Goal: Task Accomplishment & Management: Complete application form

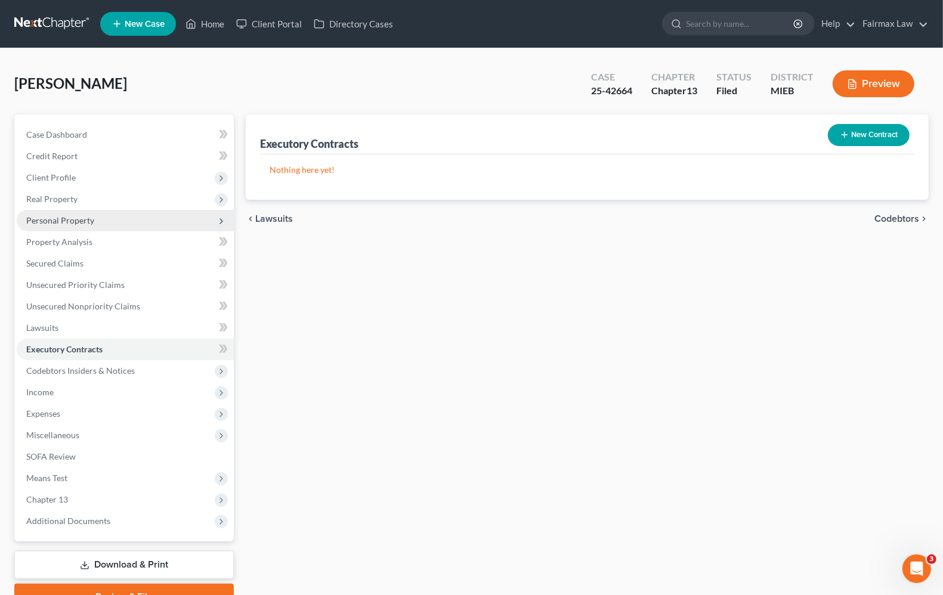
click at [88, 220] on span "Personal Property" at bounding box center [60, 220] width 68 height 10
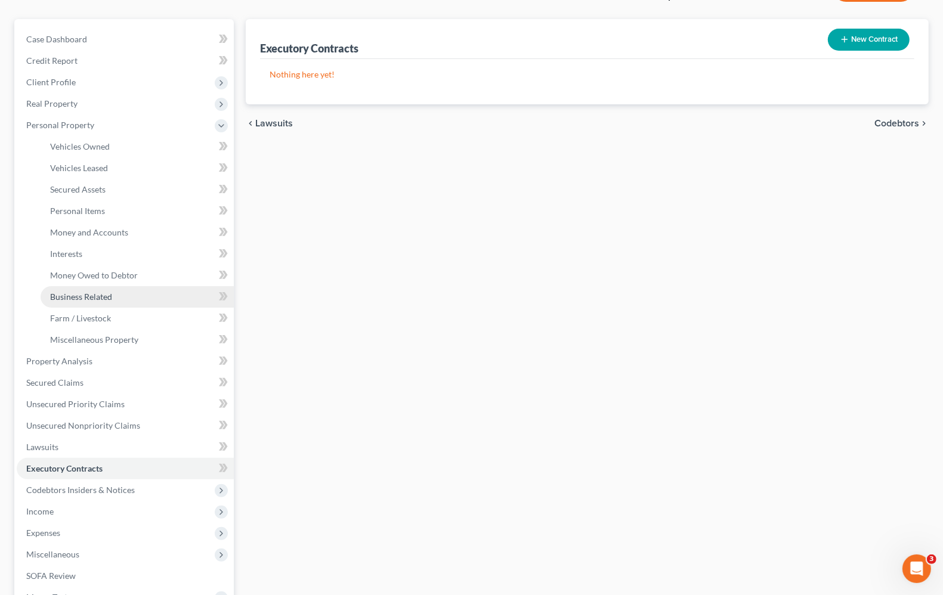
scroll to position [273, 0]
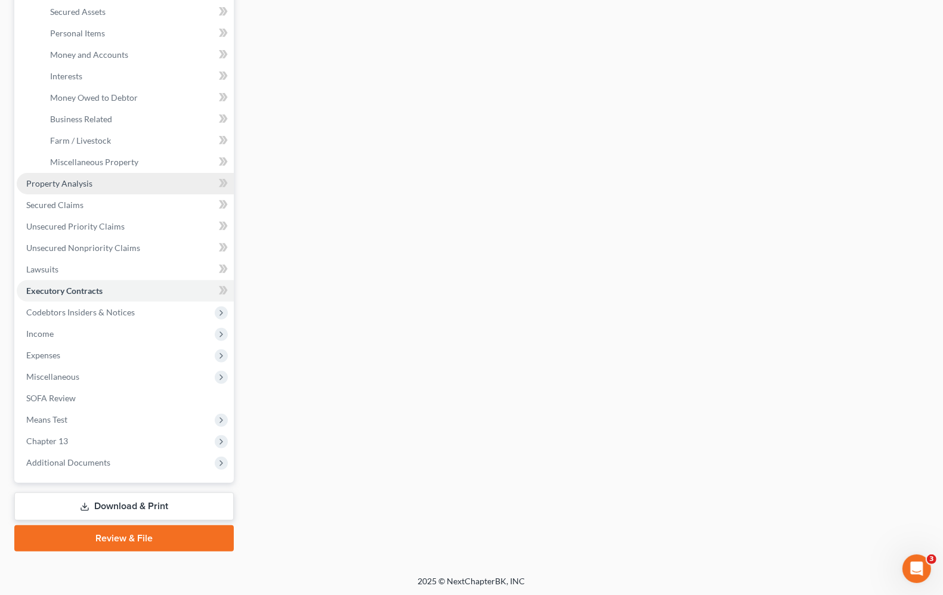
click at [28, 184] on span "Property Analysis" at bounding box center [59, 183] width 66 height 10
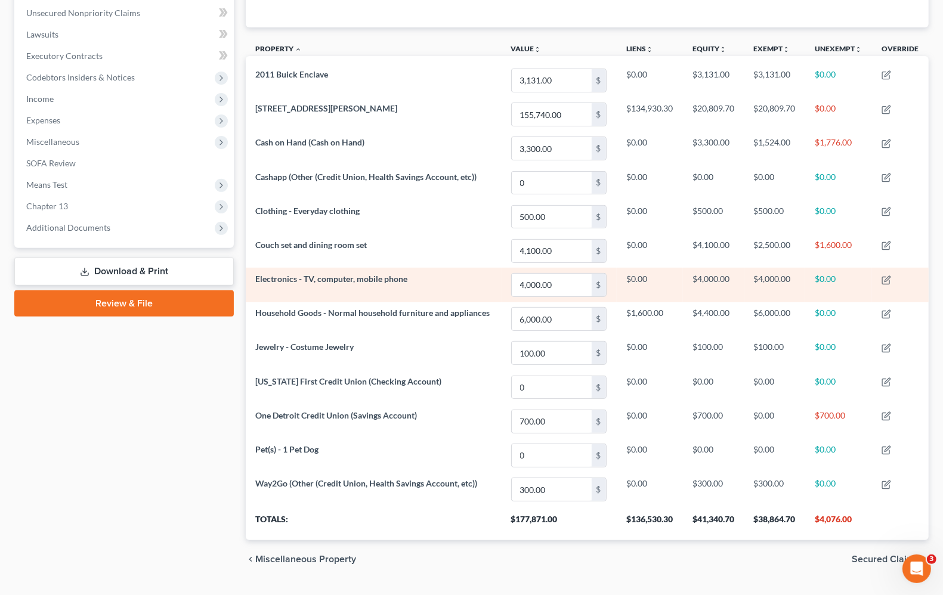
scroll to position [325, 0]
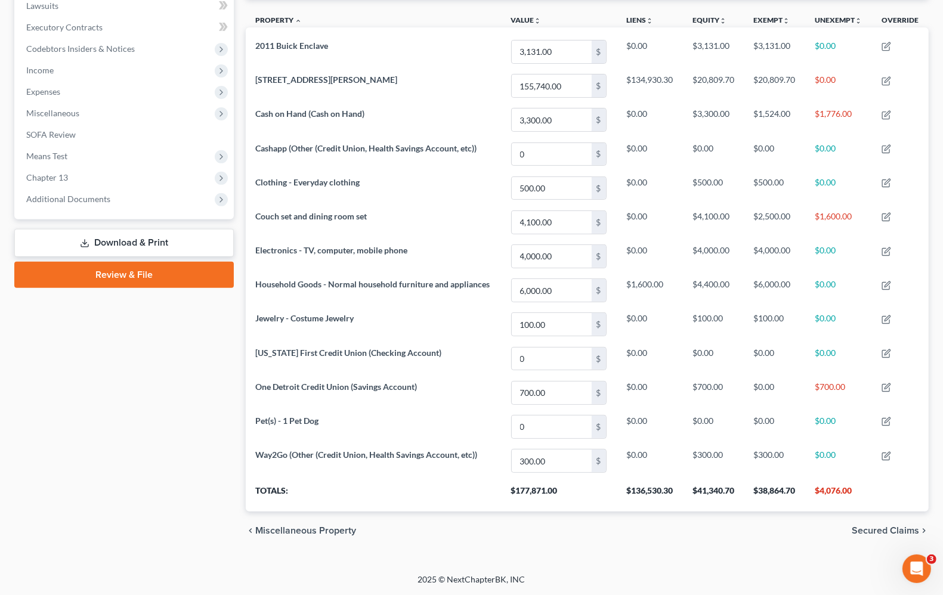
click at [126, 451] on div "Case Dashboard Payments Invoices Payments Payments Credit Report Client Profile" at bounding box center [124, 171] width 232 height 758
click at [57, 173] on span "Chapter 13" at bounding box center [47, 177] width 42 height 10
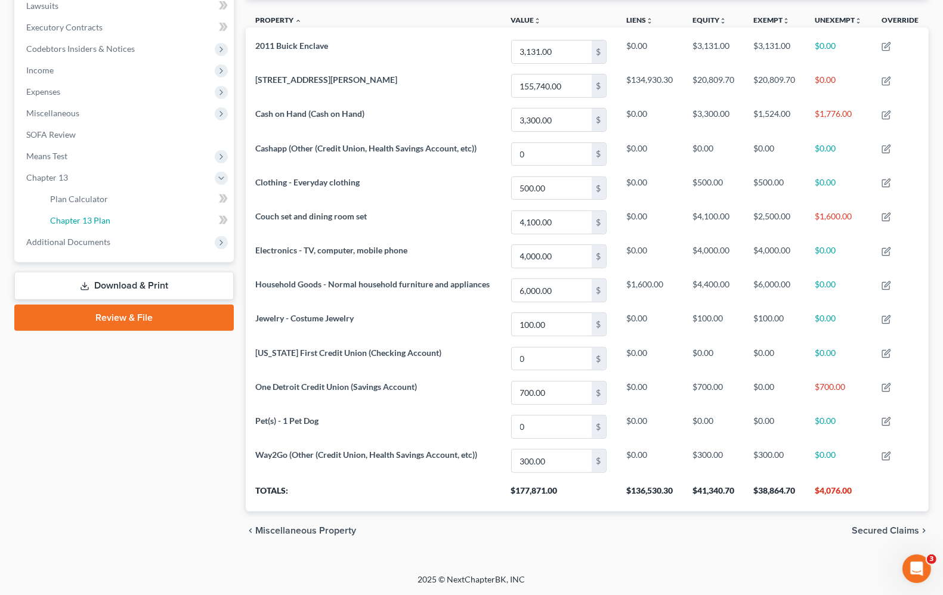
drag, startPoint x: 81, startPoint y: 221, endPoint x: 933, endPoint y: 468, distance: 886.6
click at [82, 221] on link "Chapter 13 Plan" at bounding box center [137, 220] width 193 height 21
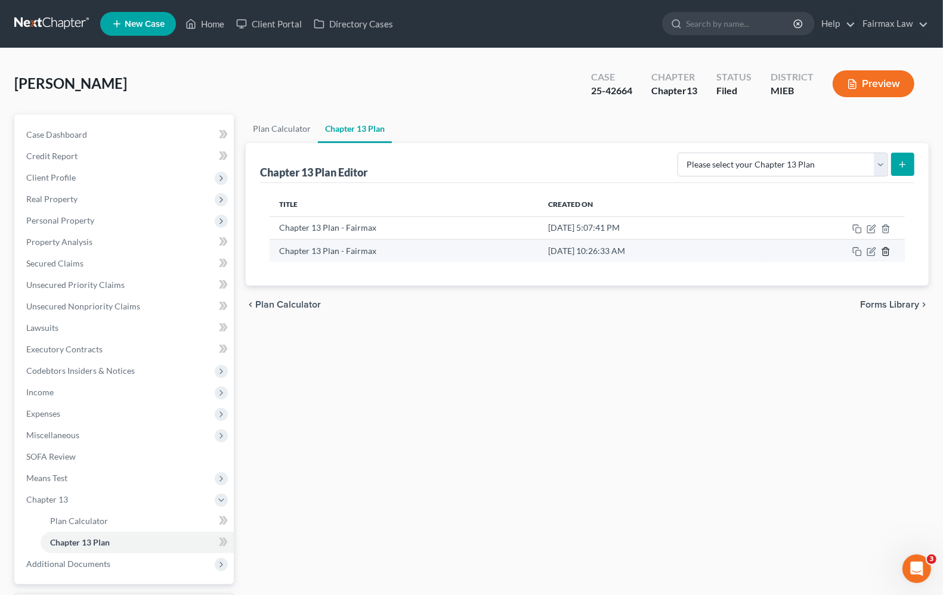
click at [887, 252] on line "button" at bounding box center [887, 252] width 0 height 2
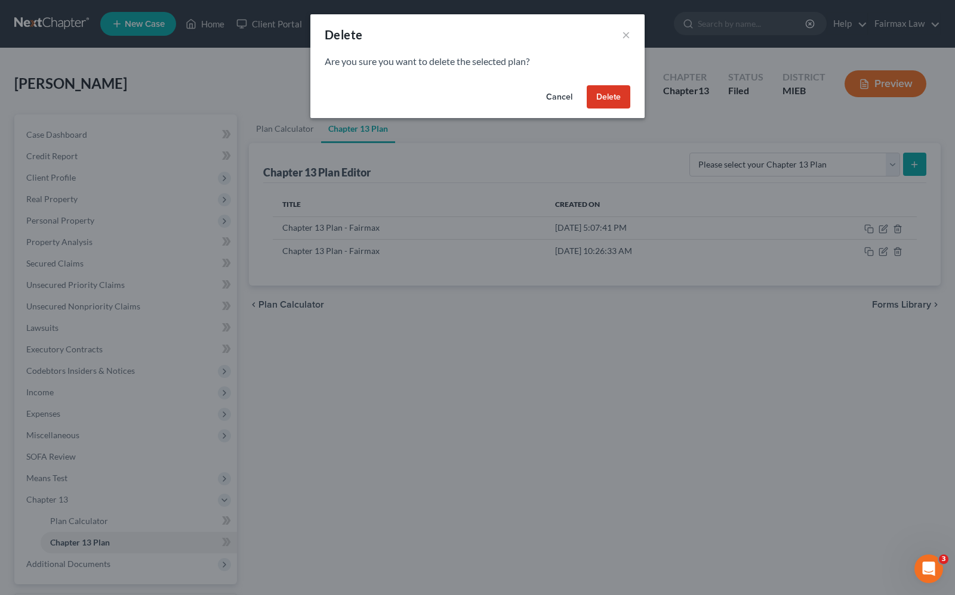
click at [615, 100] on button "Delete" at bounding box center [609, 97] width 44 height 24
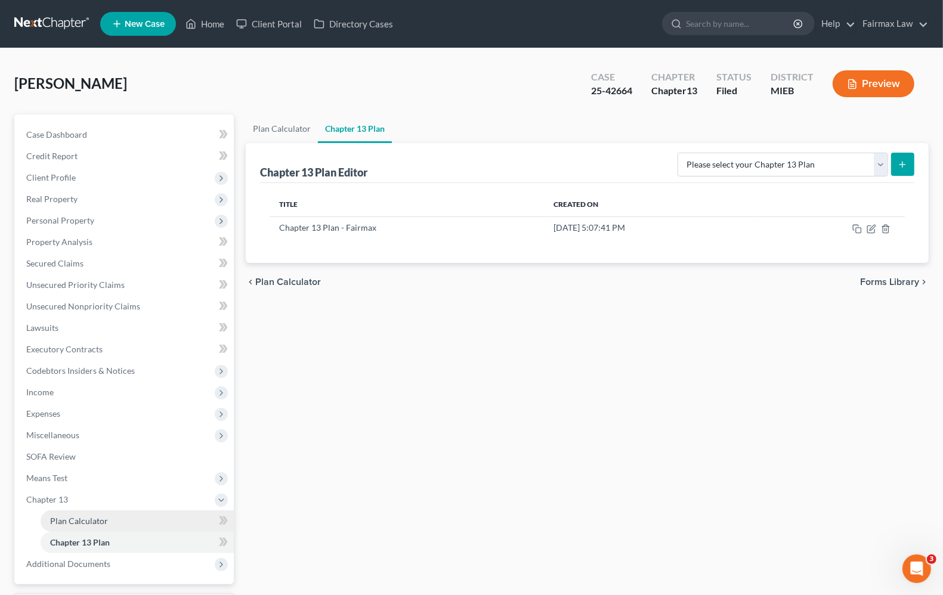
click at [60, 524] on span "Plan Calculator" at bounding box center [79, 521] width 58 height 10
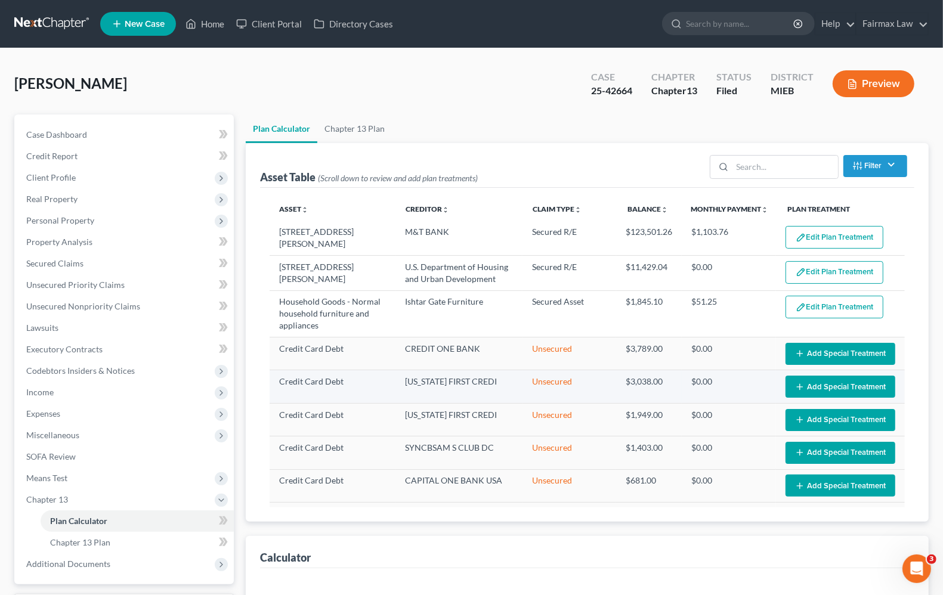
select select "35"
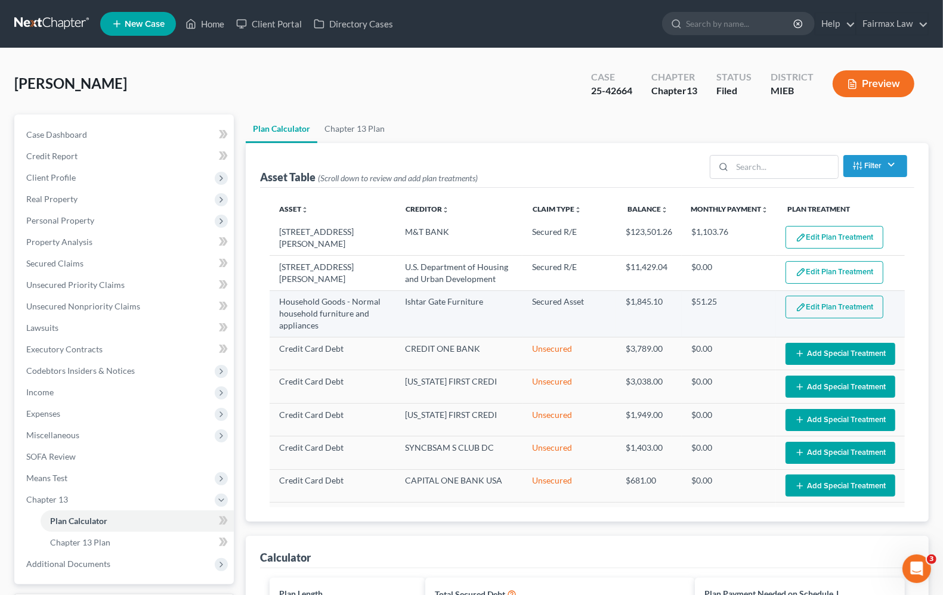
click at [795, 305] on button "Edit Plan Treatment" at bounding box center [835, 307] width 98 height 23
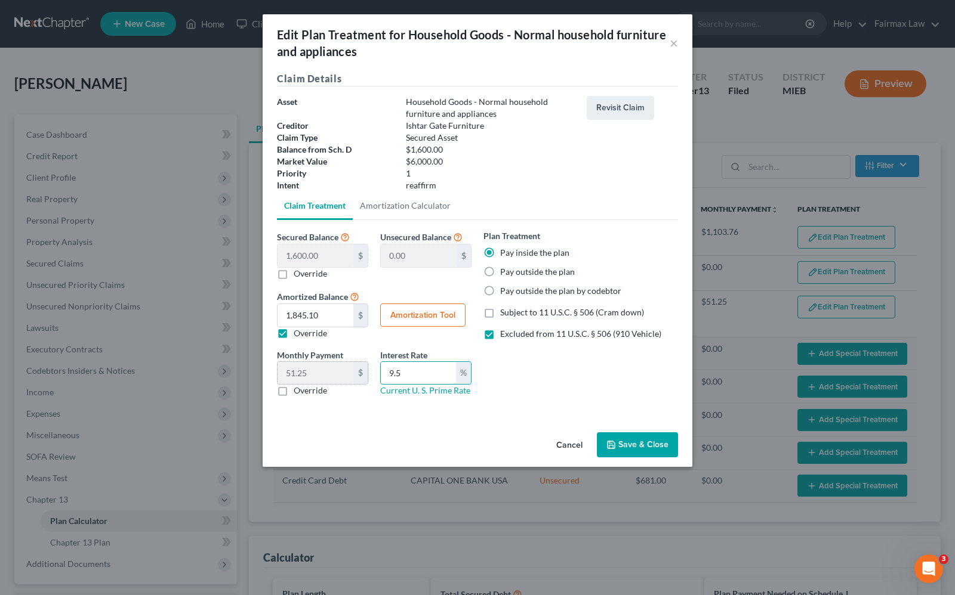
click at [311, 368] on div "Monthly Payment 51.25 $ 0.00 $ Override Interest Rate 9.5 % Current U. S. Prime…" at bounding box center [374, 378] width 206 height 58
type input "0"
drag, startPoint x: 542, startPoint y: 385, endPoint x: 458, endPoint y: 353, distance: 90.3
click at [544, 378] on div "Plan Treatment Pay inside the plan Pay outside the plan Pay outside the plan by…" at bounding box center [580, 318] width 206 height 177
click at [443, 319] on button "Amortization Tool" at bounding box center [422, 316] width 85 height 24
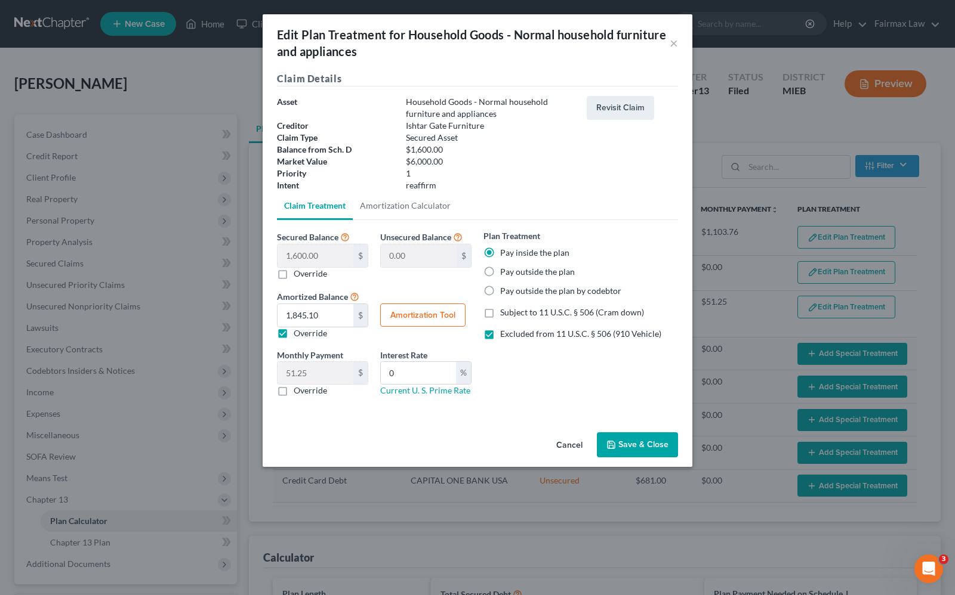
type input "1,600.00"
type input "0"
type input "36"
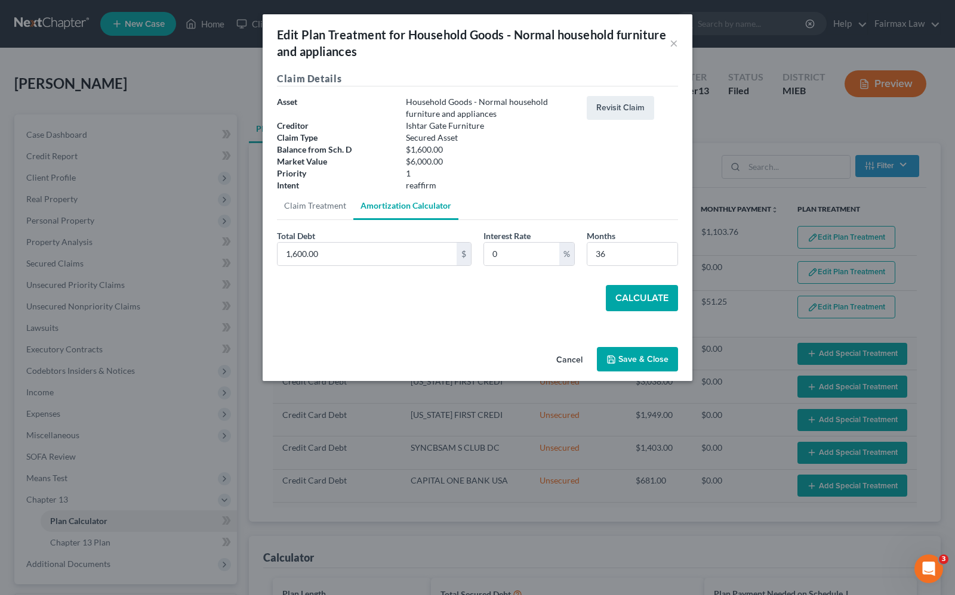
click at [632, 298] on button "Calculate" at bounding box center [642, 298] width 72 height 26
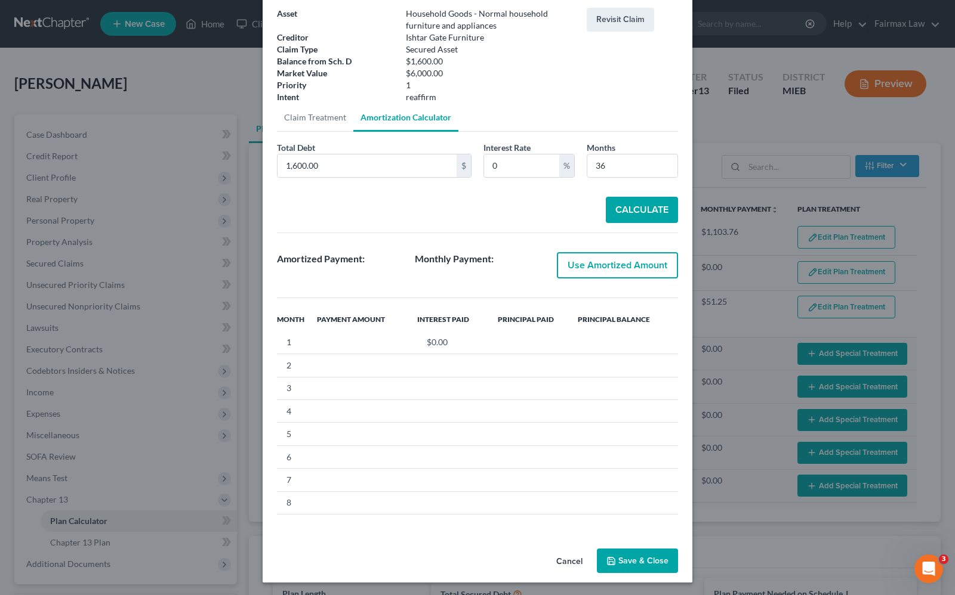
scroll to position [89, 0]
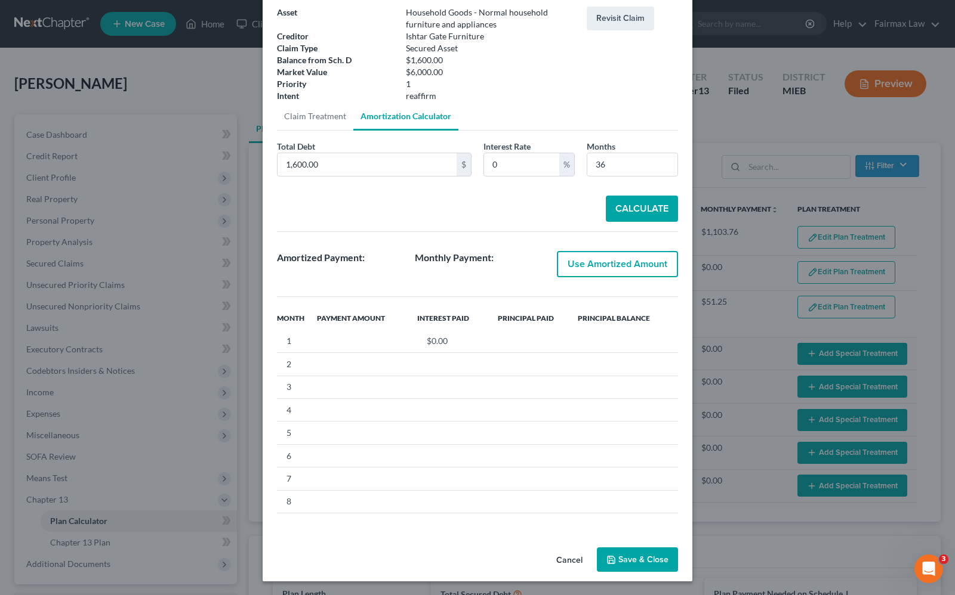
click at [607, 267] on button "Use Amortized Amount" at bounding box center [617, 264] width 121 height 26
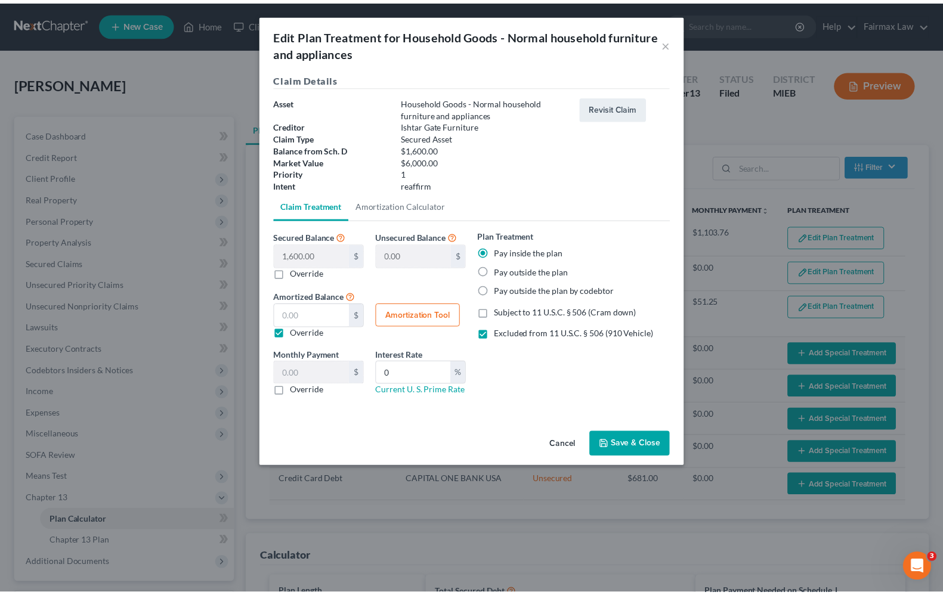
scroll to position [0, 0]
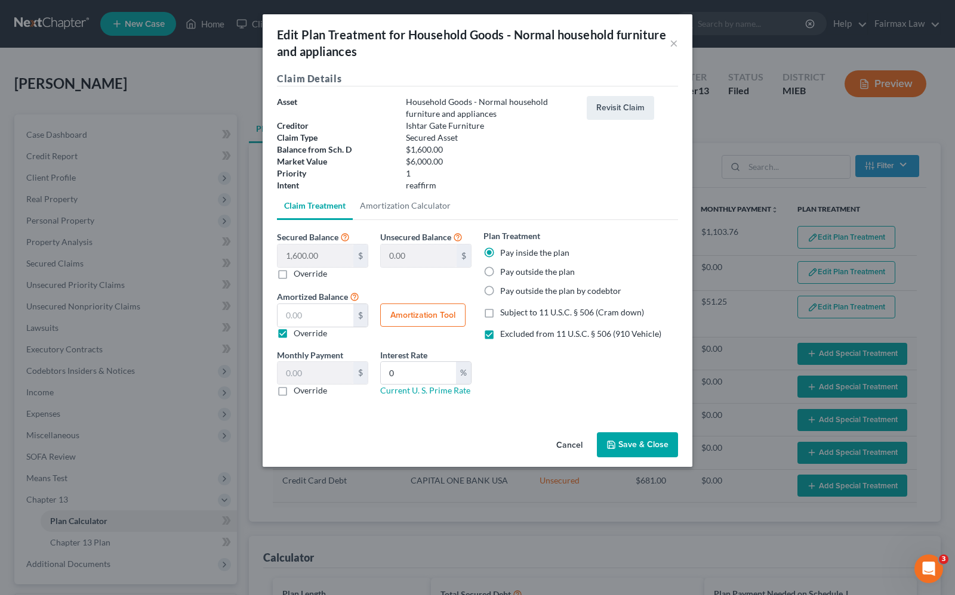
click at [294, 331] on label "Override" at bounding box center [310, 334] width 33 height 12
click at [298, 331] on input "Override" at bounding box center [302, 332] width 8 height 8
checkbox input "false"
type input "44.44"
click at [563, 362] on div "Plan Treatment Pay inside the plan Pay outside the plan Pay outside the plan by…" at bounding box center [580, 318] width 206 height 177
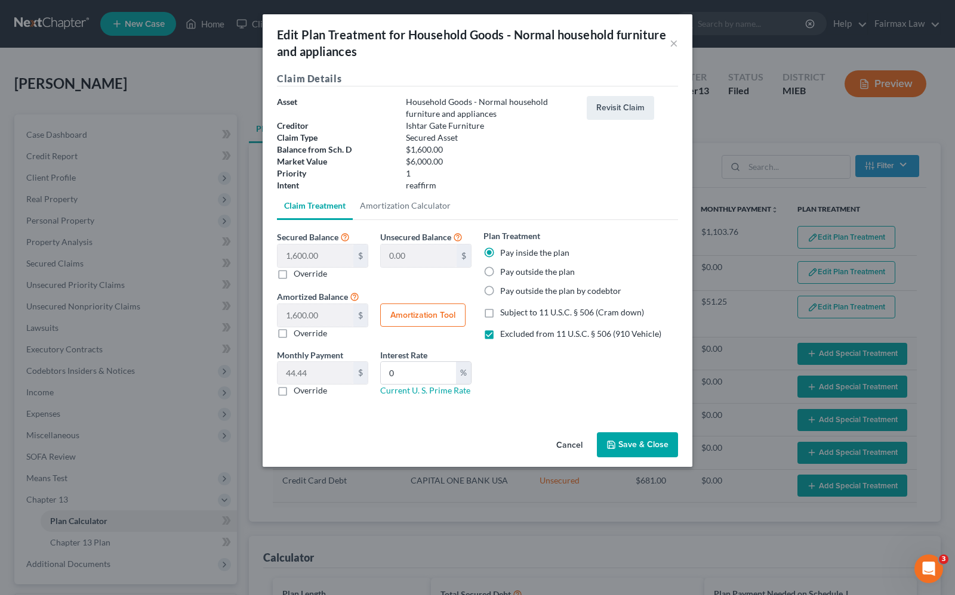
click at [655, 449] on button "Save & Close" at bounding box center [637, 445] width 81 height 25
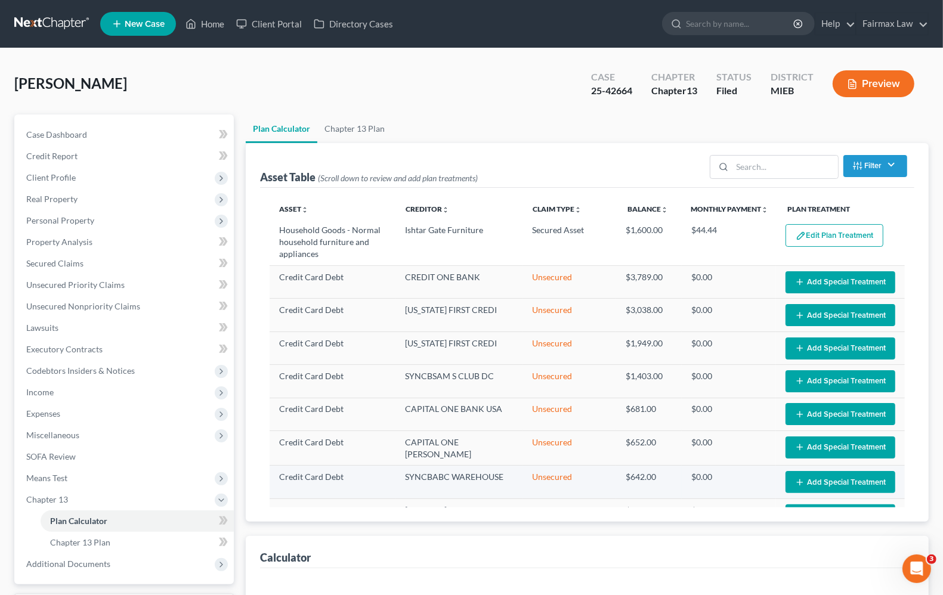
scroll to position [172, 0]
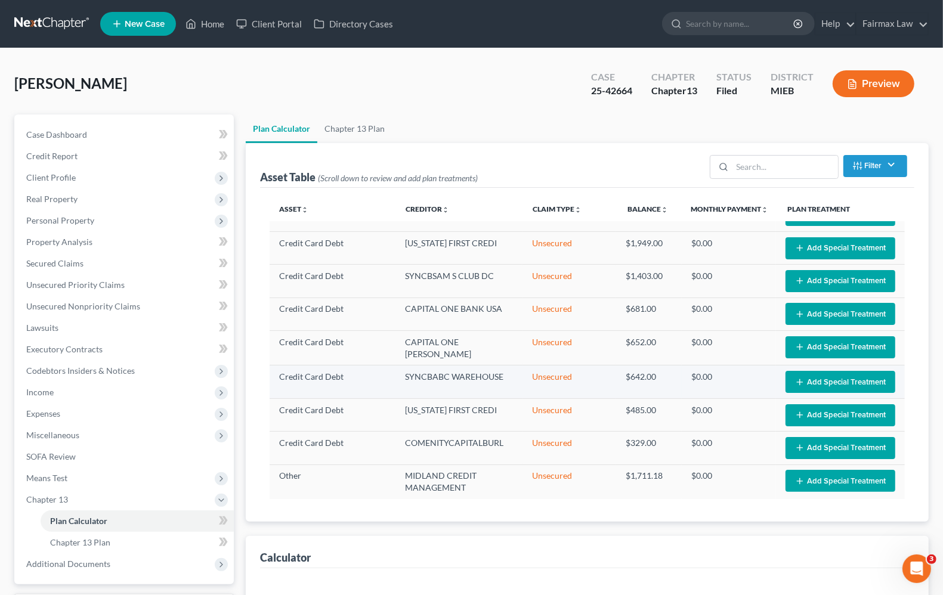
select select "35"
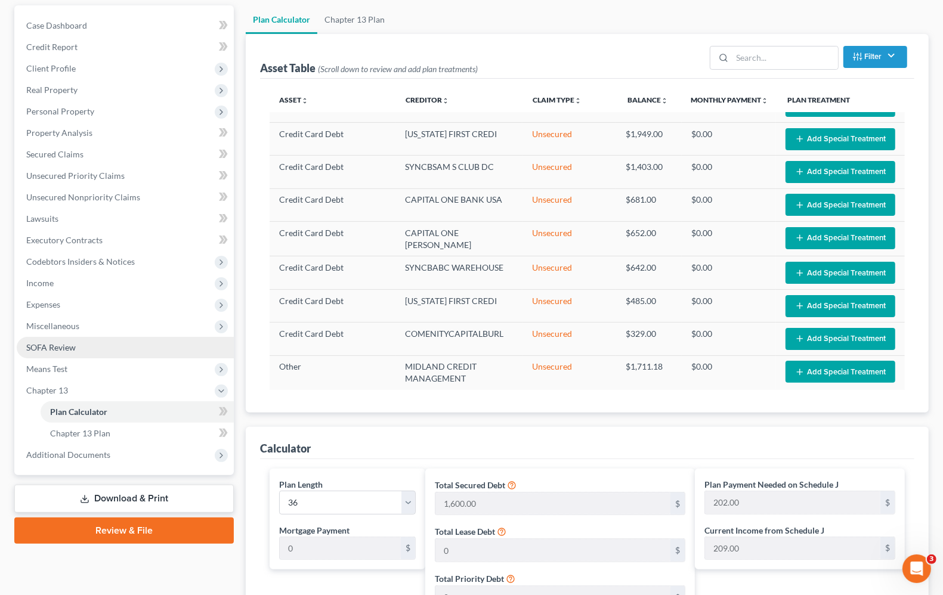
scroll to position [75, 0]
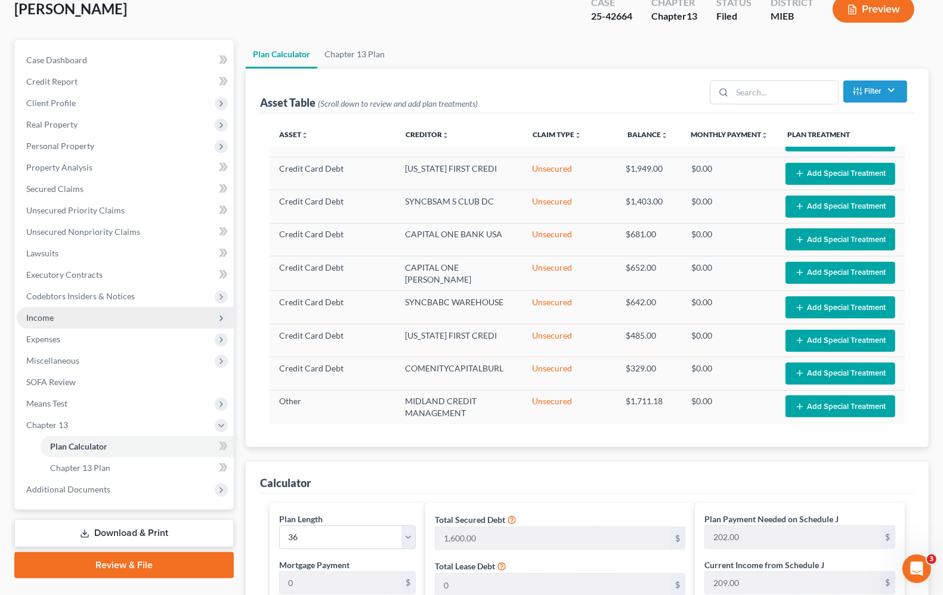
click at [49, 319] on span "Income" at bounding box center [39, 318] width 27 height 10
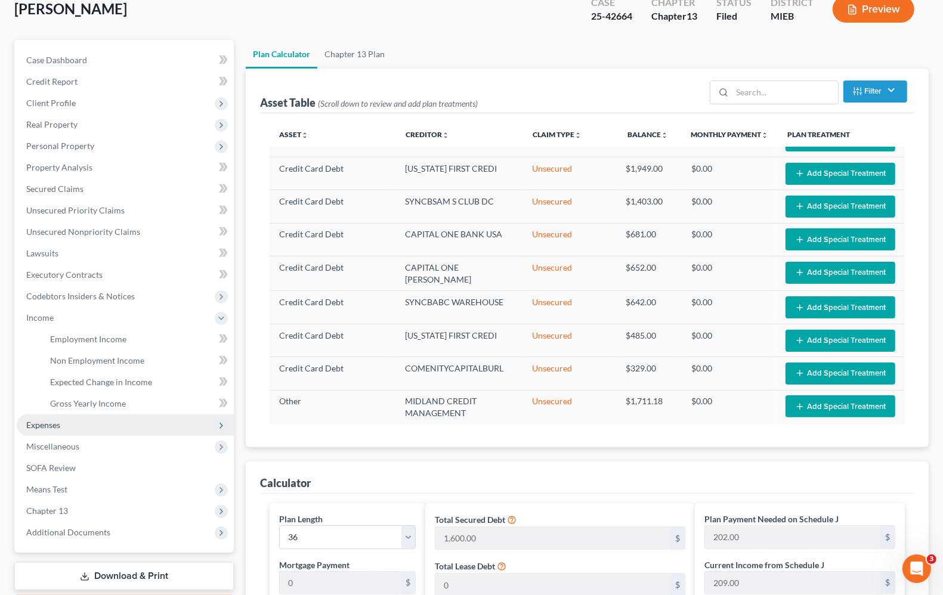
click at [30, 427] on span "Expenses" at bounding box center [43, 425] width 34 height 10
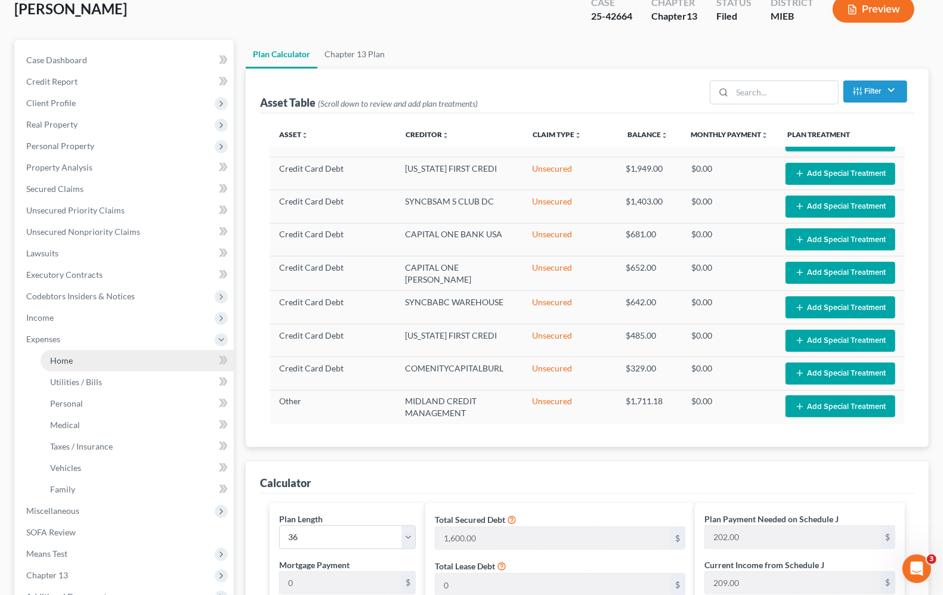
click at [57, 362] on span "Home" at bounding box center [61, 361] width 23 height 10
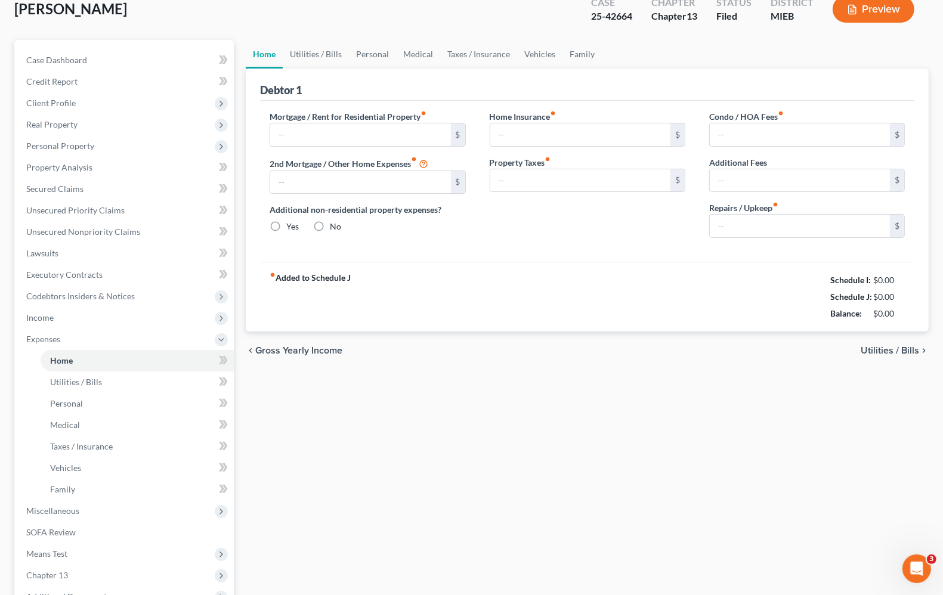
scroll to position [3, 0]
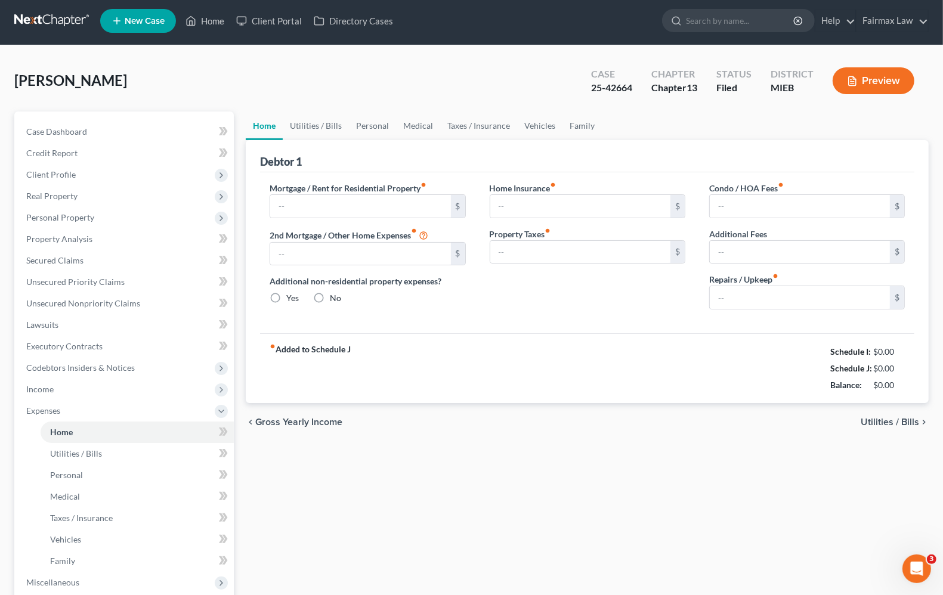
type input "1,103.76"
type input "0.00"
radio input "true"
type input "0.00"
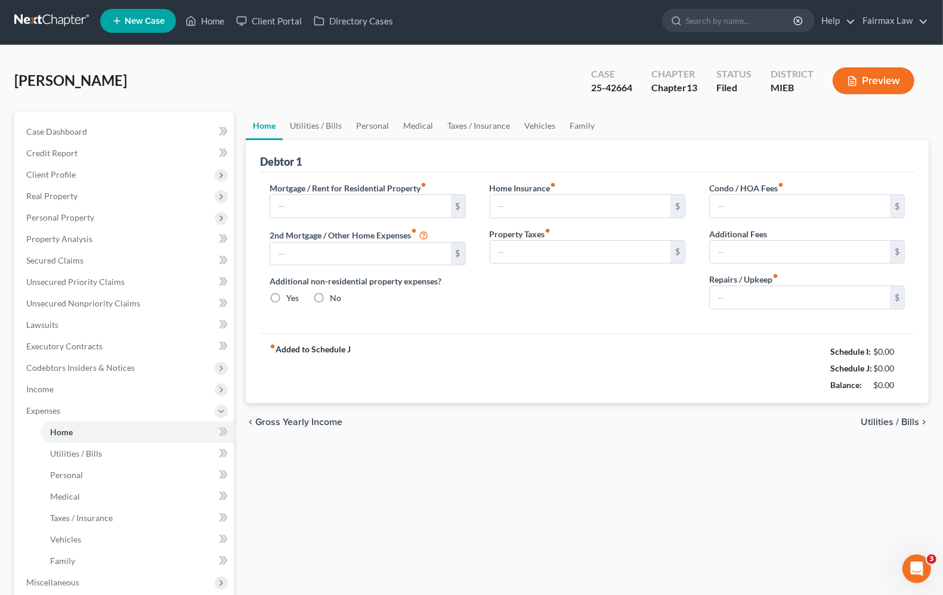
type input "0.00"
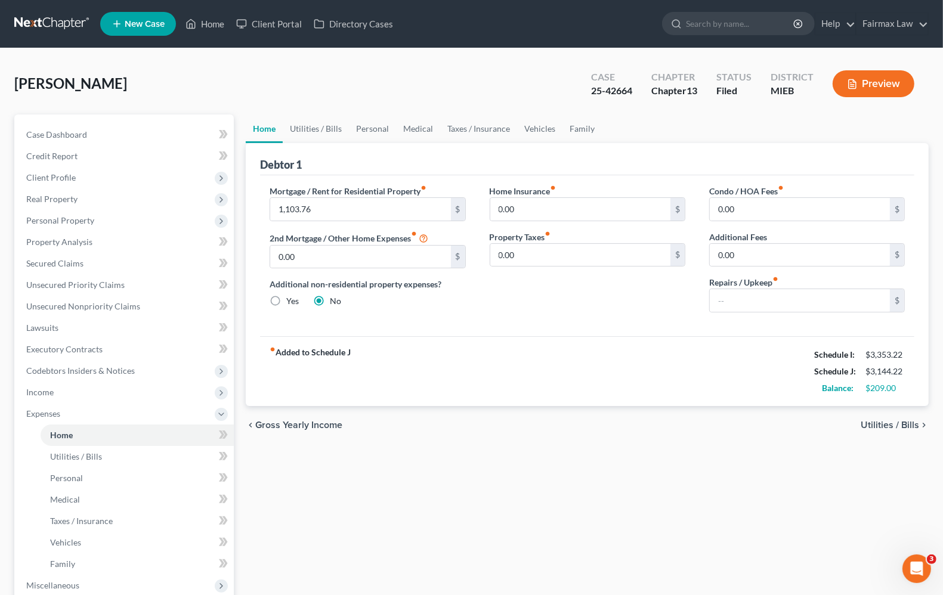
click at [892, 424] on span "Utilities / Bills" at bounding box center [890, 426] width 58 height 10
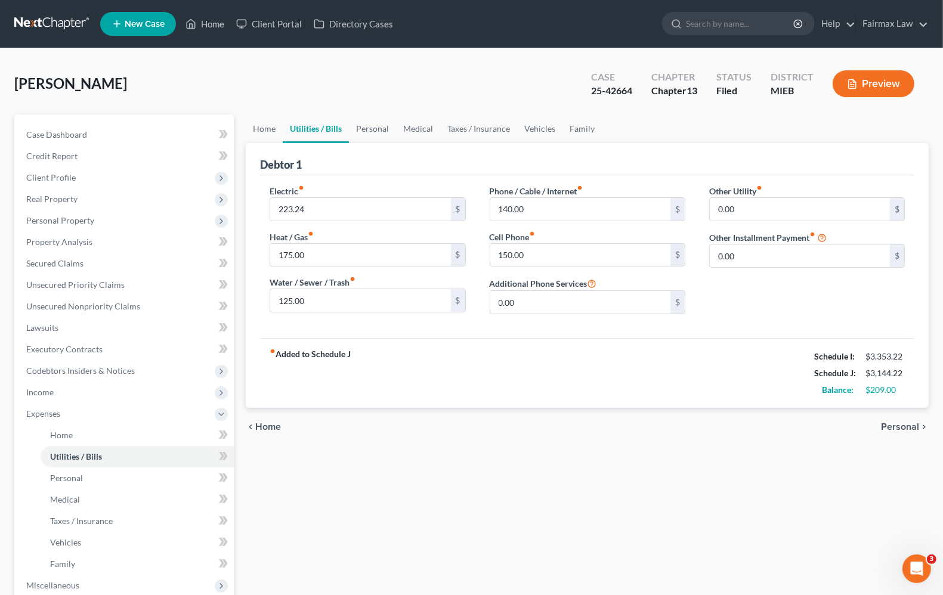
click at [892, 424] on span "Personal" at bounding box center [900, 427] width 38 height 10
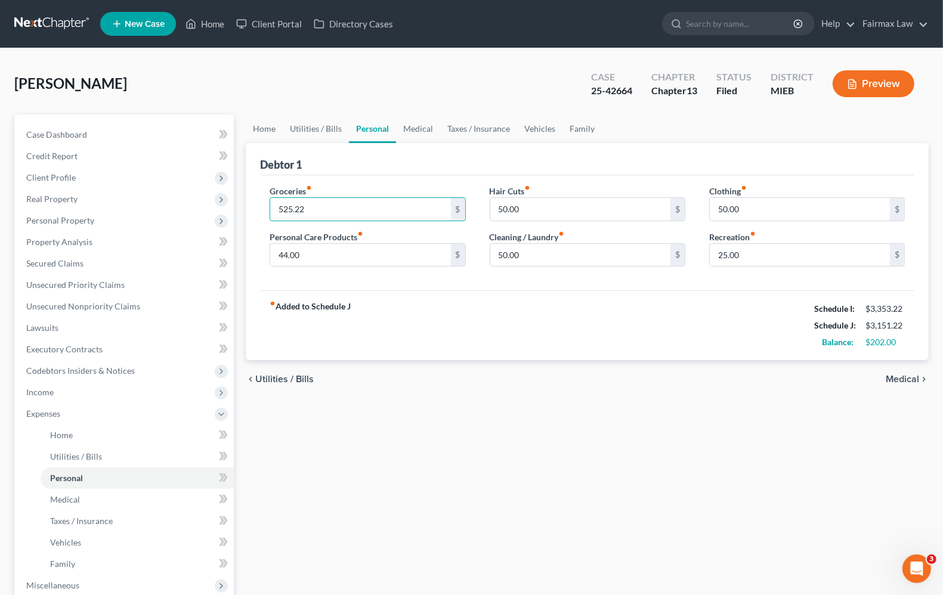
type input "525.22"
click at [572, 487] on div "Home Utilities / Bills Personal Medical Taxes / Insurance Vehicles Family Debto…" at bounding box center [587, 438] width 695 height 646
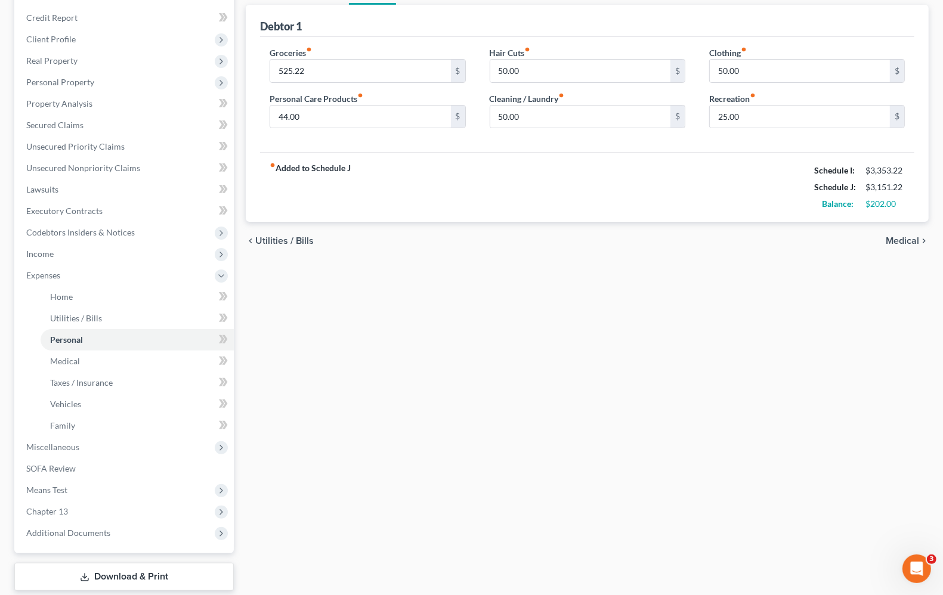
scroll to position [209, 0]
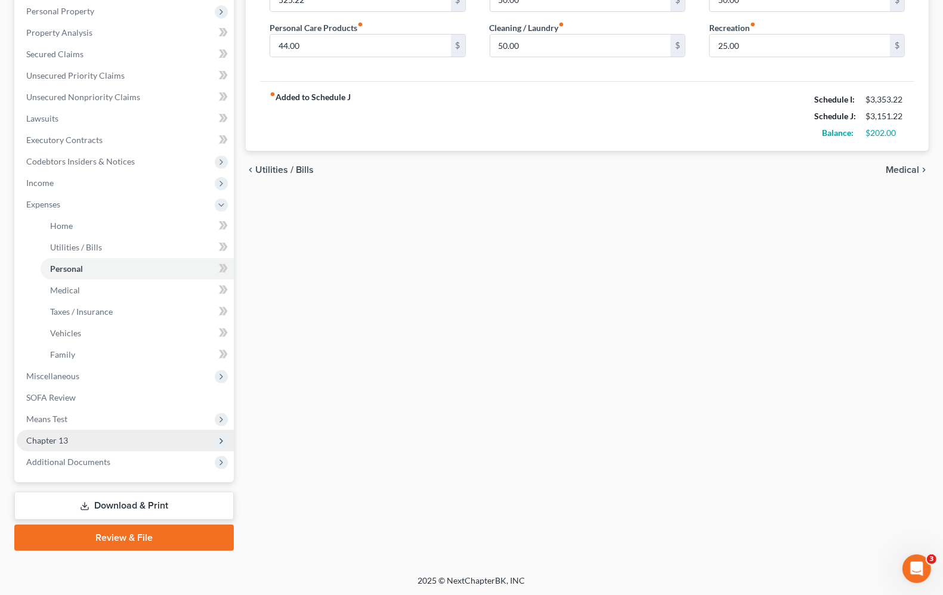
click at [84, 437] on span "Chapter 13" at bounding box center [125, 440] width 217 height 21
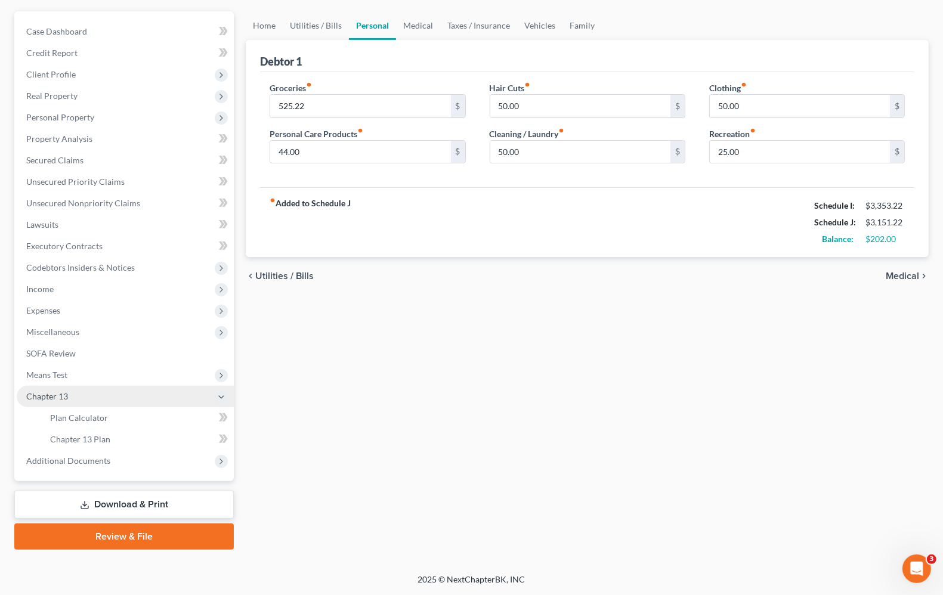
scroll to position [102, 0]
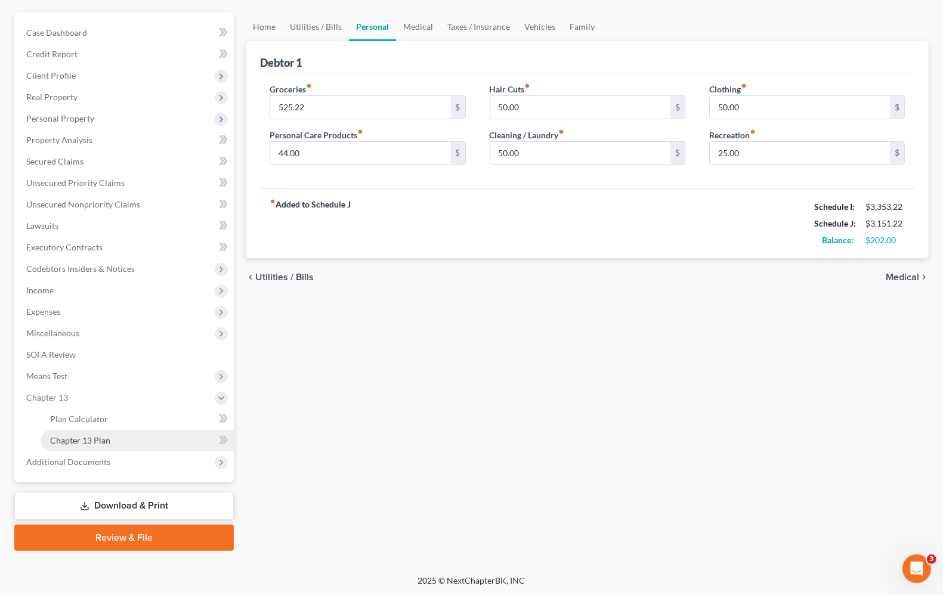
click at [95, 443] on span "Chapter 13 Plan" at bounding box center [80, 441] width 60 height 10
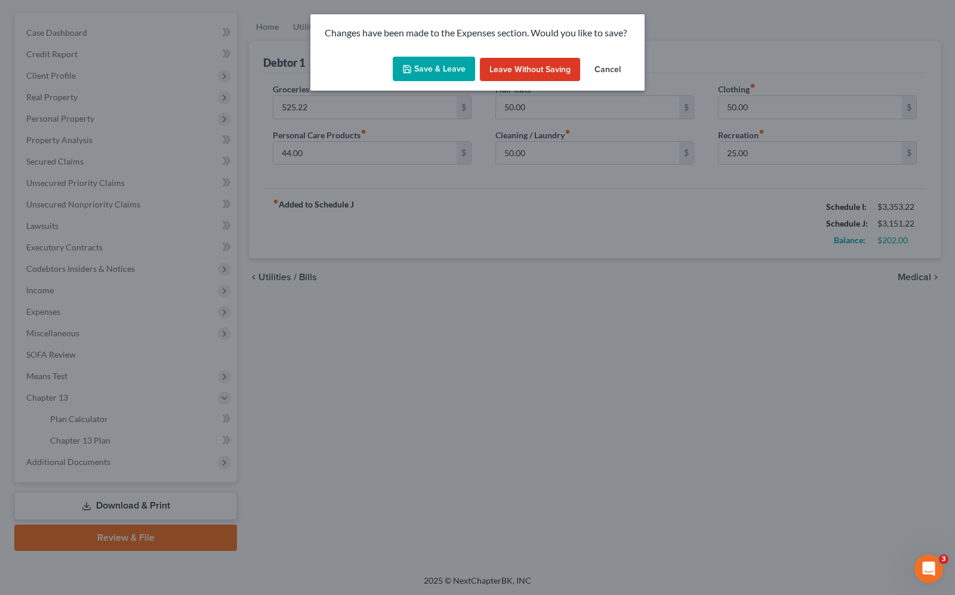
click at [427, 70] on button "Save & Leave" at bounding box center [434, 69] width 82 height 25
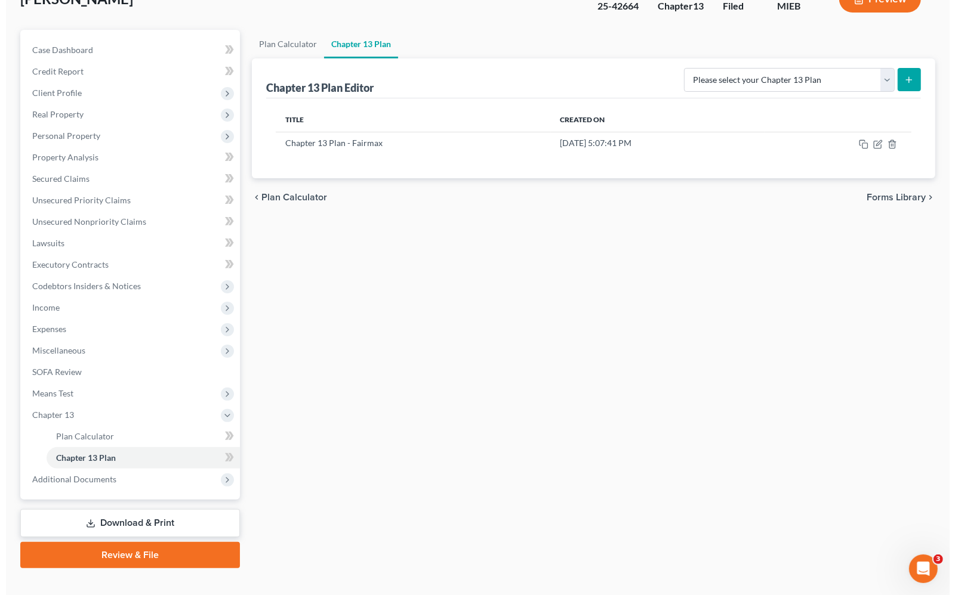
scroll to position [102, 0]
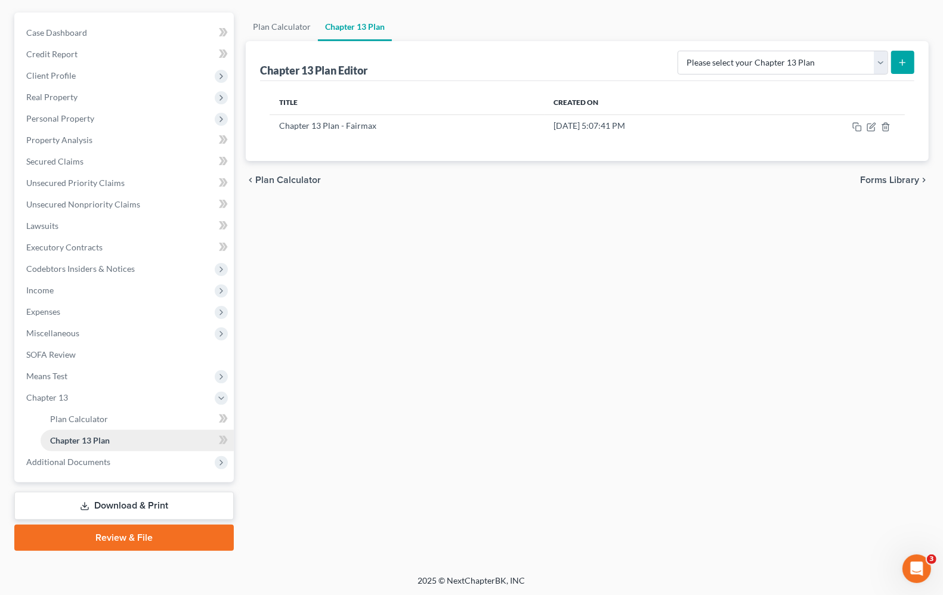
click at [113, 437] on link "Chapter 13 Plan" at bounding box center [137, 440] width 193 height 21
click at [879, 60] on select "Please select your Chapter 13 Plan Chapter 13 Plan - Fairmax Eastern District o…" at bounding box center [783, 63] width 211 height 24
select select "0"
click at [683, 51] on select "Please select your Chapter 13 Plan Chapter 13 Plan - Fairmax Eastern District o…" at bounding box center [783, 63] width 211 height 24
click at [800, 67] on select "Please select your Chapter 13 Plan Chapter 13 Plan - Fairmax Eastern District o…" at bounding box center [783, 63] width 211 height 24
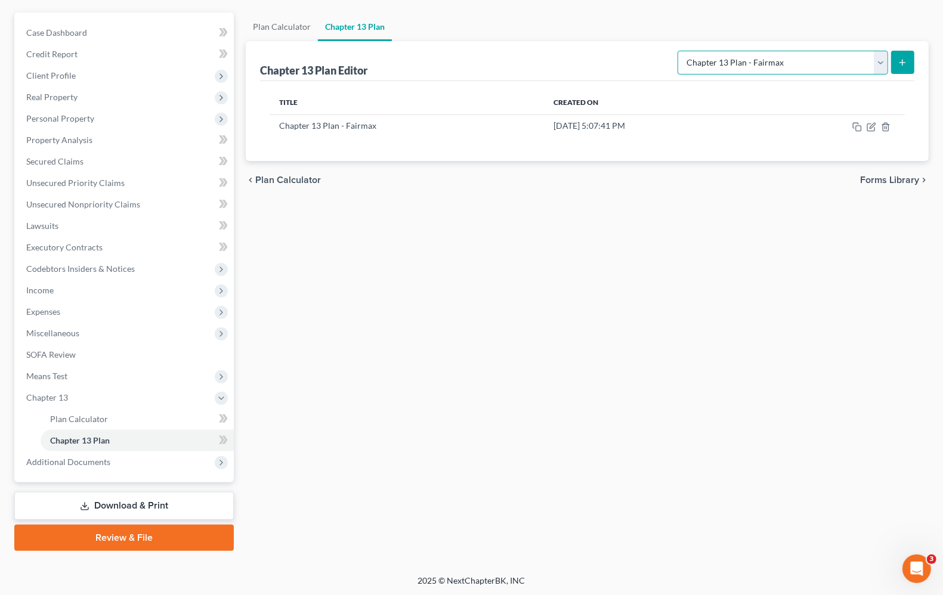
click at [825, 64] on select "Please select your Chapter 13 Plan Chapter 13 Plan - Fairmax Eastern District o…" at bounding box center [783, 63] width 211 height 24
click at [895, 61] on button "submit" at bounding box center [902, 62] width 23 height 23
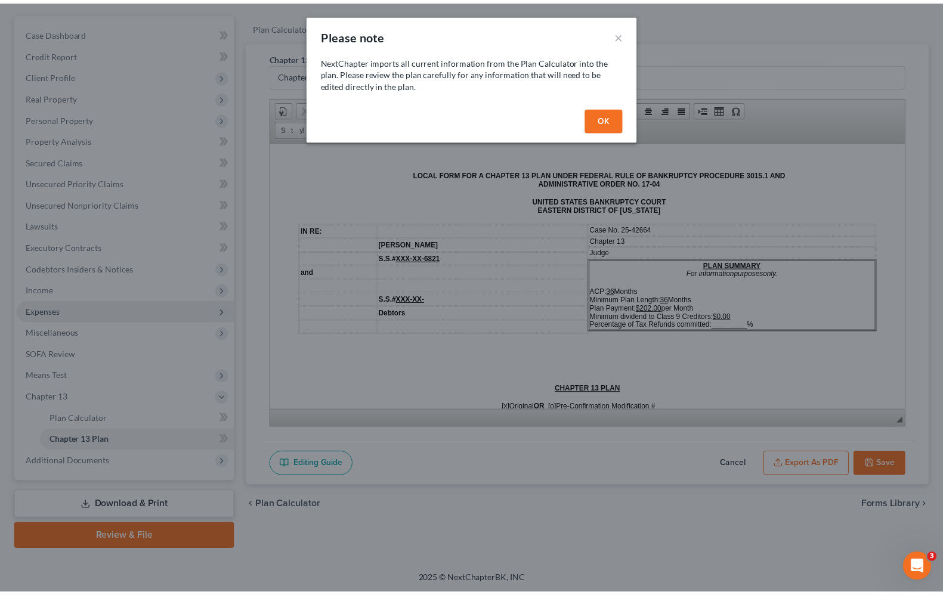
scroll to position [0, 0]
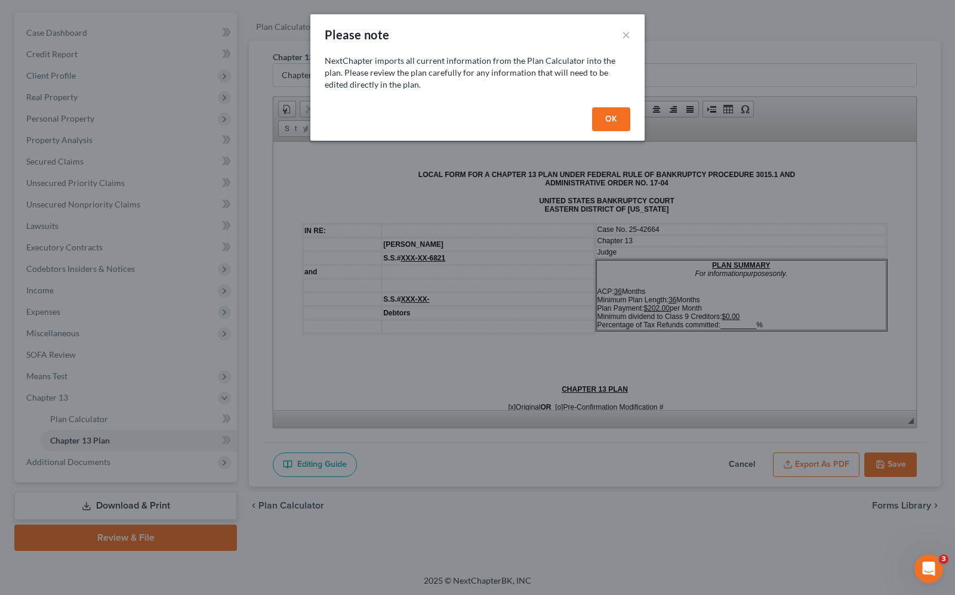
click at [606, 116] on button "OK" at bounding box center [611, 119] width 38 height 24
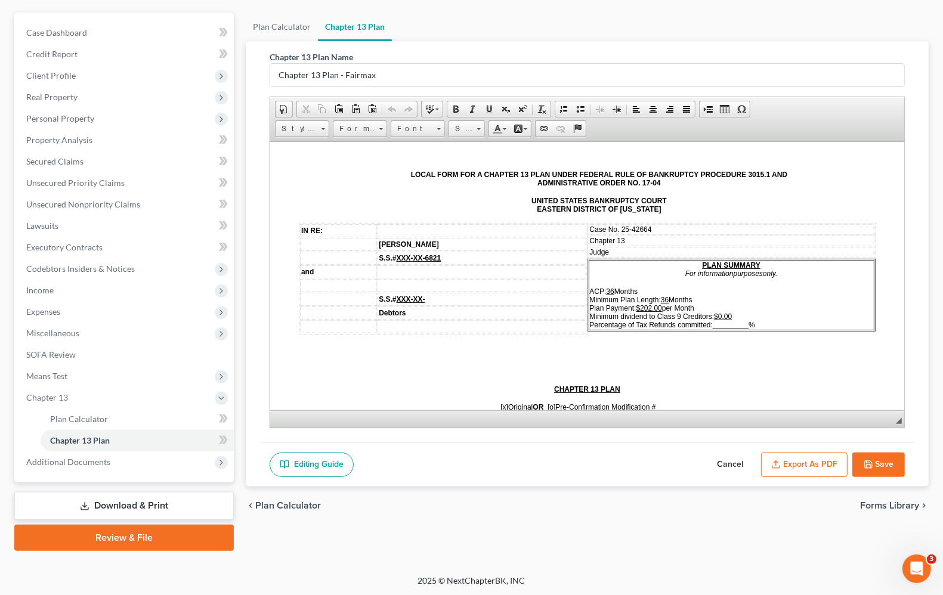
click at [624, 251] on td "Judge" at bounding box center [732, 251] width 286 height 11
click at [638, 251] on td "Judge" at bounding box center [732, 251] width 286 height 11
click at [655, 249] on td "Judge" at bounding box center [732, 251] width 286 height 11
click at [713, 320] on span "_________" at bounding box center [731, 324] width 36 height 8
drag, startPoint x: 708, startPoint y: 320, endPoint x: 736, endPoint y: 323, distance: 28.2
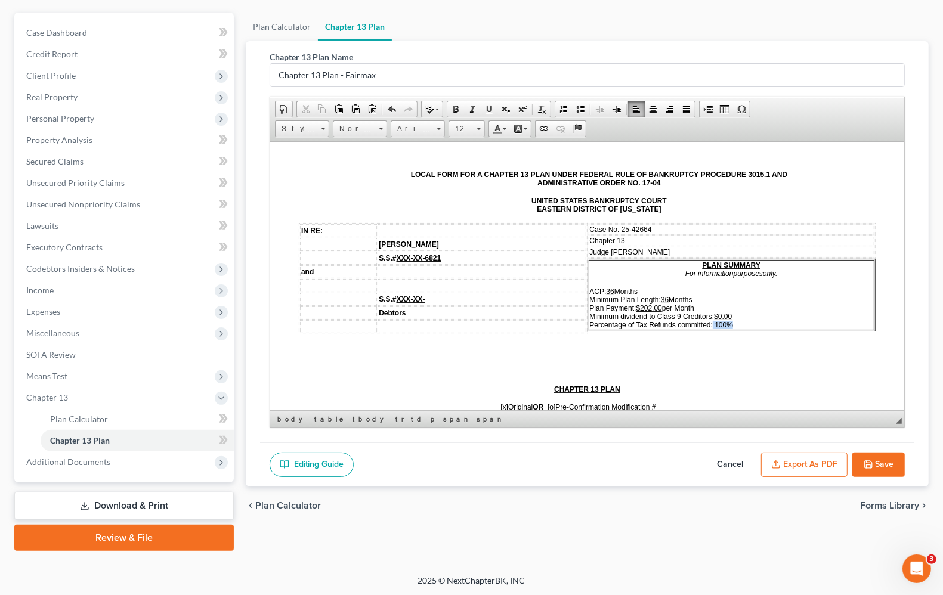
click at [736, 323] on p "ACP: 36 Months Minimum Plan Length: 36 Months Plan Payment: $202.00 per Month M…" at bounding box center [732, 308] width 284 height 42
click at [712, 353] on p at bounding box center [587, 349] width 577 height 11
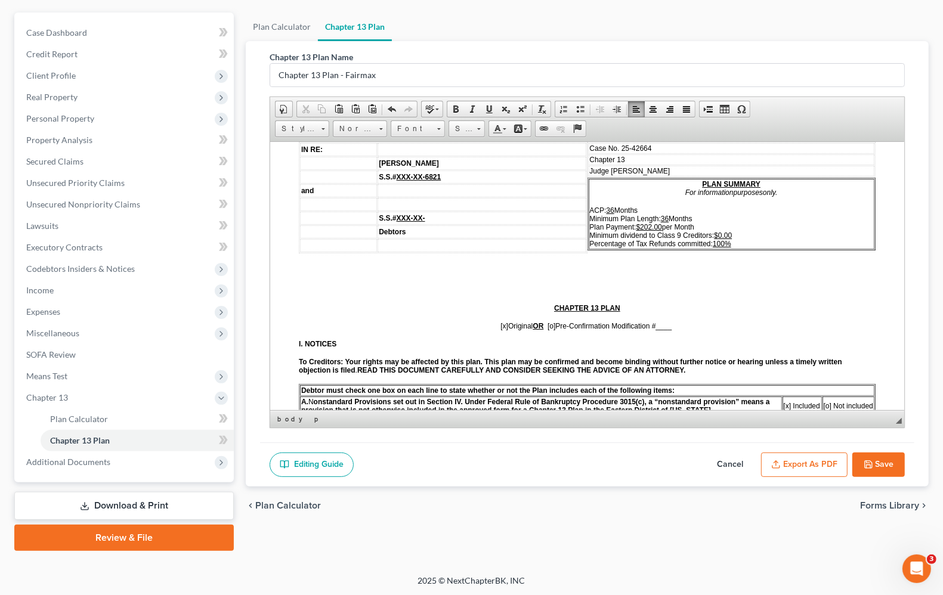
scroll to position [224, 0]
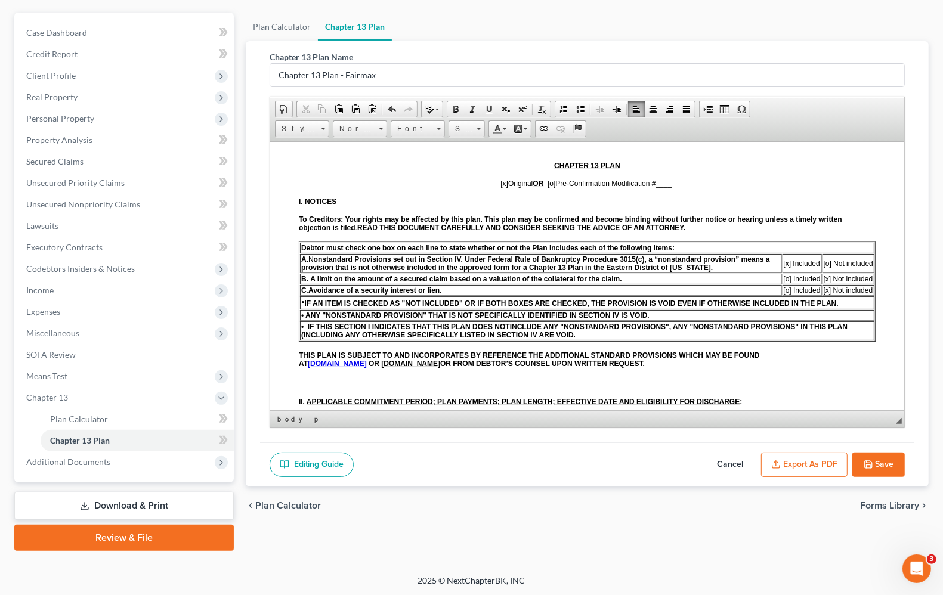
click at [501, 187] on span "[x]" at bounding box center [505, 183] width 8 height 8
click at [551, 185] on span "[o ] Original OR [o] Pre-Confirmation Modification # ____" at bounding box center [588, 183] width 174 height 8
click at [682, 185] on p "[o ] Original OR [x] Pre-Confirmation Modification # ____" at bounding box center [587, 183] width 577 height 8
drag, startPoint x: 656, startPoint y: 184, endPoint x: 677, endPoint y: 172, distance: 24.6
click at [680, 187] on p "[o ] Original OR [x] Pre-Confirmation Modification # 1" at bounding box center [587, 183] width 577 height 8
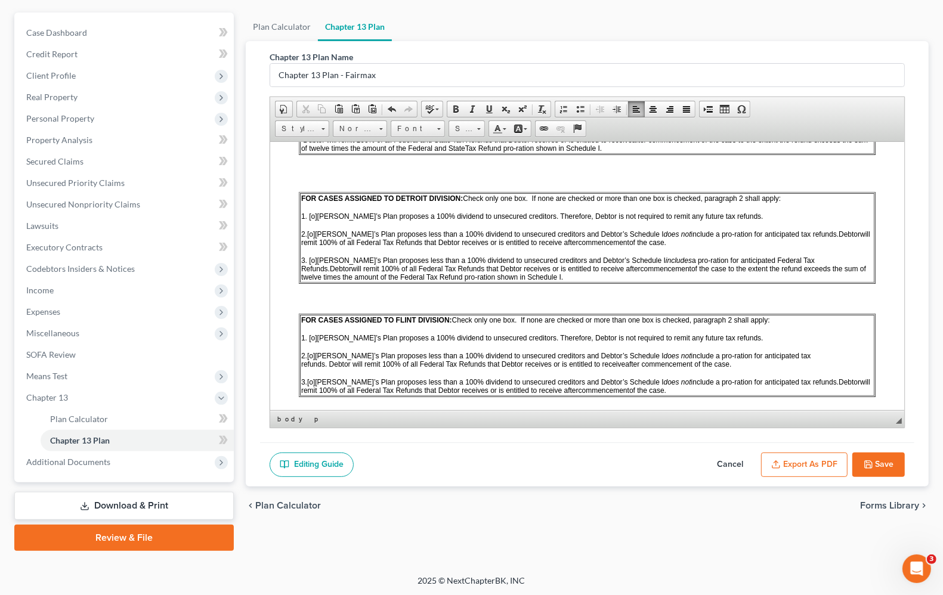
scroll to position [746, 0]
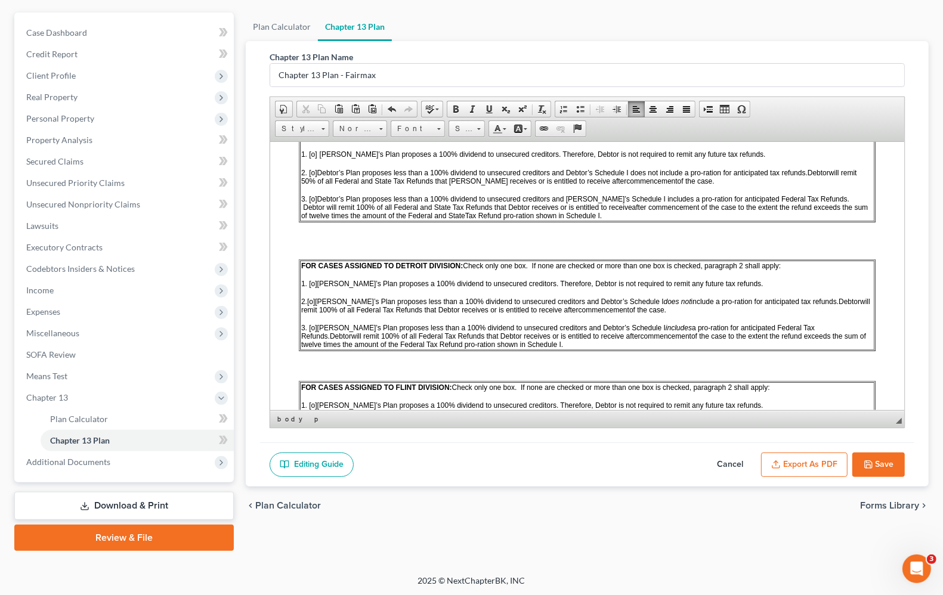
click at [321, 305] on span "2. [o] Debtor’s Plan proposes less than a 100% dividend to unsecured creditors …" at bounding box center [570, 301] width 538 height 8
click at [313, 305] on span "[o]" at bounding box center [311, 301] width 8 height 8
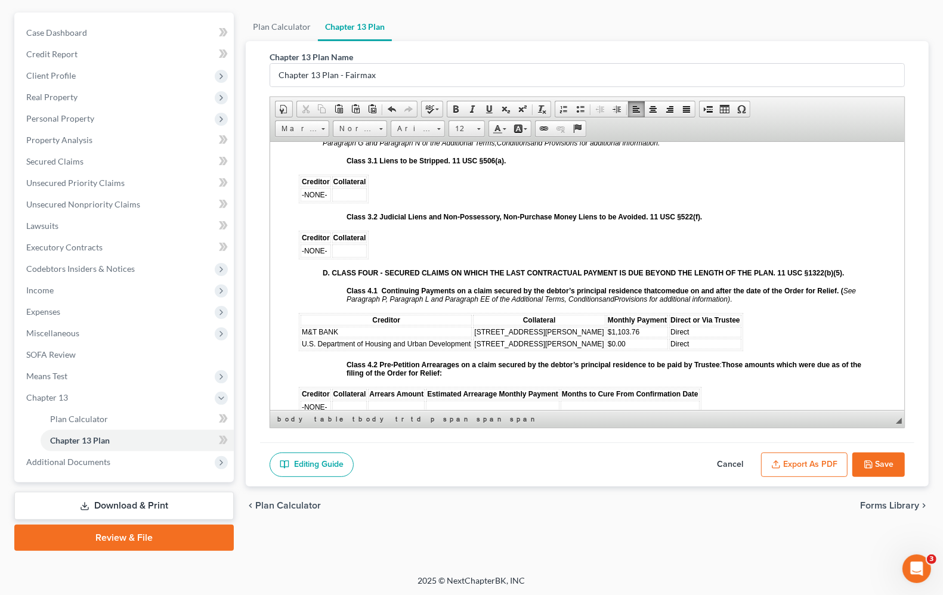
scroll to position [1566, 0]
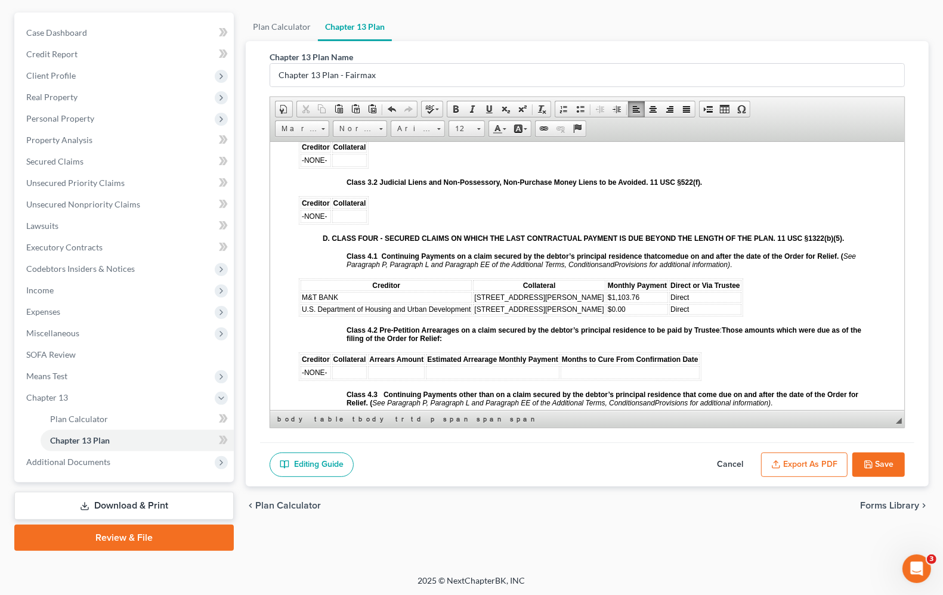
click at [669, 311] on td "Direct" at bounding box center [705, 309] width 72 height 11
click at [669, 303] on td "Direct" at bounding box center [705, 297] width 72 height 11
click at [669, 314] on td "Direct" at bounding box center [705, 309] width 72 height 11
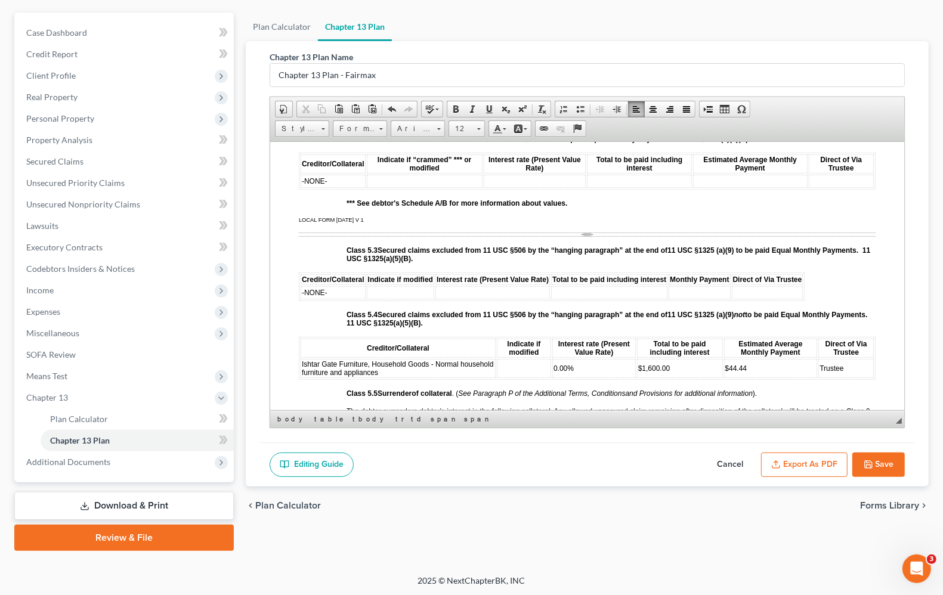
scroll to position [2088, 0]
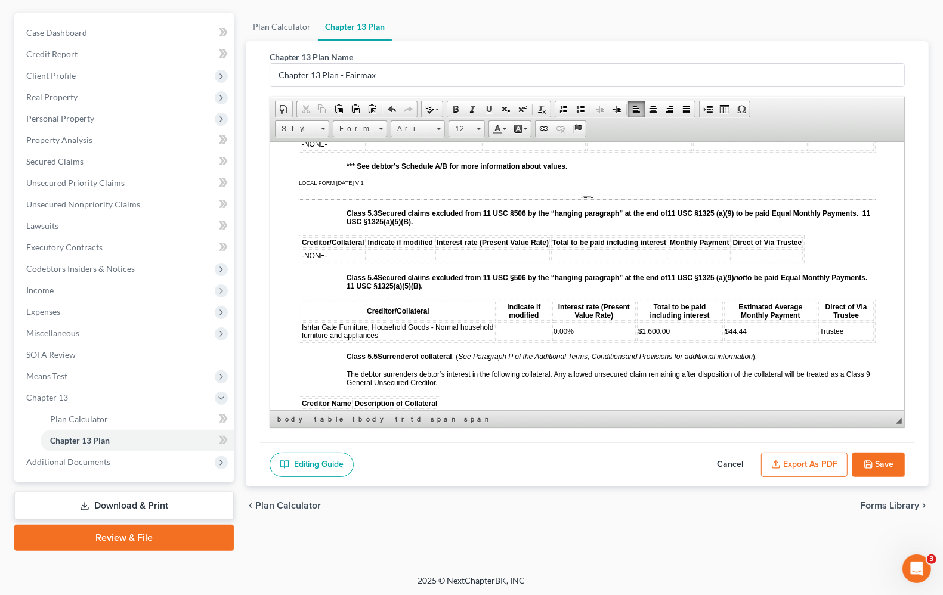
click at [506, 341] on td at bounding box center [524, 331] width 54 height 19
drag, startPoint x: 540, startPoint y: 341, endPoint x: 495, endPoint y: 347, distance: 45.7
click at [496, 341] on td "modified" at bounding box center [524, 331] width 56 height 19
click at [464, 126] on span "Size" at bounding box center [461, 129] width 24 height 16
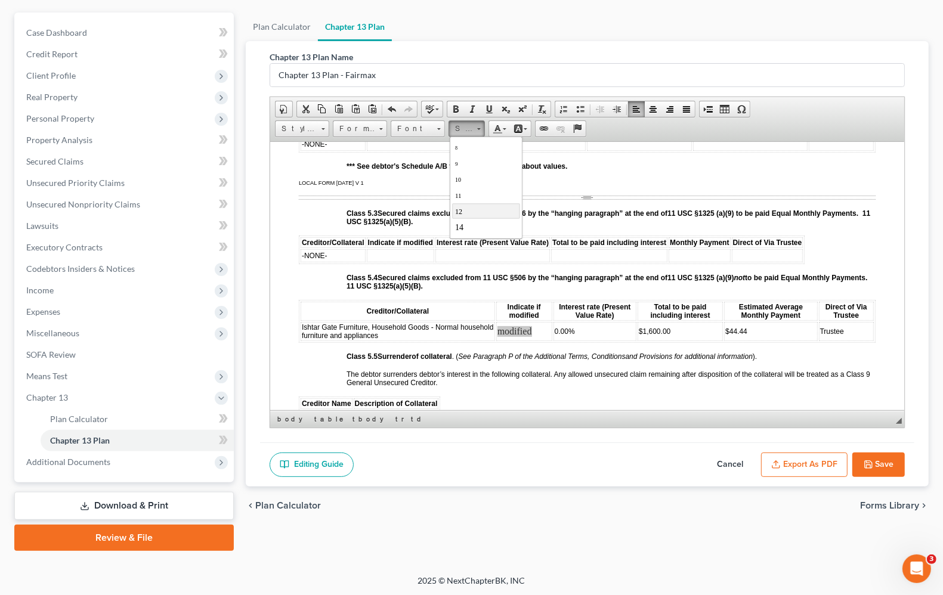
click at [467, 212] on link "12" at bounding box center [486, 211] width 68 height 16
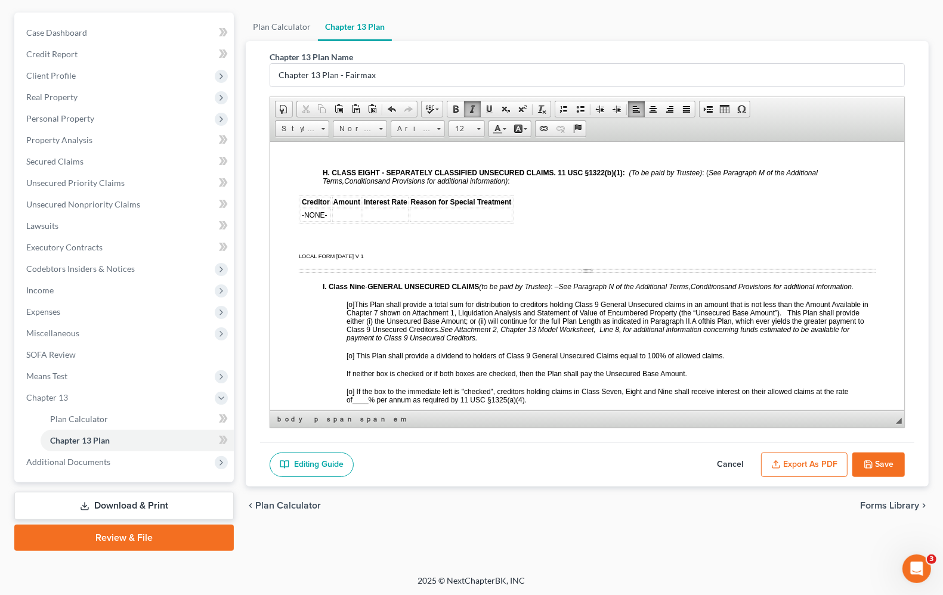
scroll to position [2834, 0]
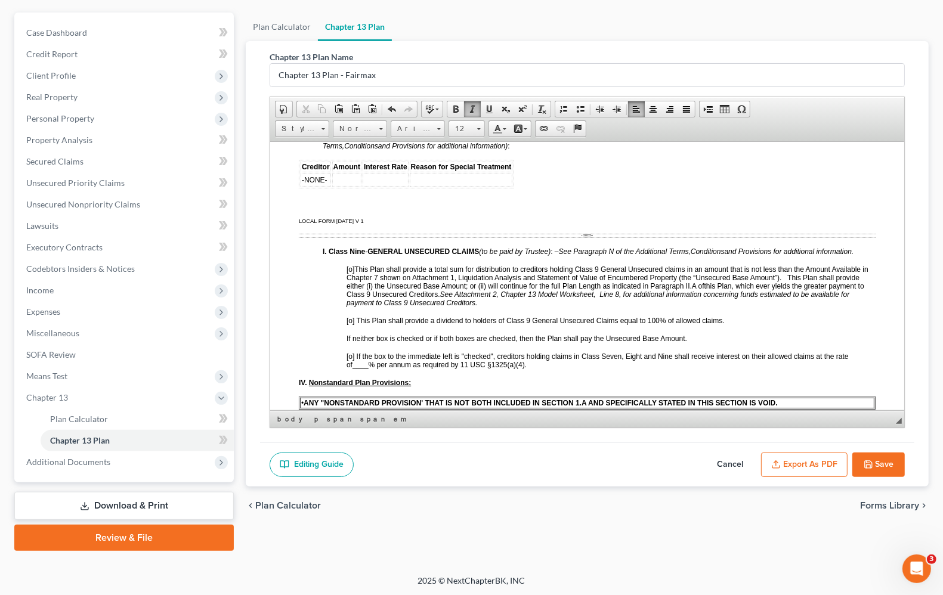
click at [351, 273] on span "[o]" at bounding box center [351, 269] width 8 height 8
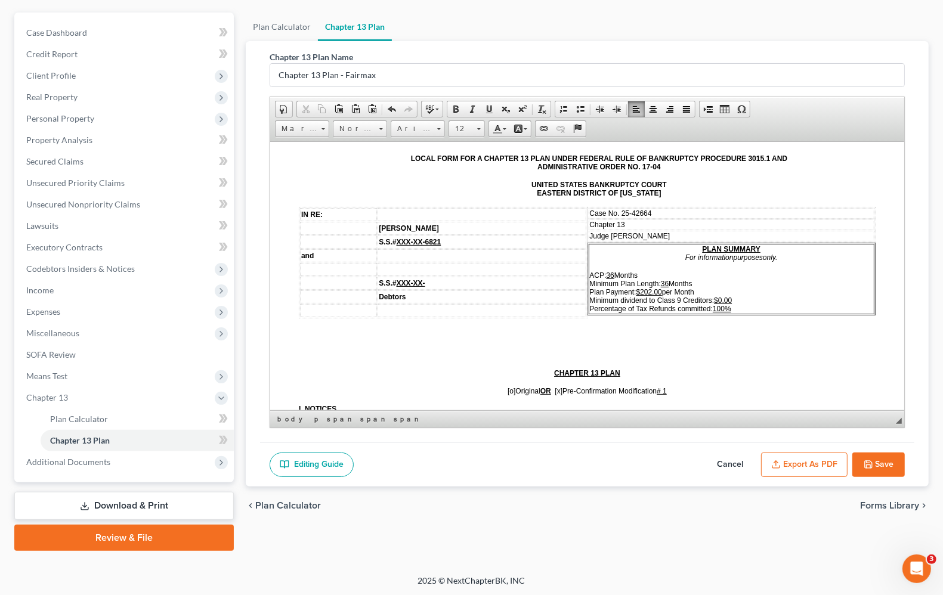
scroll to position [0, 0]
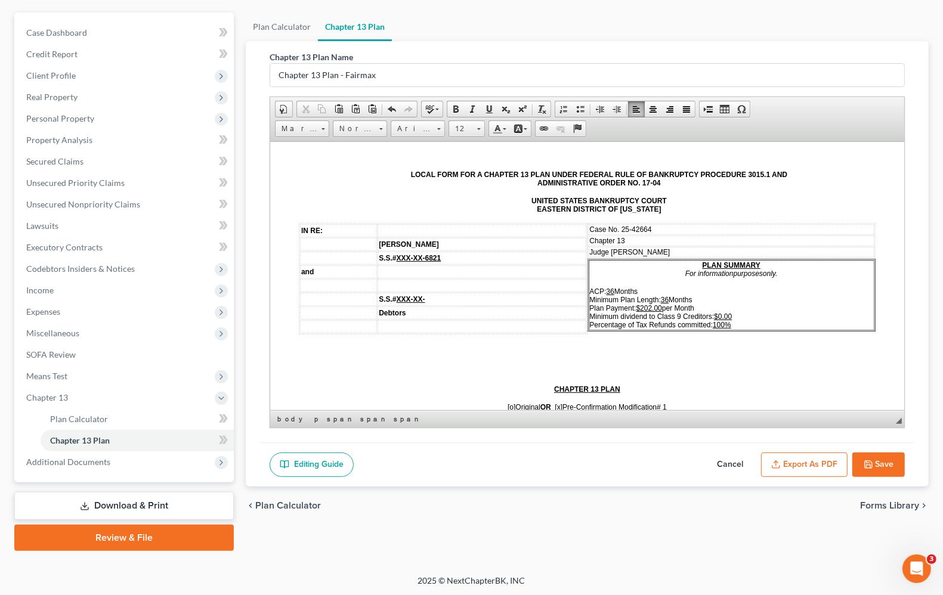
click at [714, 312] on u "$0.00" at bounding box center [723, 316] width 18 height 8
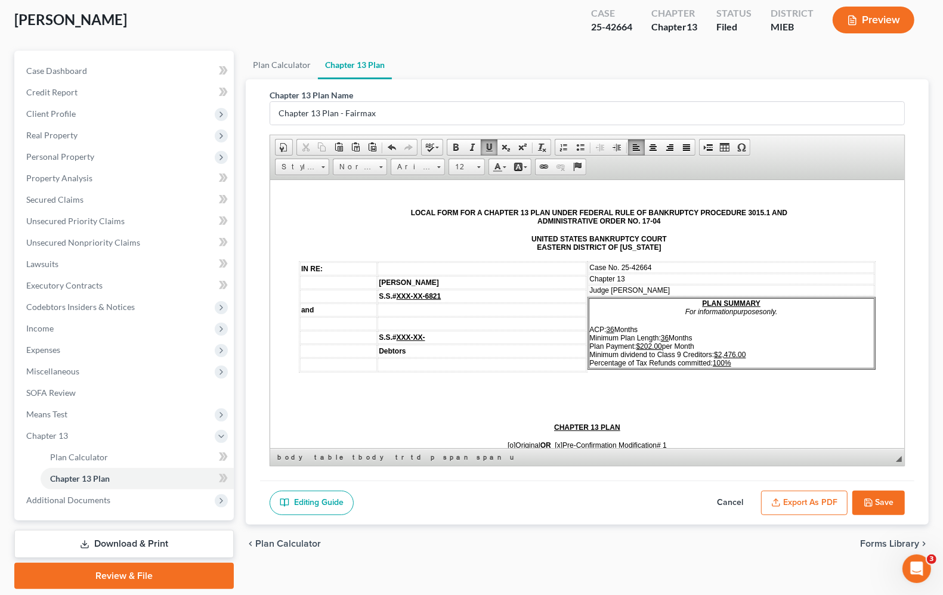
scroll to position [27, 0]
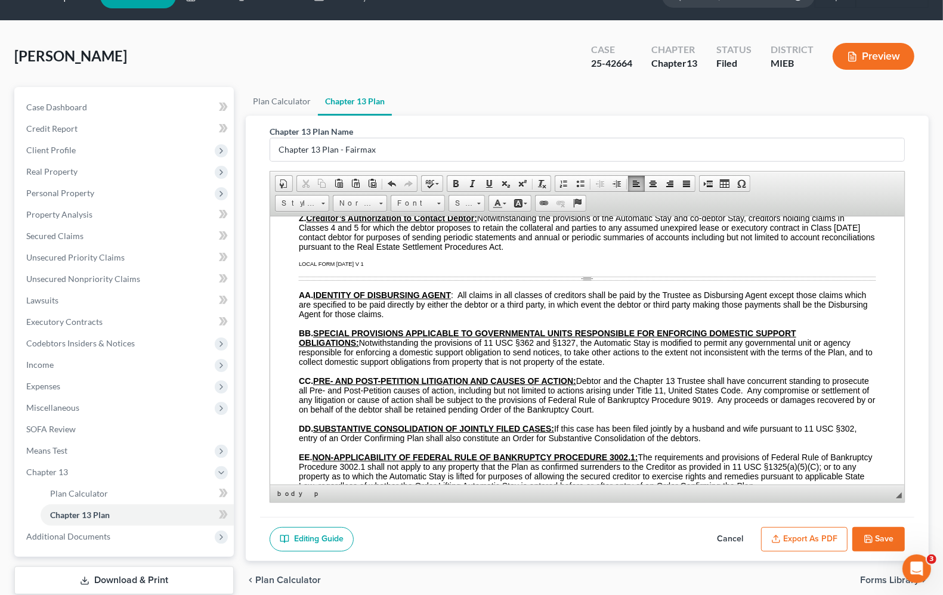
scroll to position [7108, 0]
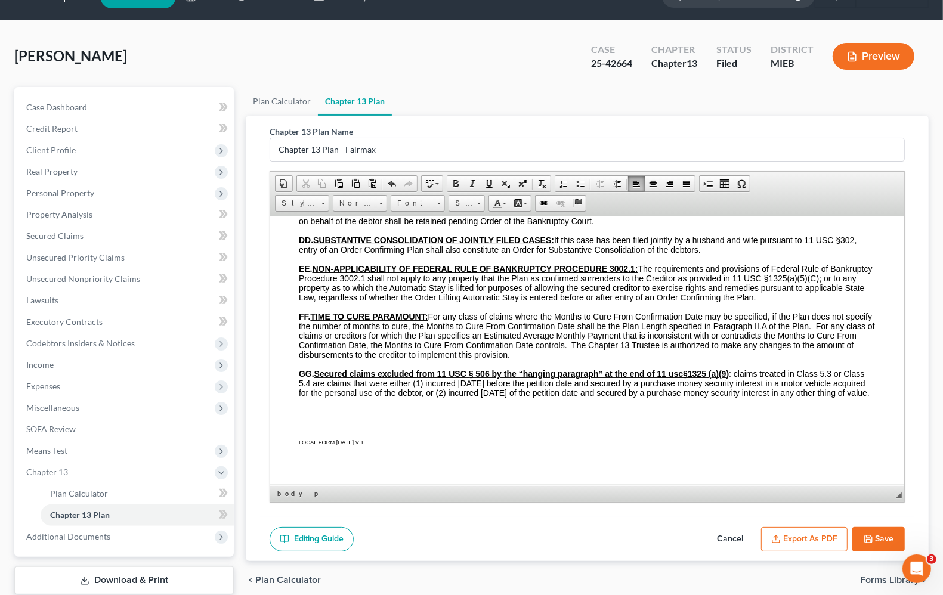
click at [869, 544] on button "Save" at bounding box center [879, 539] width 53 height 25
select select "0"
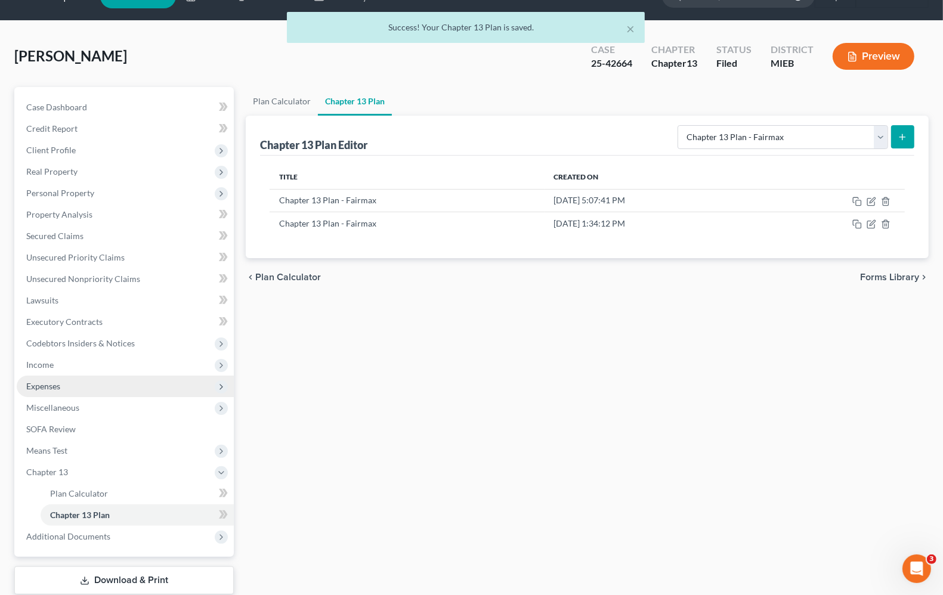
click at [54, 385] on span "Expenses" at bounding box center [43, 386] width 34 height 10
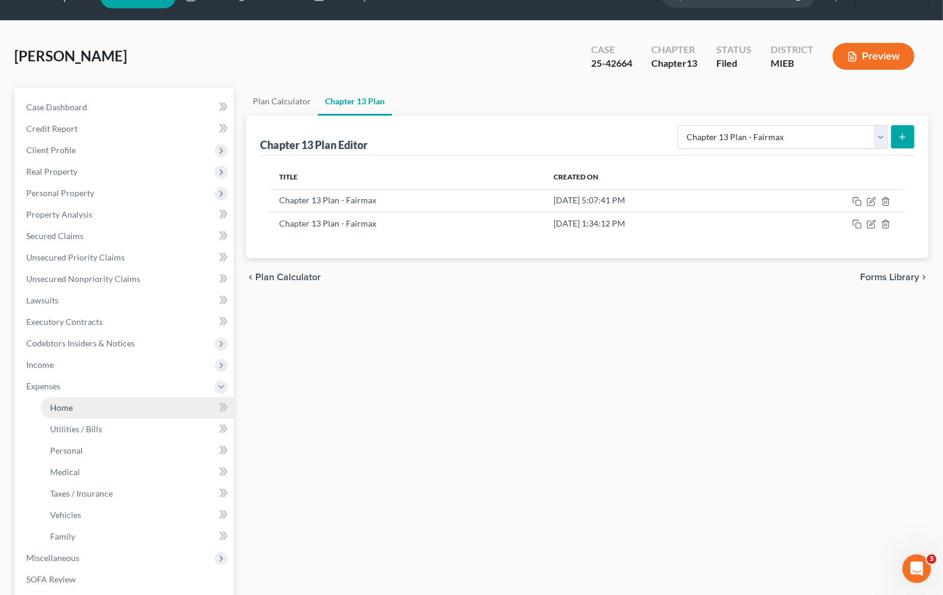
click at [54, 403] on span "Home" at bounding box center [61, 408] width 23 height 10
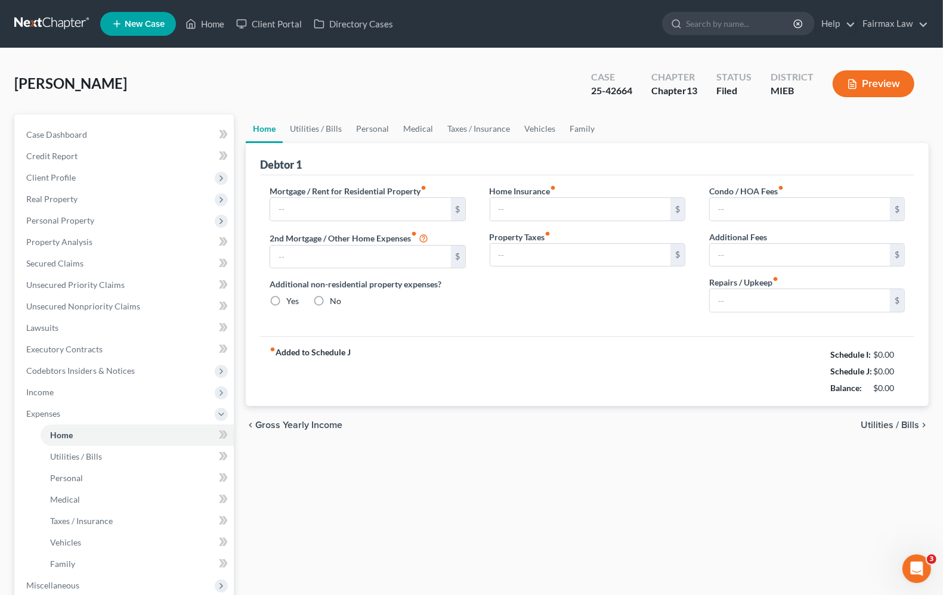
type input "1,103.76"
type input "0.00"
radio input "true"
type input "0.00"
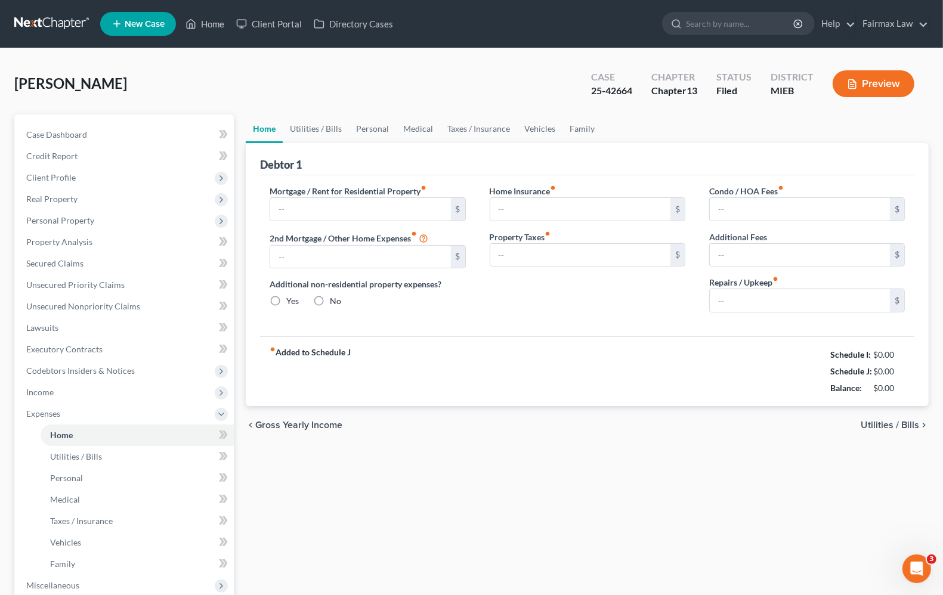
type input "0.00"
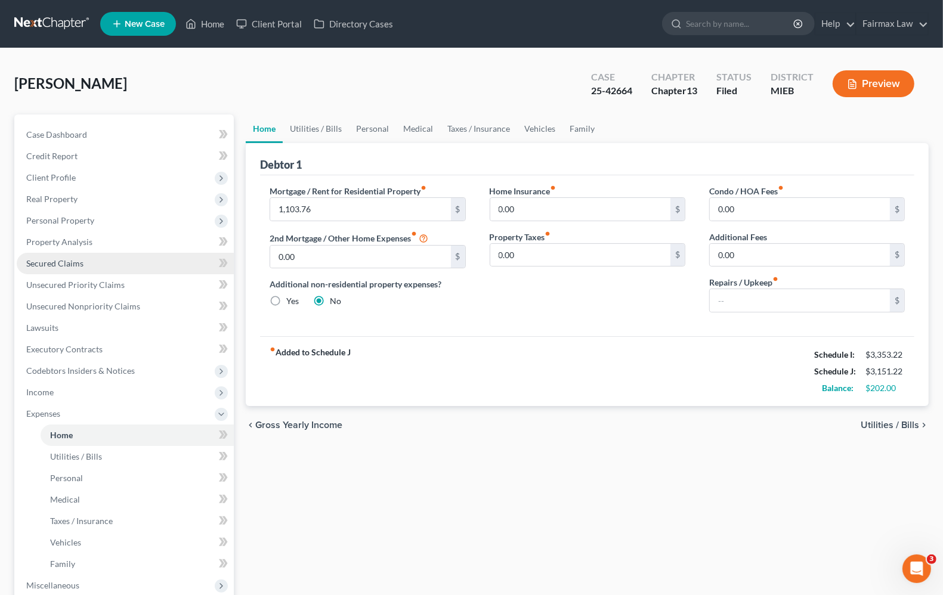
click at [67, 258] on span "Secured Claims" at bounding box center [54, 263] width 57 height 10
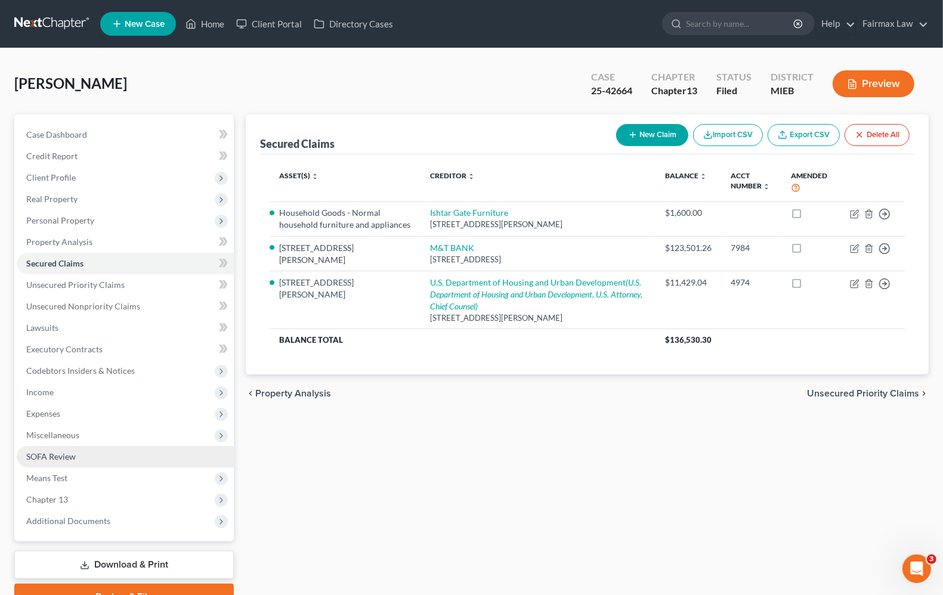
scroll to position [58, 0]
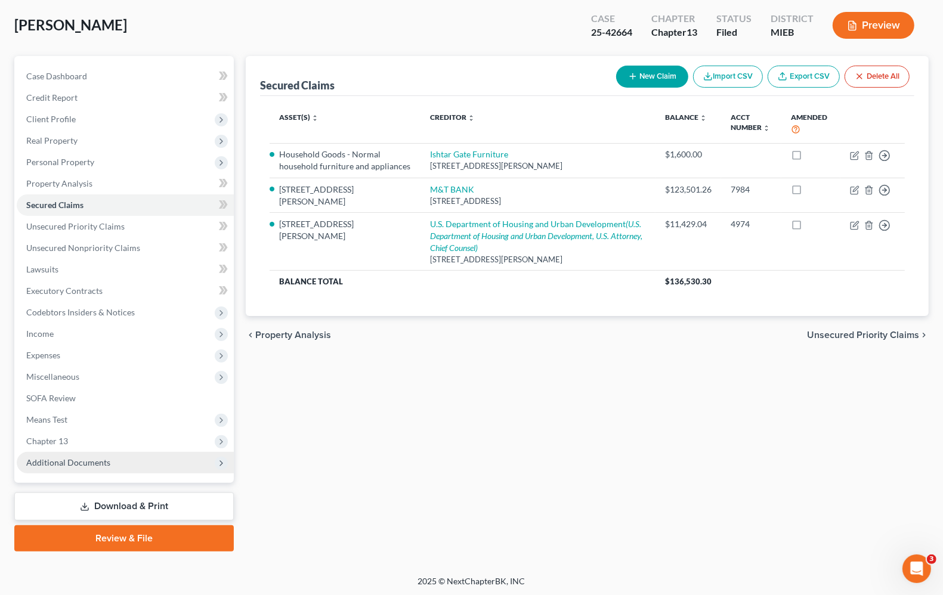
click at [66, 467] on span "Additional Documents" at bounding box center [125, 462] width 217 height 21
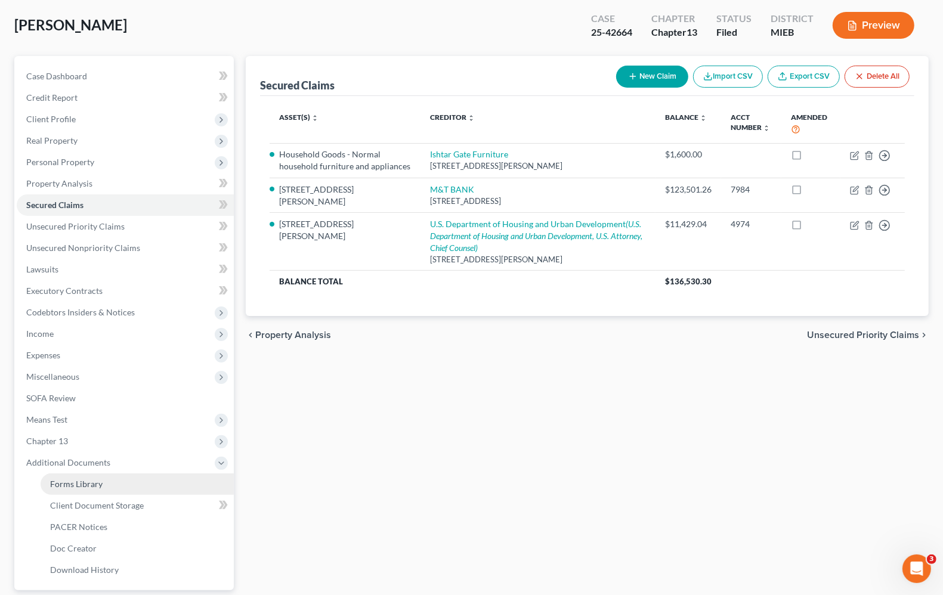
click at [88, 482] on span "Forms Library" at bounding box center [76, 484] width 53 height 10
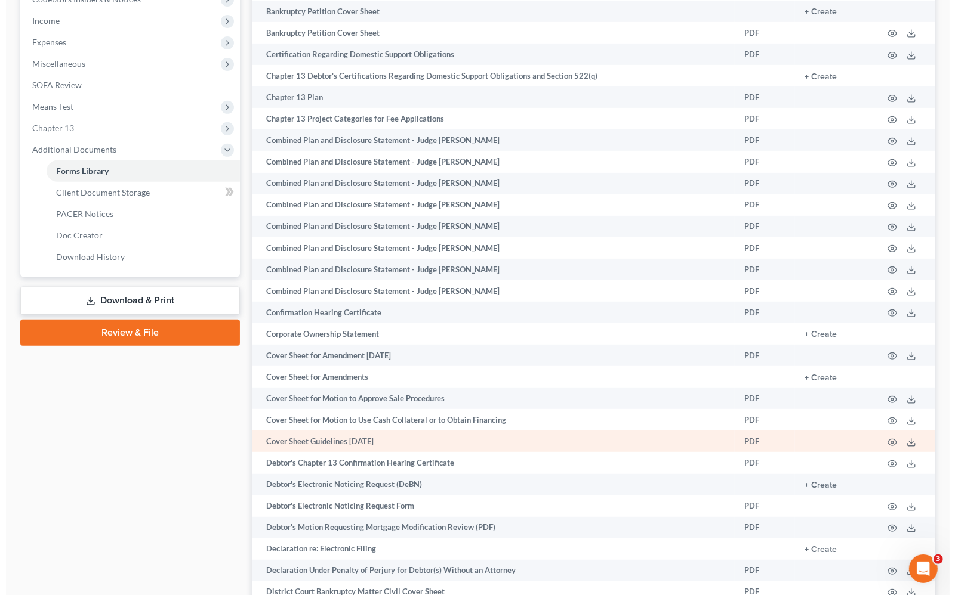
scroll to position [373, 0]
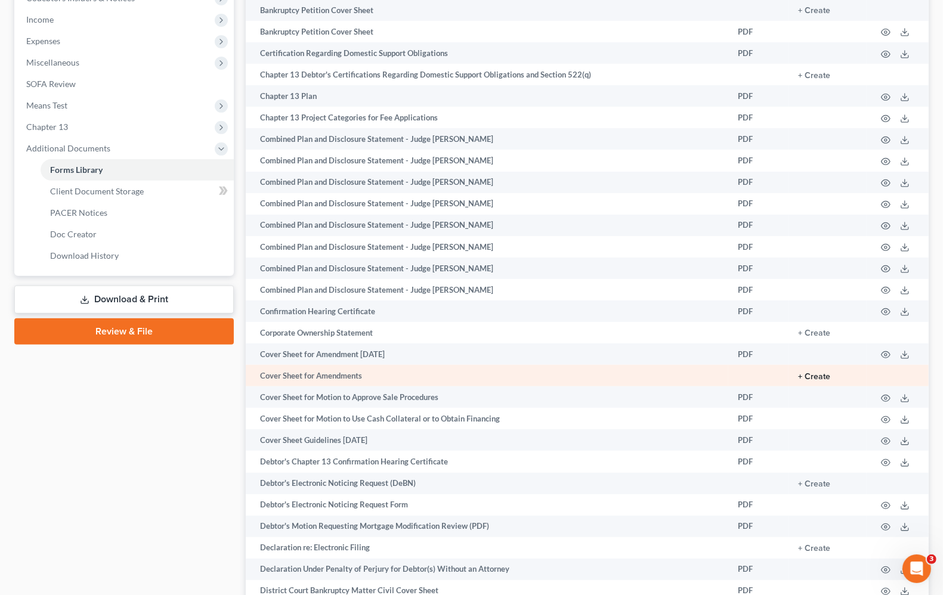
click at [814, 374] on button "+ Create" at bounding box center [814, 377] width 32 height 8
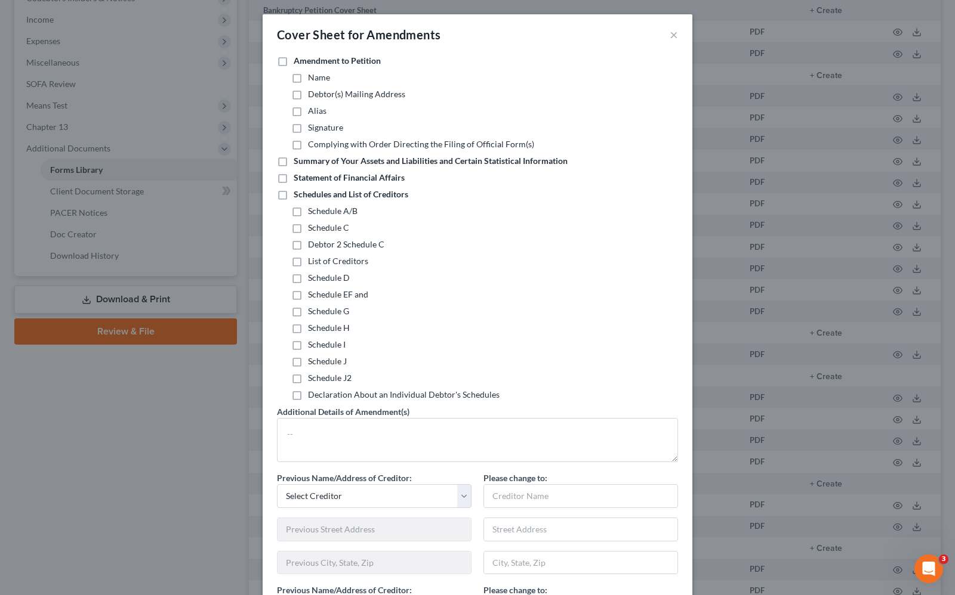
click at [294, 195] on label "Schedules and List of Creditors" at bounding box center [351, 195] width 115 height 12
click at [298, 195] on input "Schedules and List of Creditors" at bounding box center [302, 193] width 8 height 8
checkbox input "true"
click at [308, 212] on label "Schedule A/B" at bounding box center [333, 211] width 50 height 12
click at [313, 212] on input "Schedule A/B" at bounding box center [317, 209] width 8 height 8
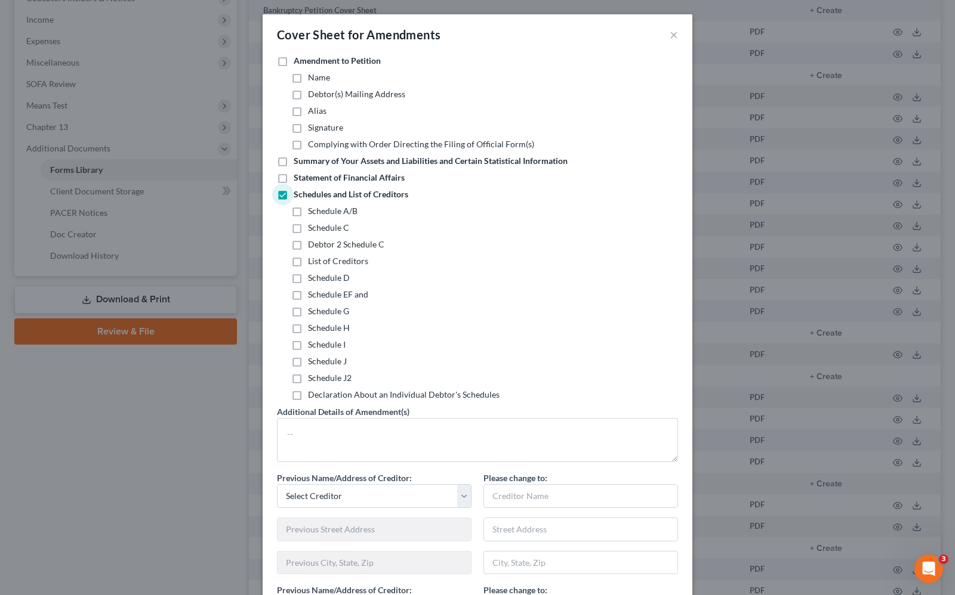
checkbox input "true"
click at [308, 229] on label "Schedule C" at bounding box center [328, 228] width 41 height 12
click at [313, 229] on input "Schedule C" at bounding box center [317, 226] width 8 height 8
checkbox input "true"
click at [308, 280] on label "Schedule D" at bounding box center [329, 278] width 42 height 12
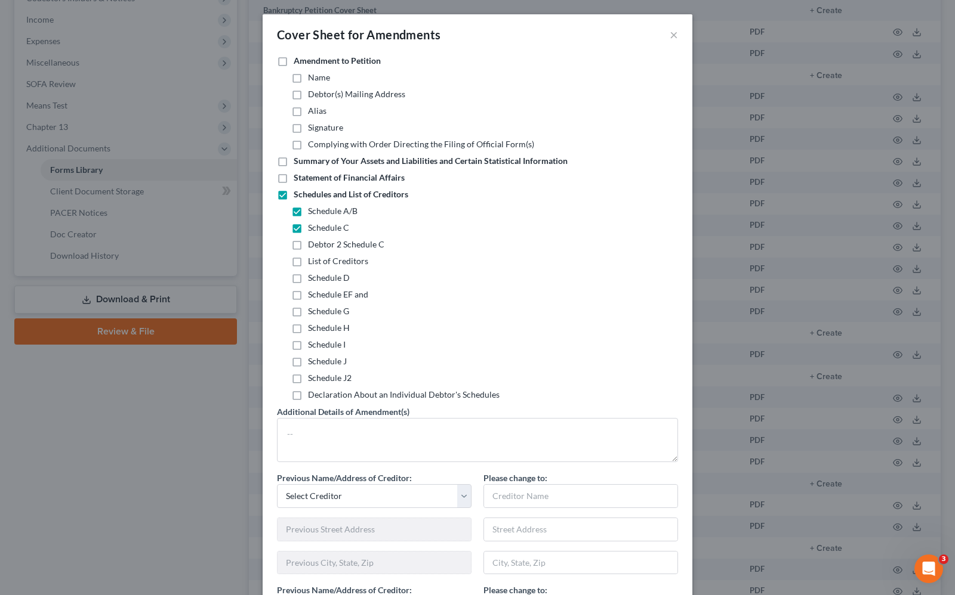
click at [313, 280] on input "Schedule D" at bounding box center [317, 276] width 8 height 8
checkbox input "true"
click at [308, 344] on label "Schedule I" at bounding box center [327, 345] width 38 height 12
click at [313, 344] on input "Schedule I" at bounding box center [317, 343] width 8 height 8
checkbox input "true"
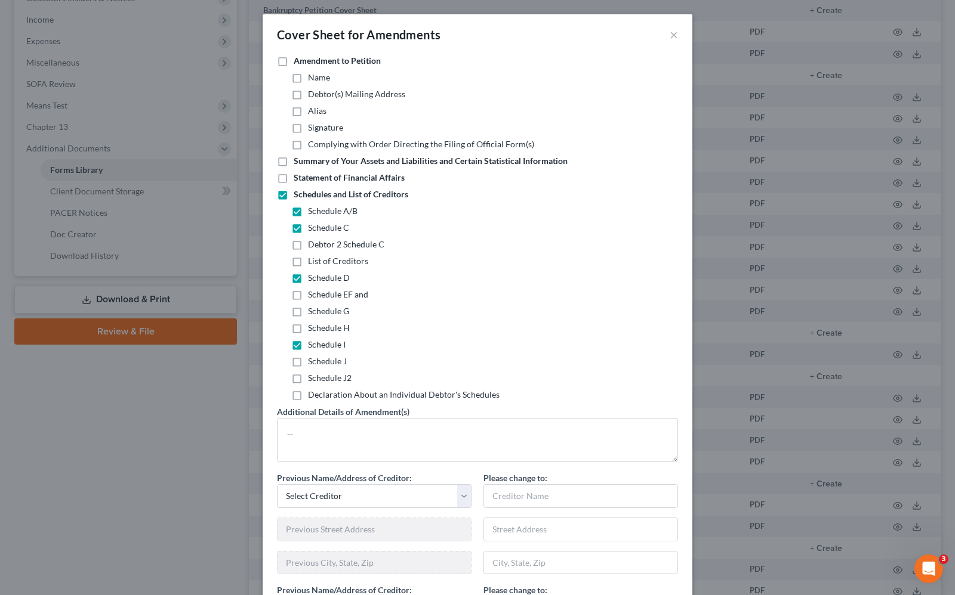
click at [308, 359] on label "Schedule J" at bounding box center [327, 362] width 39 height 12
click at [313, 359] on input "Schedule J" at bounding box center [317, 360] width 8 height 8
checkbox input "true"
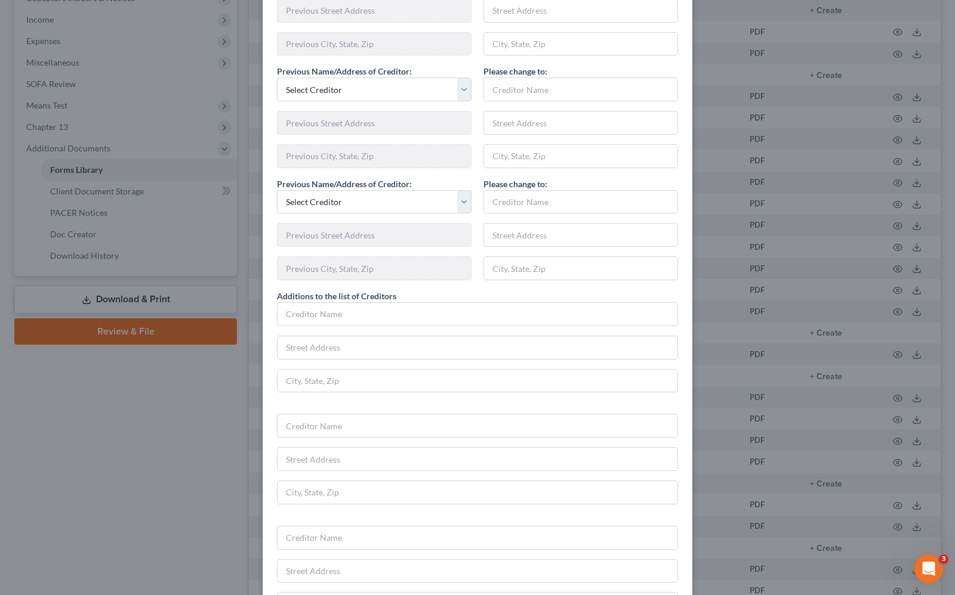
scroll to position [522, 0]
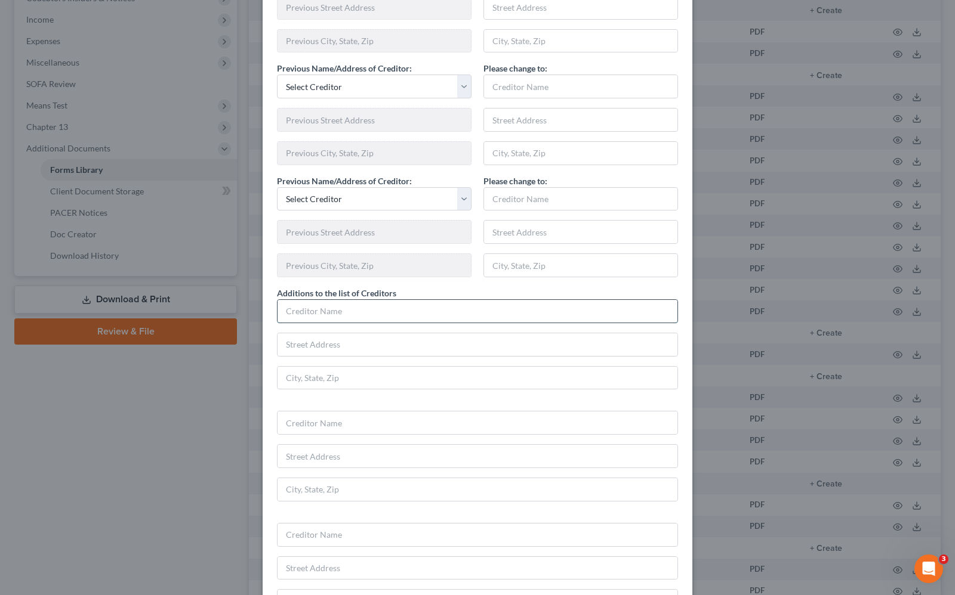
click at [346, 313] on input "text" at bounding box center [477, 311] width 400 height 23
type input "US Department of Housing and Urban Development"
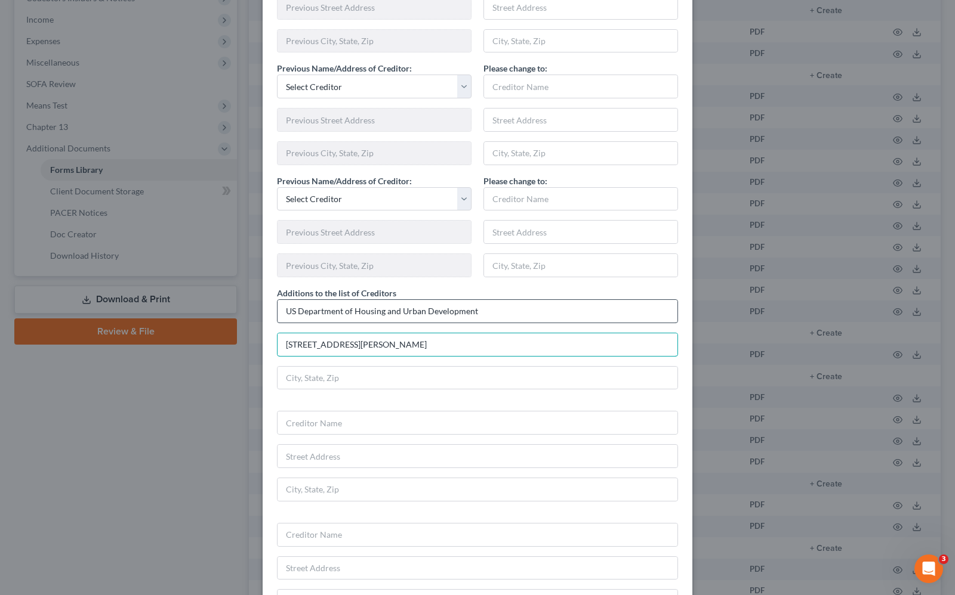
type input "77 West Jackson Boulevard"
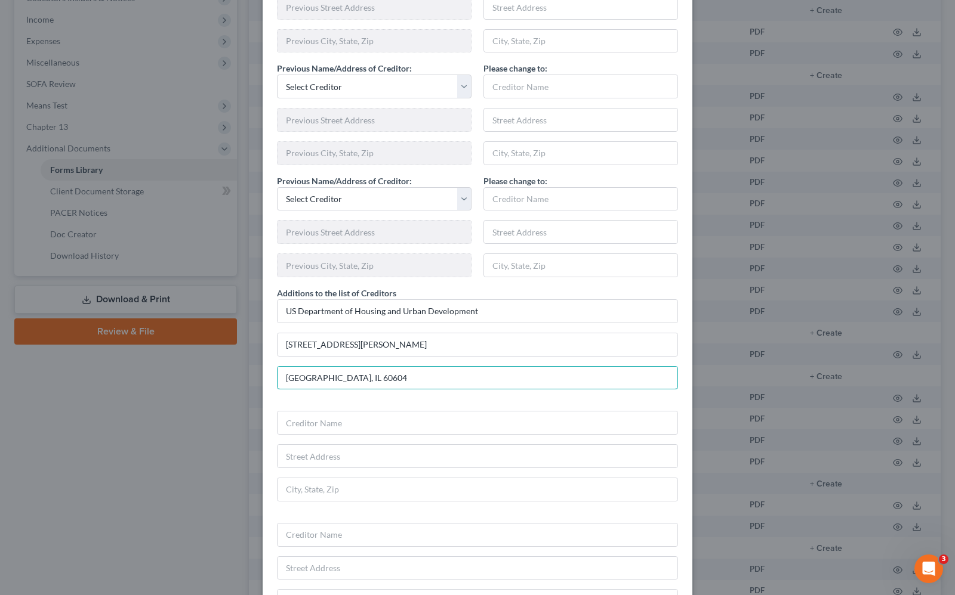
type input "Chicago, IL 60604"
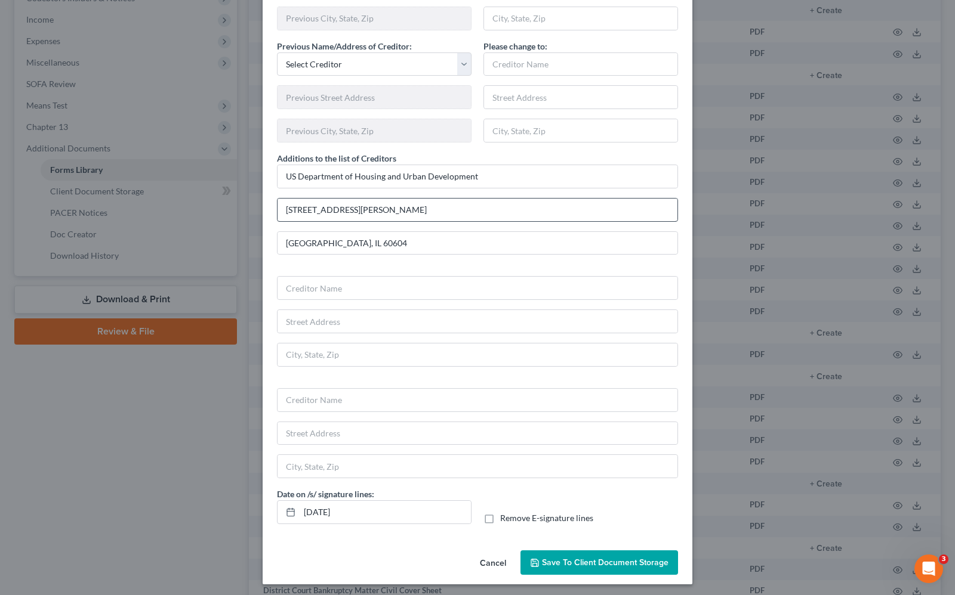
scroll to position [666, 0]
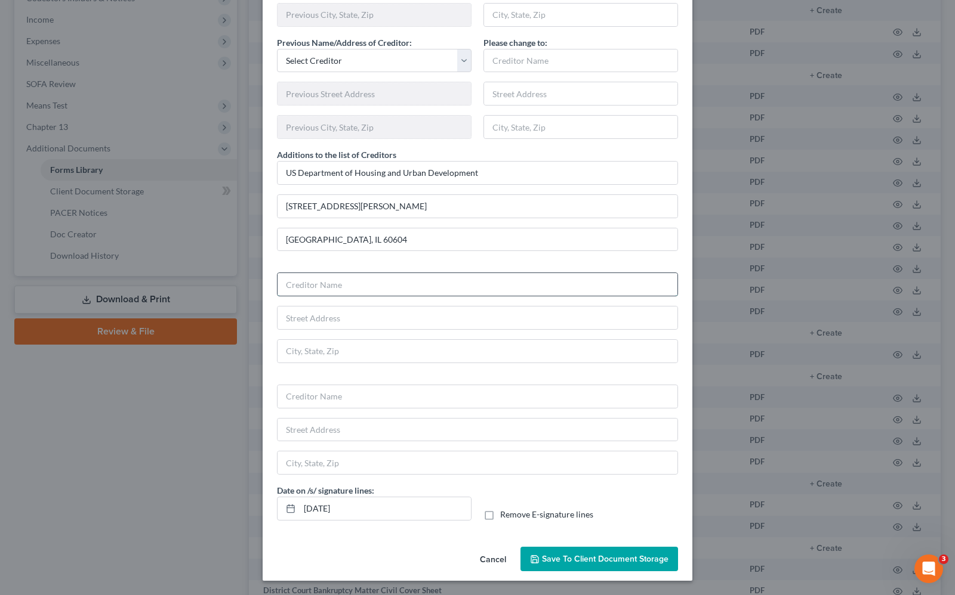
click at [305, 287] on input "text" at bounding box center [477, 284] width 400 height 23
type input "US Attorney"
click at [475, 318] on input "Attn: Civil Division US Department of Housing" at bounding box center [477, 318] width 400 height 23
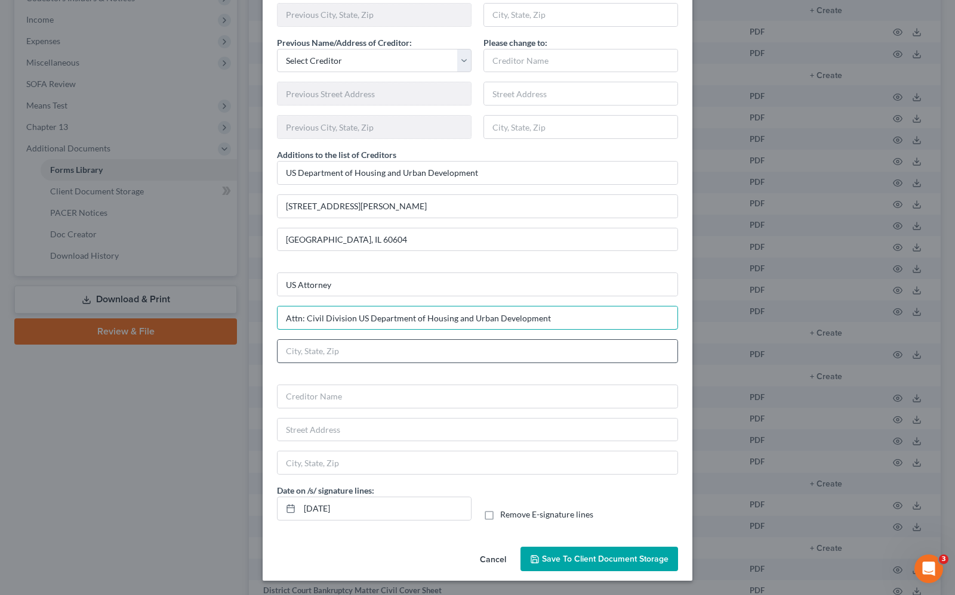
type input "Attn: Civil Division US Department of Housing and Urban Development"
click at [347, 356] on input "text" at bounding box center [477, 351] width 400 height 23
click at [406, 350] on input "211 W Fort St, Ste 2001" at bounding box center [477, 351] width 400 height 23
type input "211 W Fort St, Ste 2001, Detroit, MI 48226"
click at [320, 394] on input "text" at bounding box center [477, 396] width 400 height 23
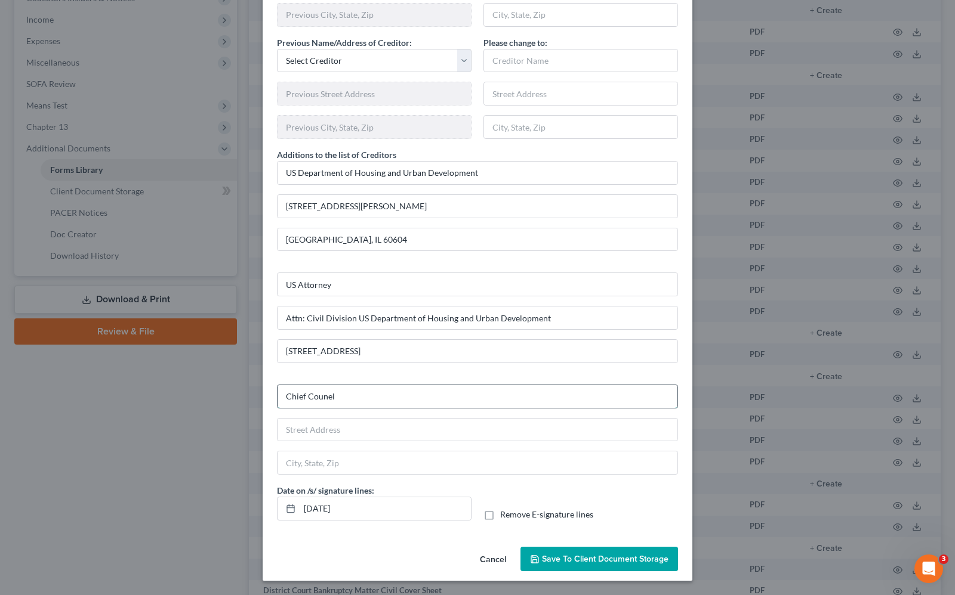
type input "Chief Counel"
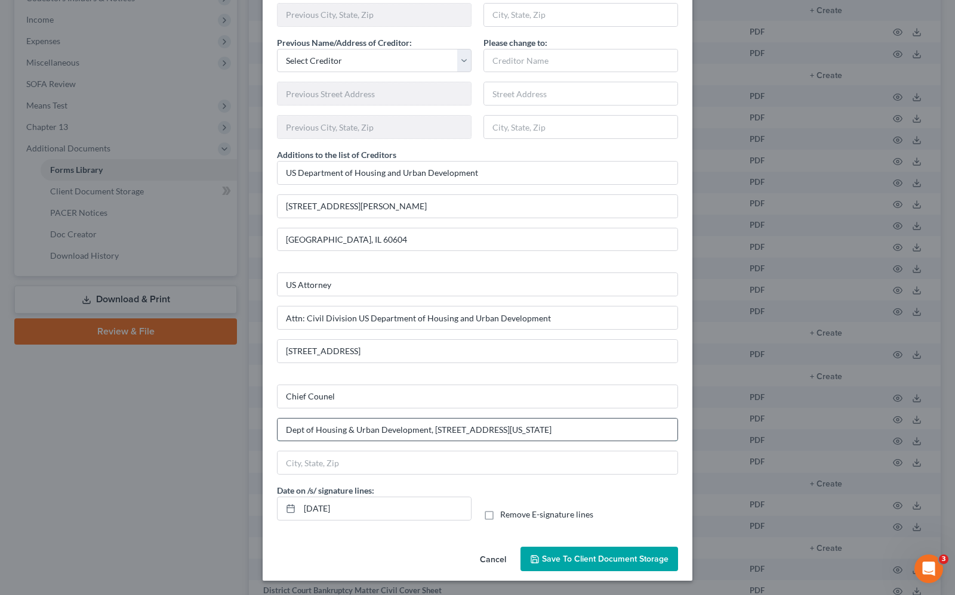
drag, startPoint x: 535, startPoint y: 428, endPoint x: 625, endPoint y: 419, distance: 90.5
click at [625, 419] on input "Dept of Housing & Urban Development, 477 Michigan Ave, Room 1725, Detroit MI 48…" at bounding box center [477, 430] width 400 height 23
type input "Dept of Housing & Urban Development, 477 Michigan Ave, Room 1725, Detroit MI 48…"
click at [353, 461] on input "text" at bounding box center [477, 463] width 400 height 23
paste input ", Detroit MI 48226"
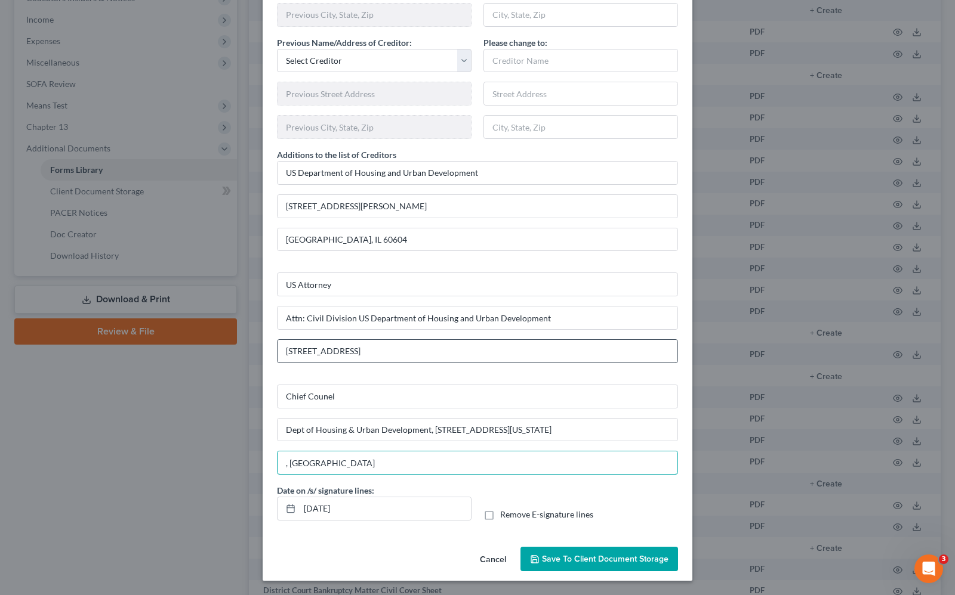
type input ", Detroit MI 48226"
click at [520, 351] on input "211 W Fort St, Ste 2001, Detroit, MI 48226" at bounding box center [477, 351] width 400 height 23
drag, startPoint x: 371, startPoint y: 352, endPoint x: 227, endPoint y: 349, distance: 143.8
click at [227, 349] on div "Cover Sheet for Amendments × Amendment to Petition Name Debtor(s) Mailing Addre…" at bounding box center [477, 297] width 955 height 595
type input "Detroit, MI 48226"
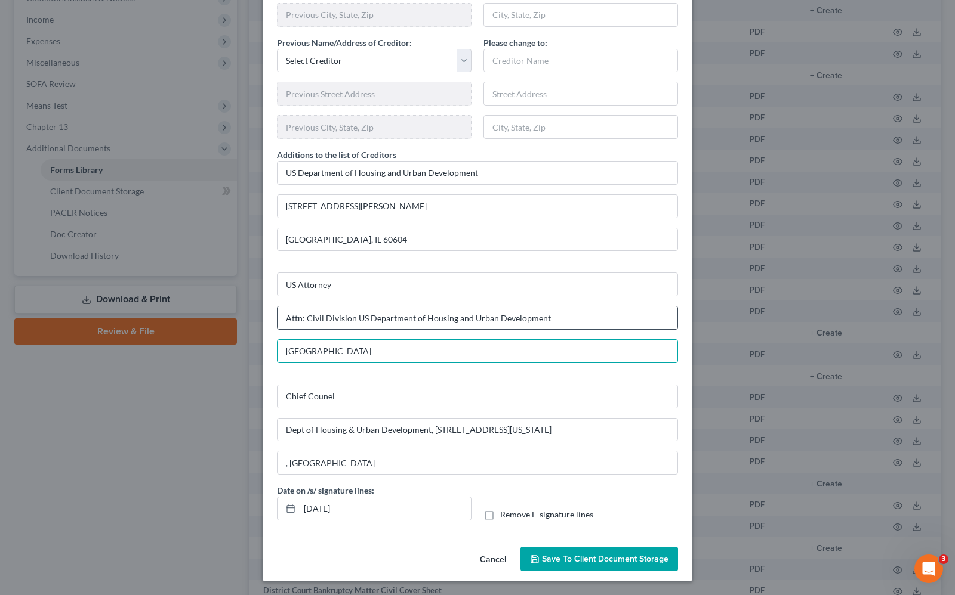
click at [571, 314] on input "Attn: Civil Division US Department of Housing and Urban Development" at bounding box center [477, 318] width 400 height 23
paste input "211 W Fort St, Ste 2001,"
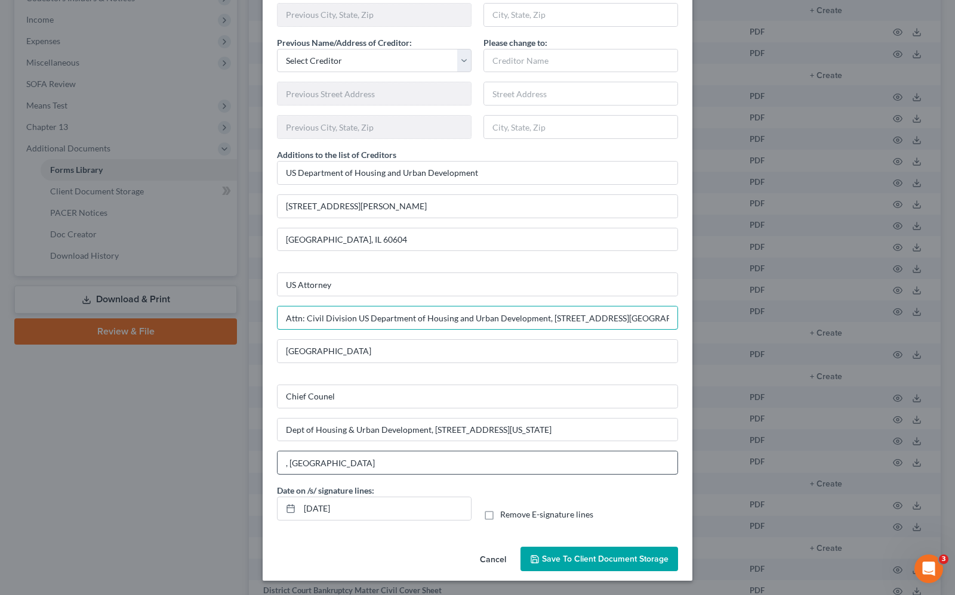
type input "Attn: Civil Division US Department of Housing and Urban Development, 211 W Fort…"
click at [286, 464] on input ", Detroit MI 48226" at bounding box center [477, 463] width 400 height 23
type input "Detroit MI 48226"
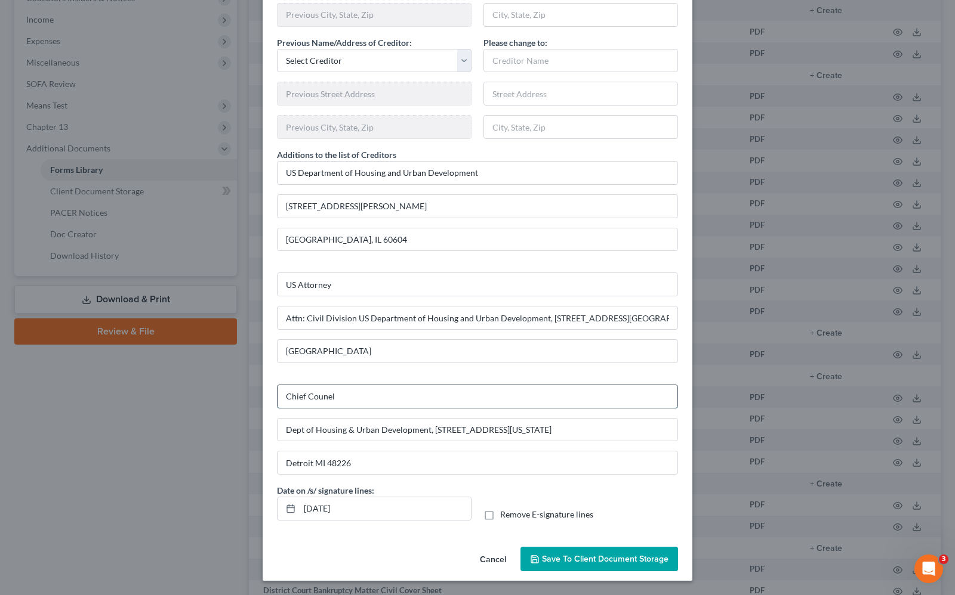
click at [363, 397] on input "Chief Counel" at bounding box center [477, 396] width 400 height 23
type input "Chief Counsel"
click at [584, 562] on span "Save to Client Document Storage" at bounding box center [605, 559] width 126 height 10
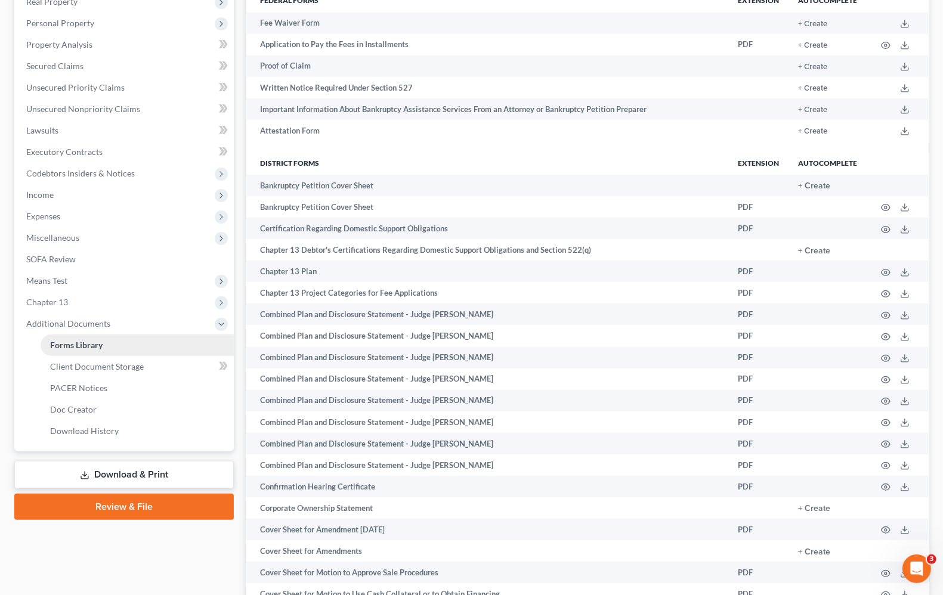
scroll to position [224, 0]
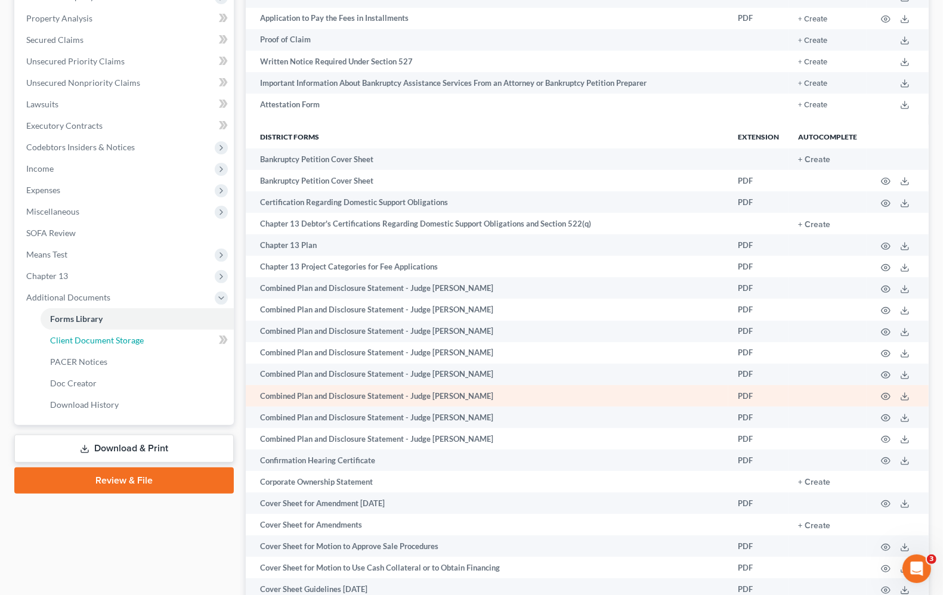
drag, startPoint x: 99, startPoint y: 335, endPoint x: 427, endPoint y: 404, distance: 334.7
click at [99, 335] on span "Client Document Storage" at bounding box center [97, 340] width 94 height 10
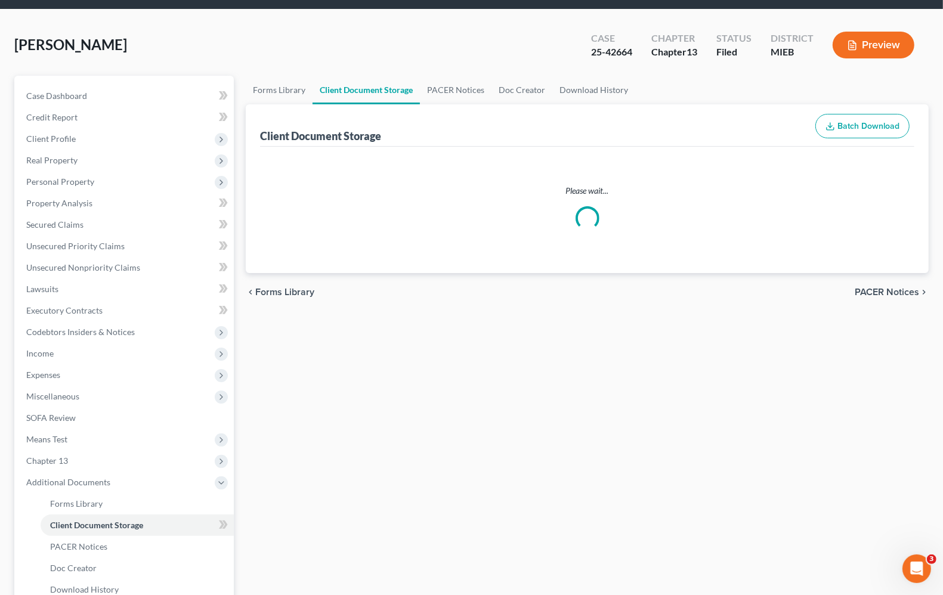
scroll to position [1, 0]
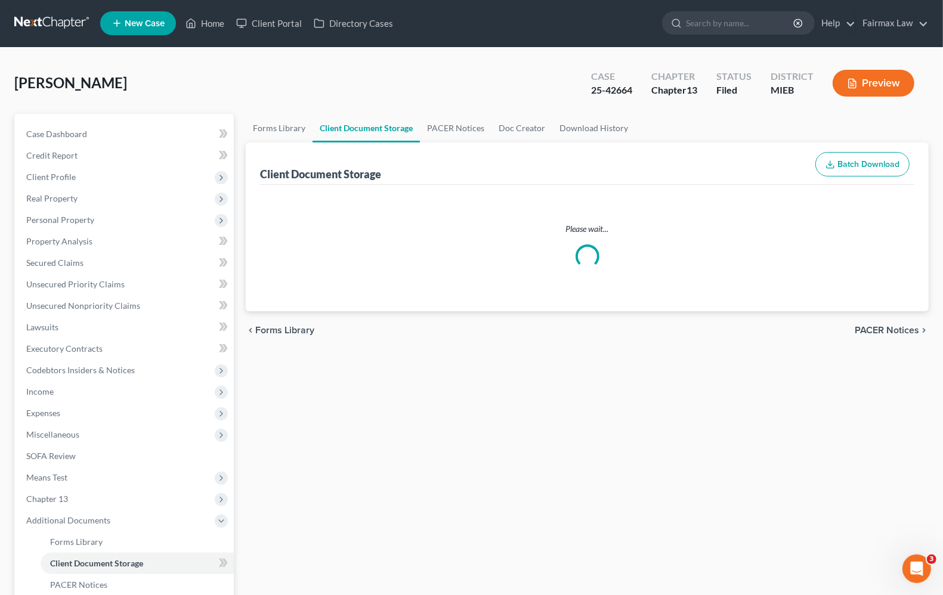
select select "6"
select select "7"
select select "32"
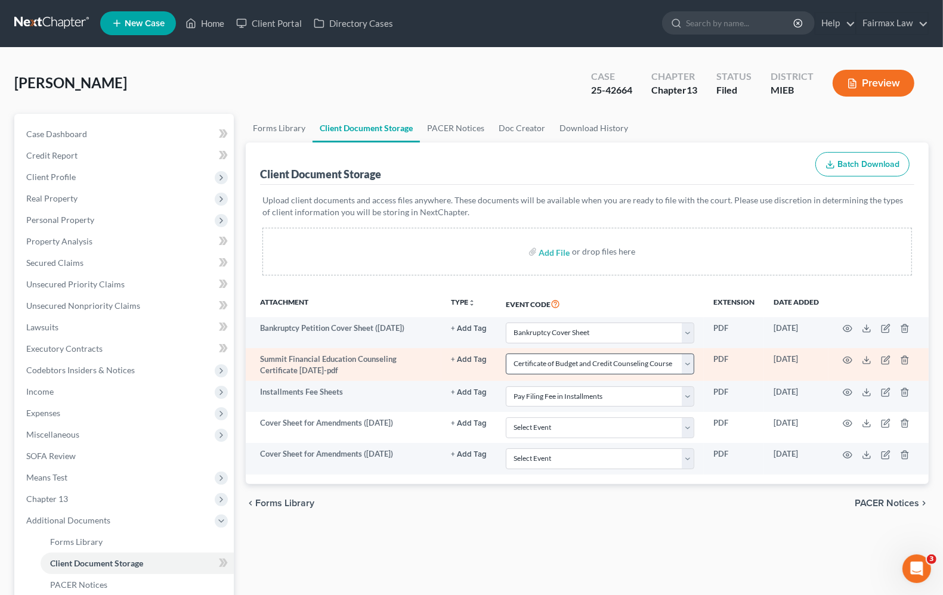
scroll to position [0, 0]
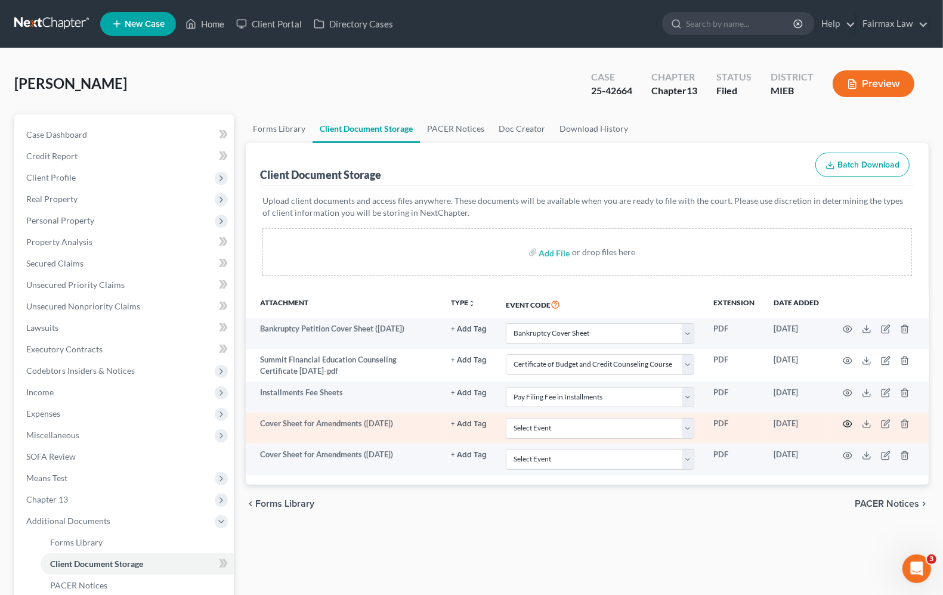
click at [848, 424] on circle "button" at bounding box center [848, 424] width 2 height 2
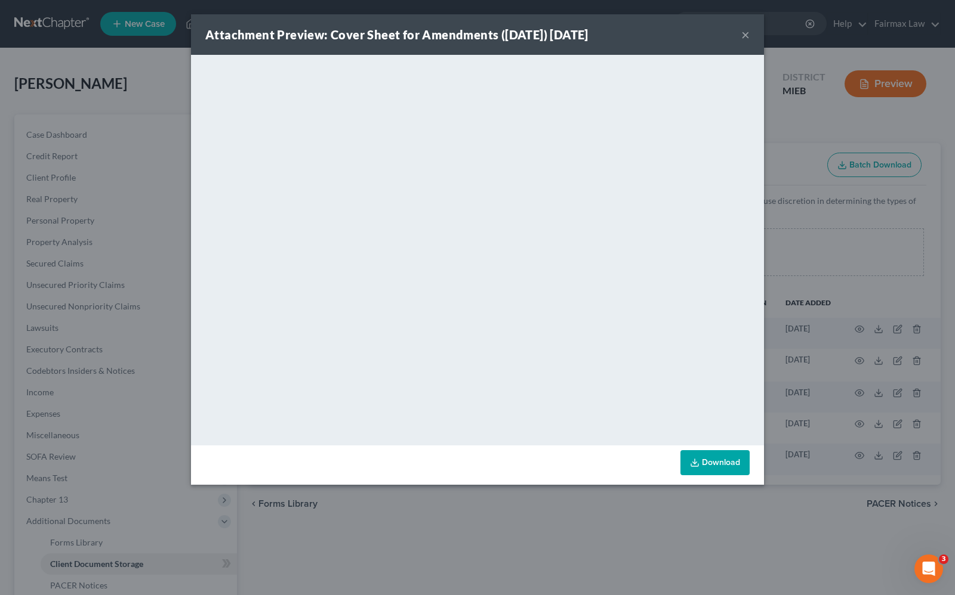
click at [743, 37] on button "×" at bounding box center [745, 34] width 8 height 14
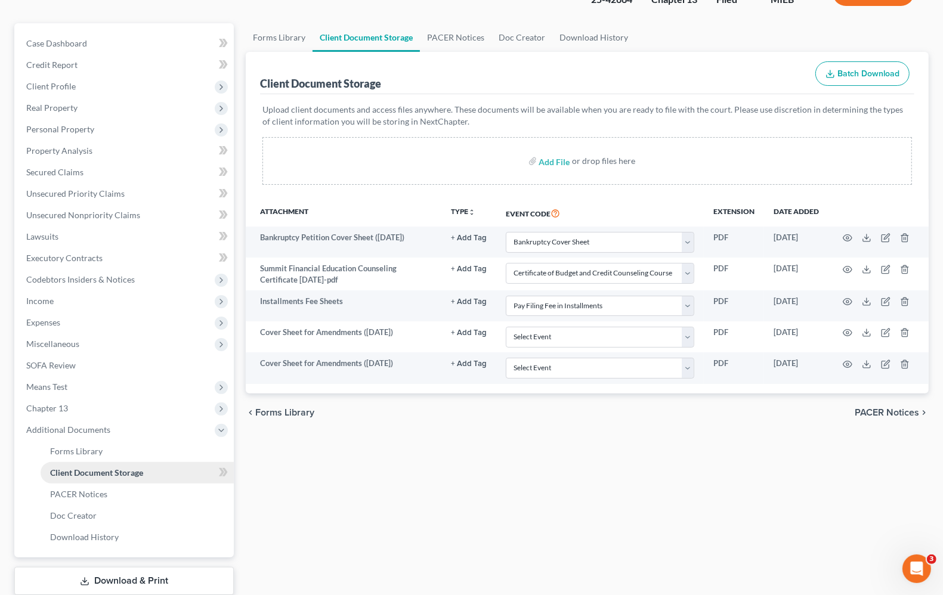
scroll to position [166, 0]
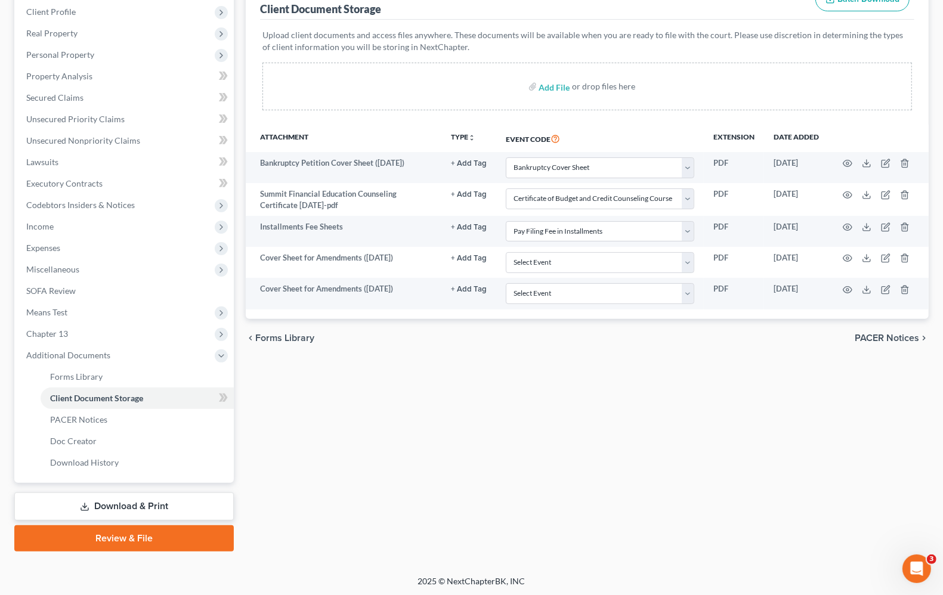
click at [121, 508] on link "Download & Print" at bounding box center [124, 507] width 220 height 28
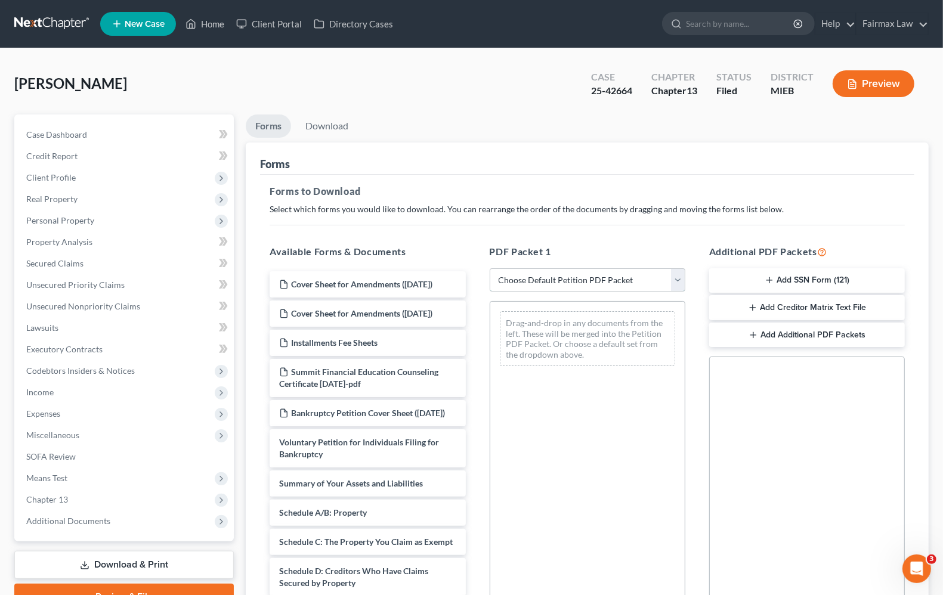
click at [612, 284] on select "Choose Default Petition PDF Packet Complete Bankruptcy Petition (all forms and …" at bounding box center [588, 280] width 196 height 24
select select "2"
click at [490, 268] on select "Choose Default Petition PDF Packet Complete Bankruptcy Petition (all forms and …" at bounding box center [588, 280] width 196 height 24
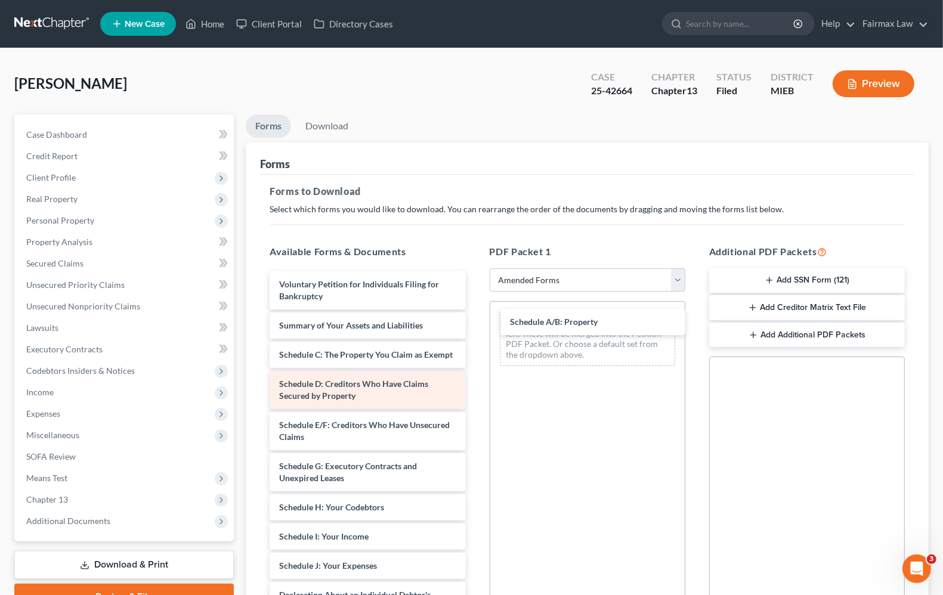
drag, startPoint x: 391, startPoint y: 353, endPoint x: 418, endPoint y: 392, distance: 47.3
click at [475, 320] on div "Schedule A/B: Property Voluntary Petition for Individuals Filing for Bankruptcy…" at bounding box center [367, 551] width 215 height 560
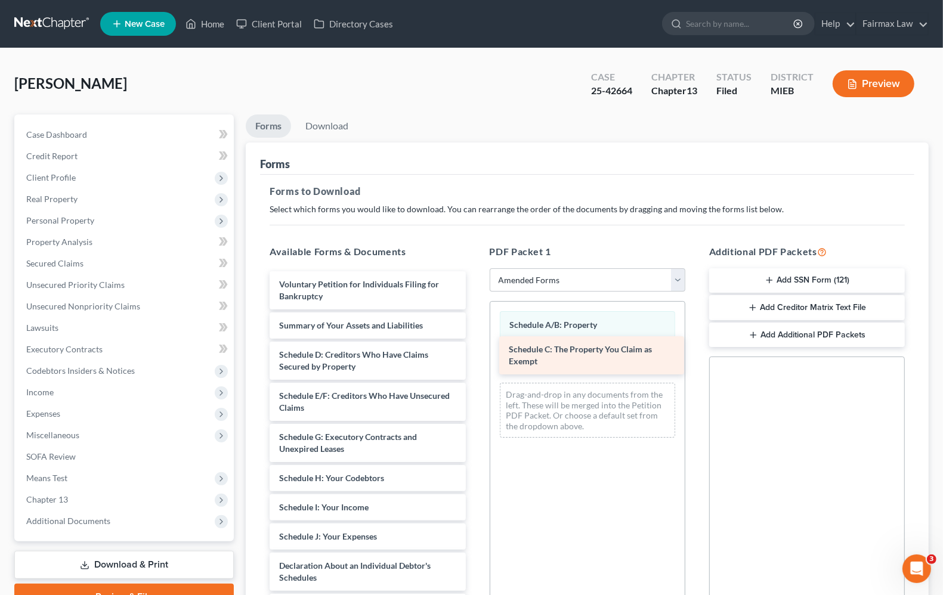
drag, startPoint x: 341, startPoint y: 357, endPoint x: 571, endPoint y: 352, distance: 229.8
click at [475, 352] on div "Schedule C: The Property You Claim as Exempt Voluntary Petition for Individuals…" at bounding box center [367, 536] width 215 height 531
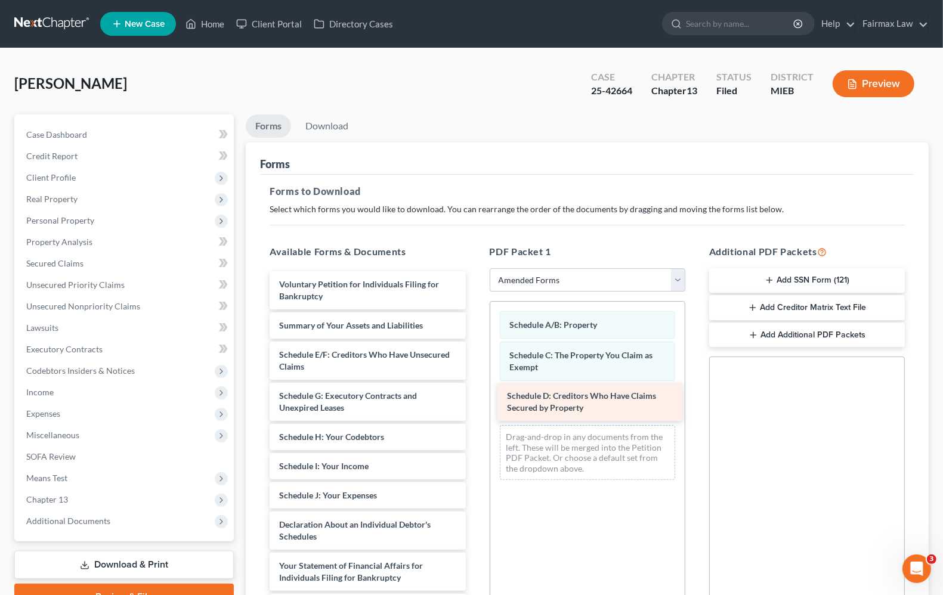
drag, startPoint x: 322, startPoint y: 363, endPoint x: 550, endPoint y: 405, distance: 231.7
click at [475, 405] on div "Schedule D: Creditors Who Have Claims Secured by Property Voluntary Petition fo…" at bounding box center [367, 516] width 215 height 490
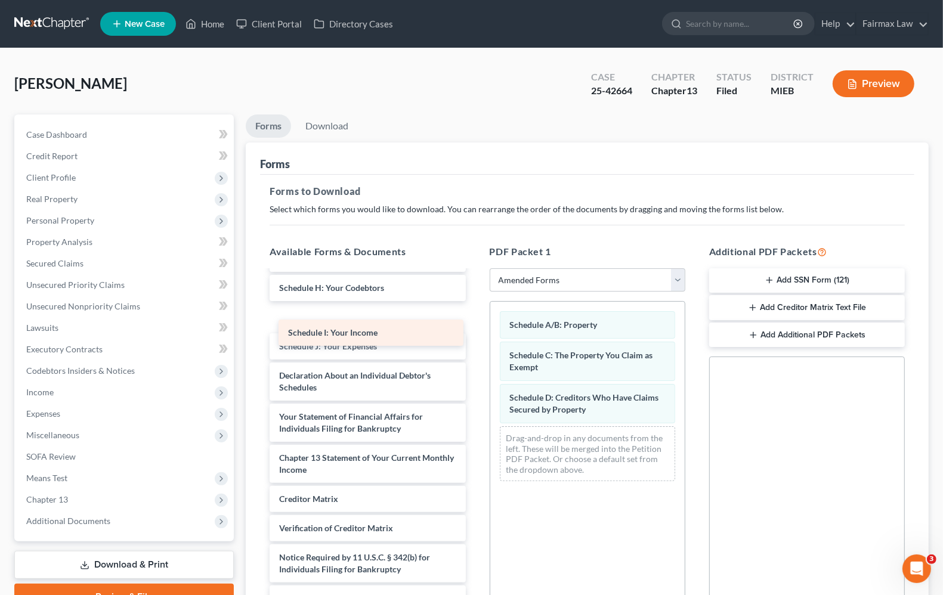
scroll to position [138, 0]
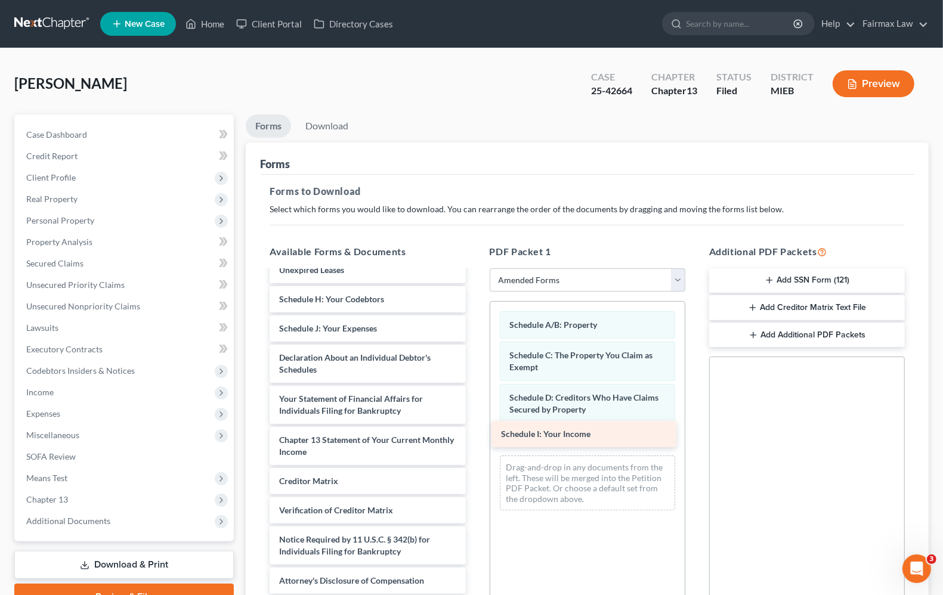
drag, startPoint x: 411, startPoint y: 319, endPoint x: 632, endPoint y: 437, distance: 251.2
click at [475, 437] on div "Schedule I: Your Income Voluntary Petition for Individuals Filing for Bankruptc…" at bounding box center [367, 364] width 215 height 461
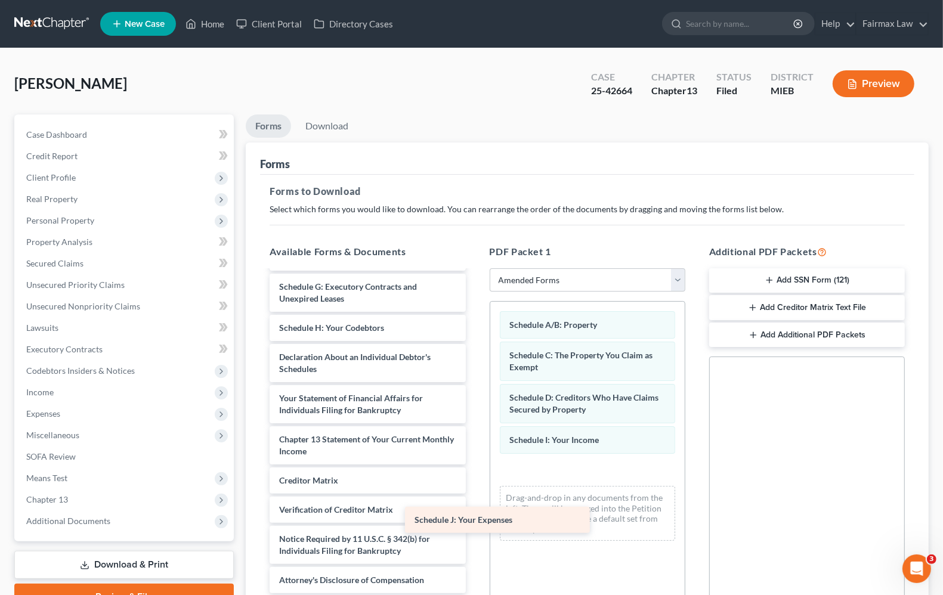
scroll to position [109, 0]
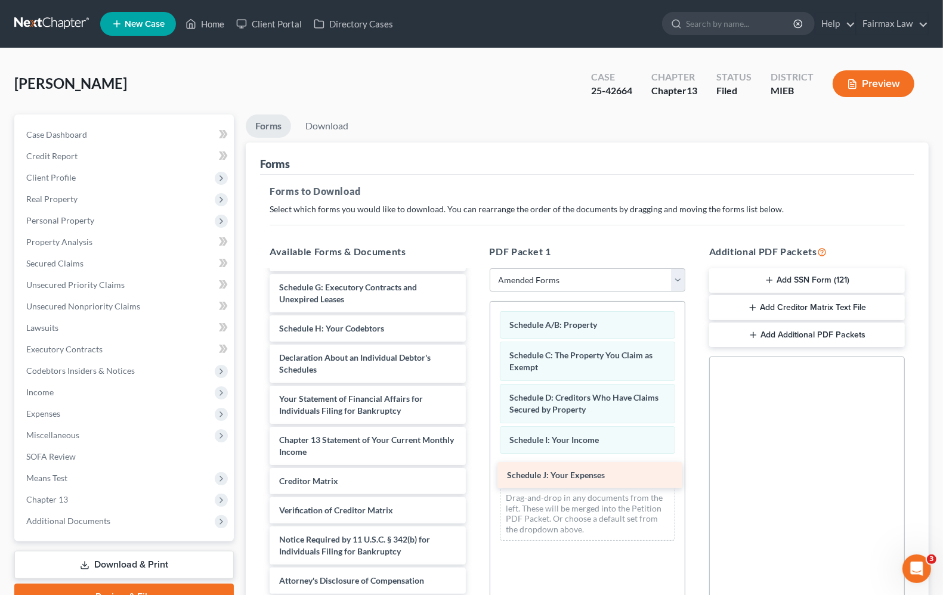
drag, startPoint x: 367, startPoint y: 331, endPoint x: 595, endPoint y: 479, distance: 271.4
click at [475, 479] on div "Schedule J: Your Expenses Voluntary Petition for Individuals Filing for Bankrup…" at bounding box center [367, 378] width 215 height 431
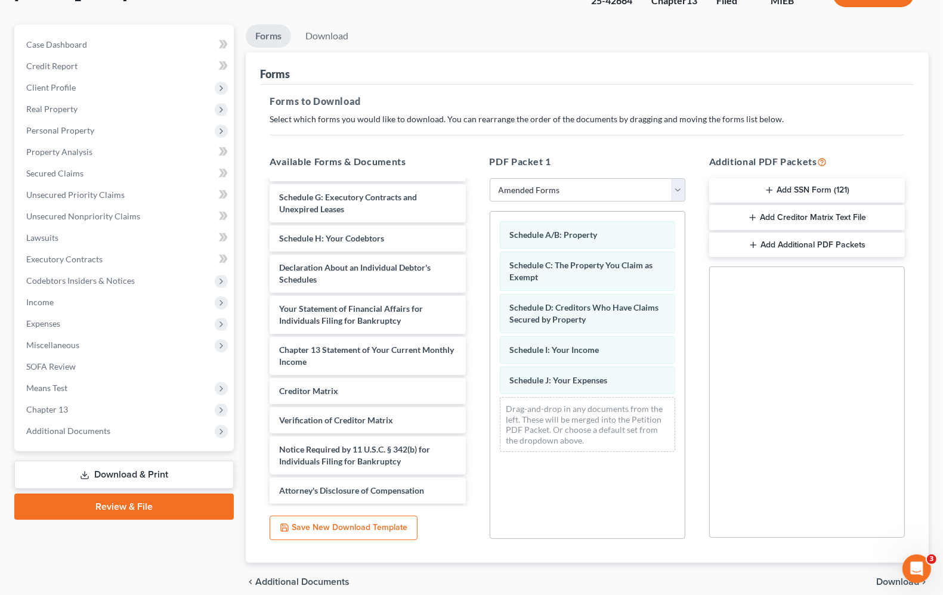
scroll to position [141, 0]
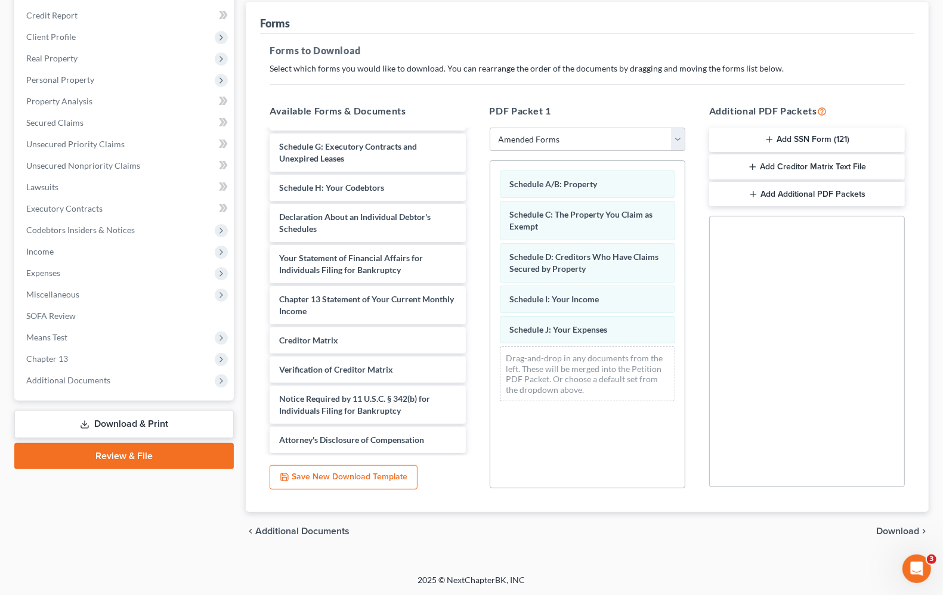
click at [891, 528] on span "Download" at bounding box center [898, 532] width 43 height 10
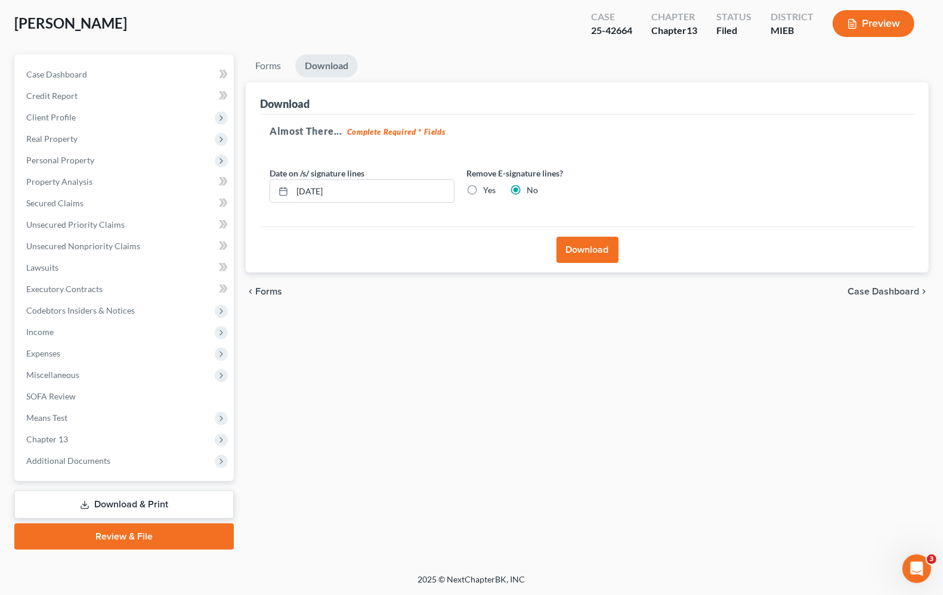
scroll to position [58, 0]
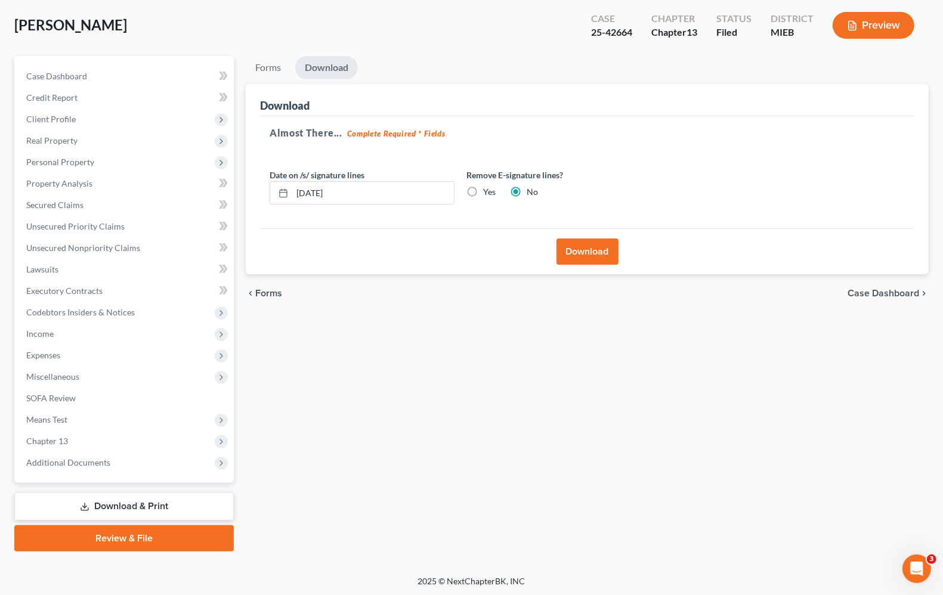
click at [592, 255] on button "Download" at bounding box center [588, 252] width 62 height 26
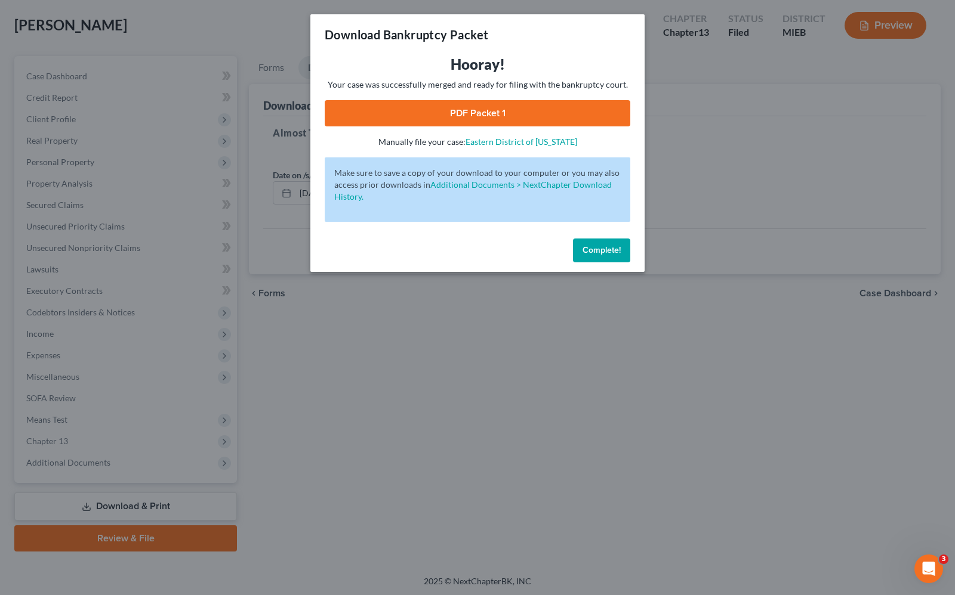
click at [511, 118] on link "PDF Packet 1" at bounding box center [477, 113] width 305 height 26
drag, startPoint x: 609, startPoint y: 246, endPoint x: 579, endPoint y: 285, distance: 48.5
click at [609, 246] on span "Complete!" at bounding box center [601, 250] width 38 height 10
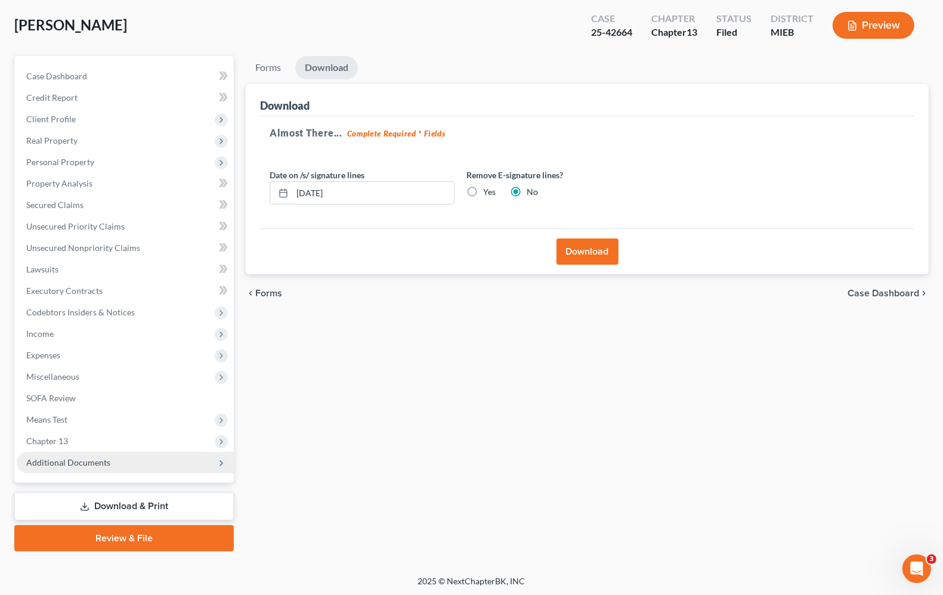
click at [94, 462] on span "Additional Documents" at bounding box center [68, 463] width 84 height 10
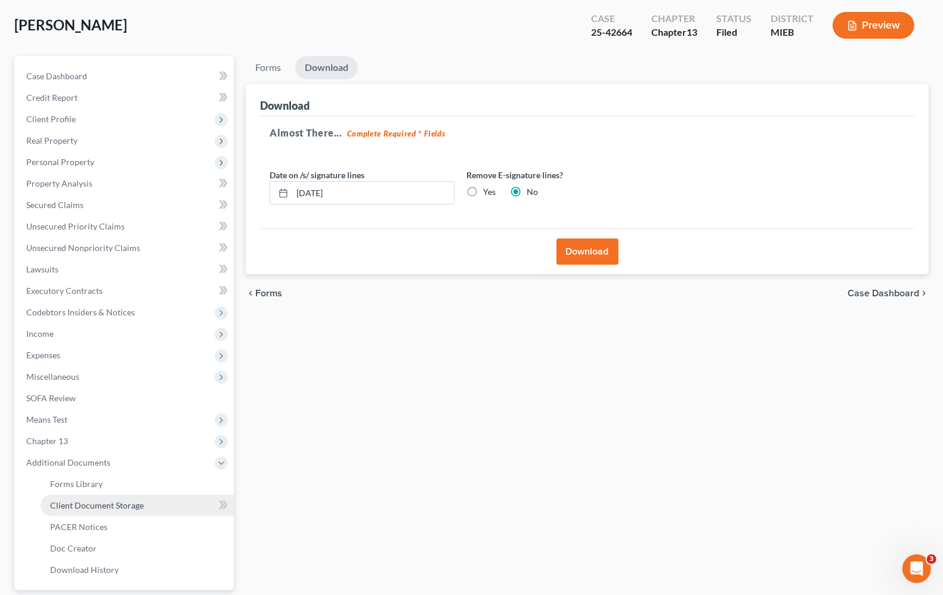
click at [97, 502] on span "Client Document Storage" at bounding box center [97, 506] width 94 height 10
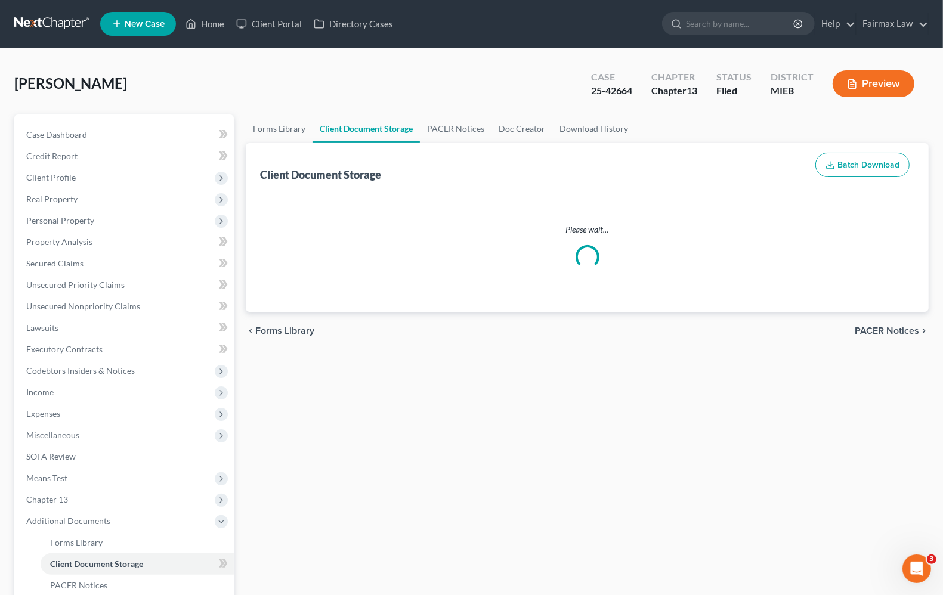
select select "6"
select select "7"
select select "32"
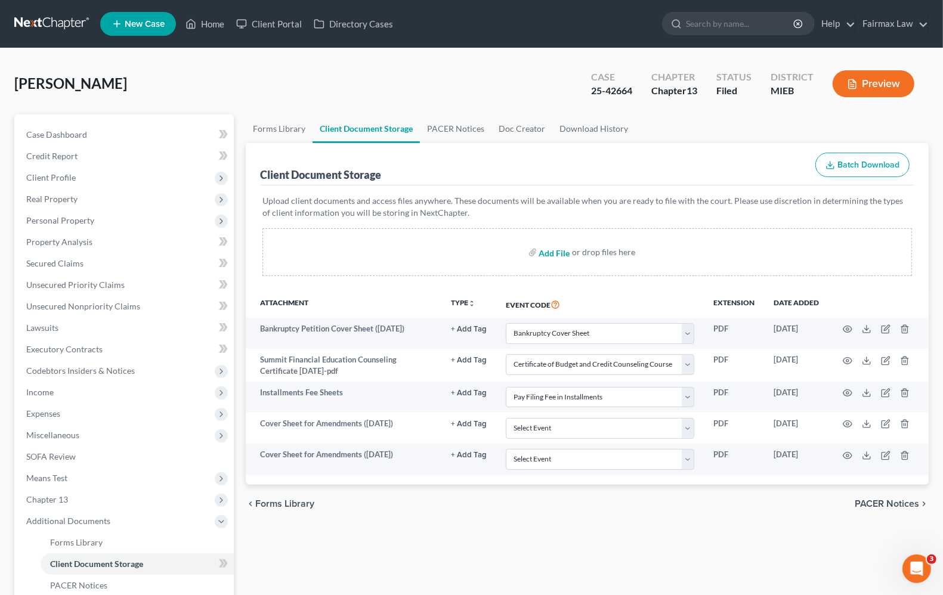
click at [558, 245] on input "file" at bounding box center [553, 252] width 29 height 21
type input "C:\fakepath\Naydean Johnson Amd.pdf"
select select "6"
select select "7"
select select "32"
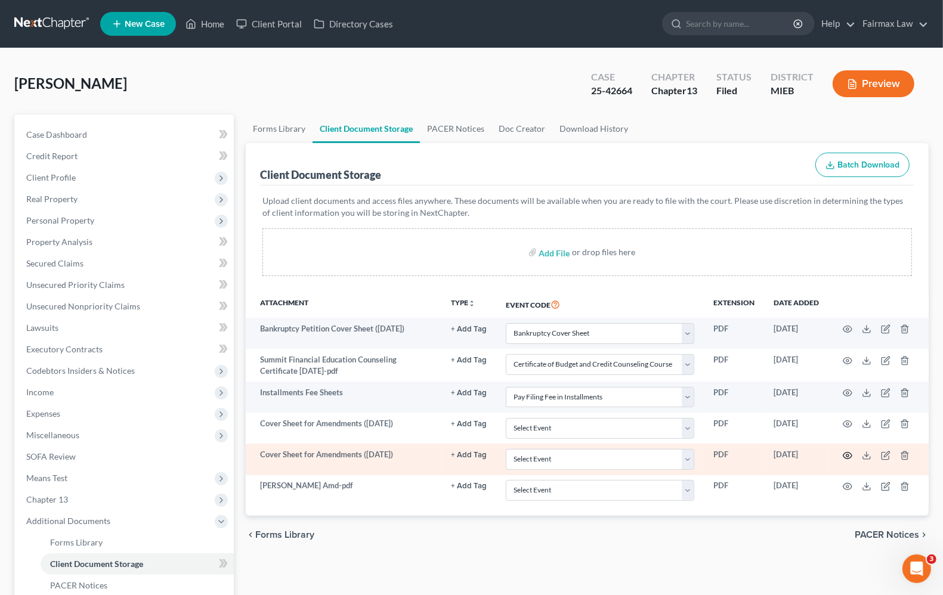
click at [845, 455] on icon "button" at bounding box center [848, 456] width 10 height 10
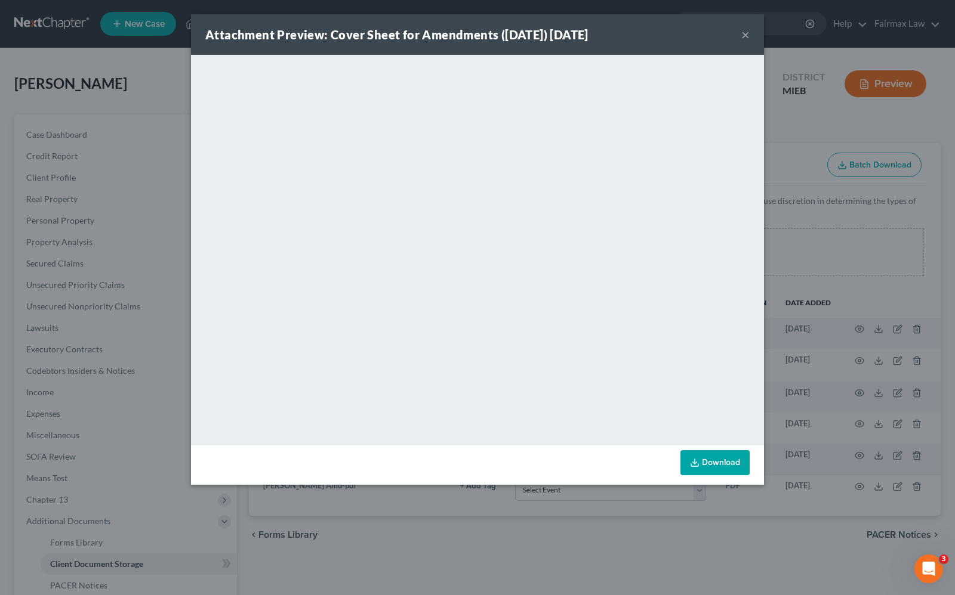
click at [745, 35] on button "×" at bounding box center [745, 34] width 8 height 14
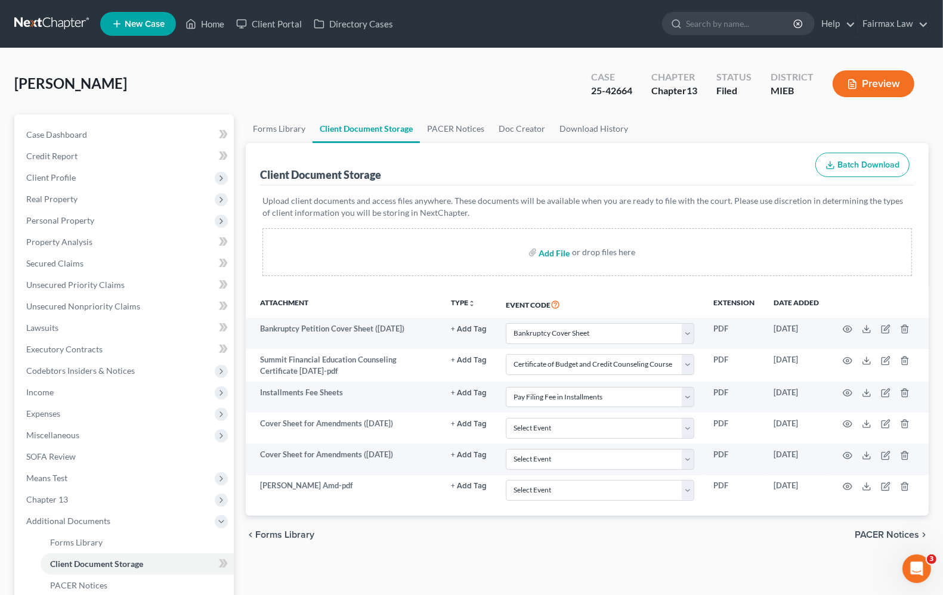
click at [550, 255] on input "file" at bounding box center [553, 252] width 29 height 21
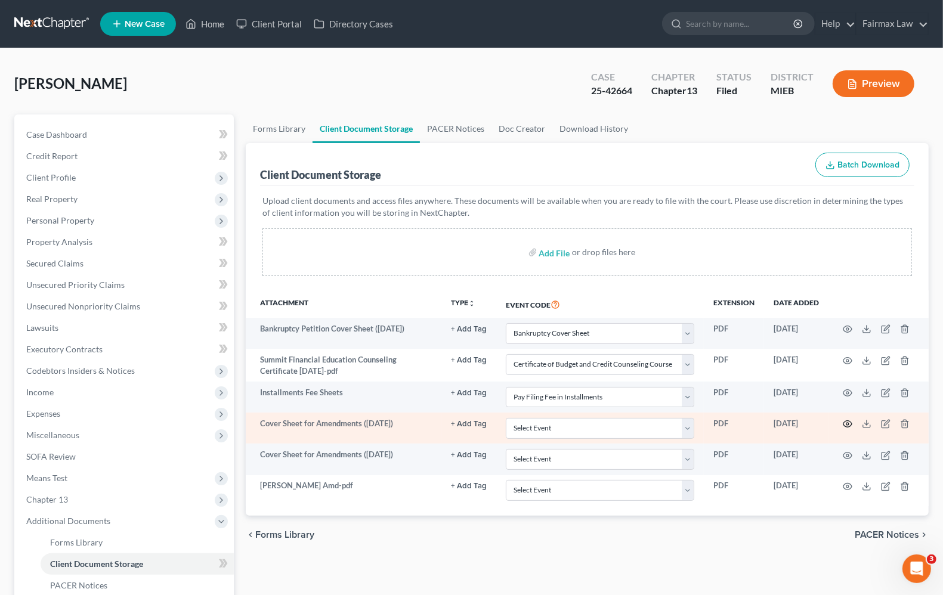
click at [848, 425] on icon "button" at bounding box center [848, 424] width 10 height 10
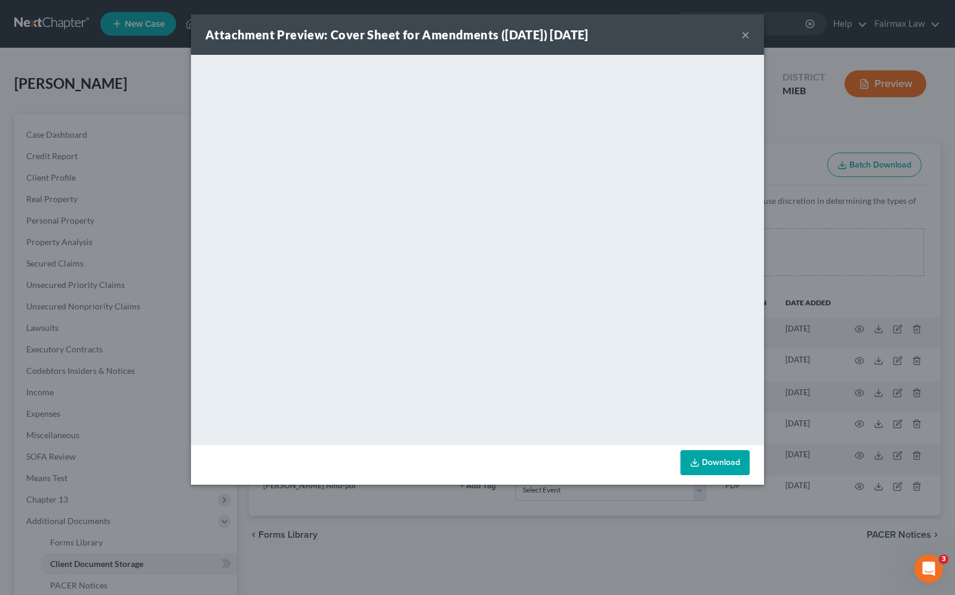
click at [749, 37] on button "×" at bounding box center [745, 34] width 8 height 14
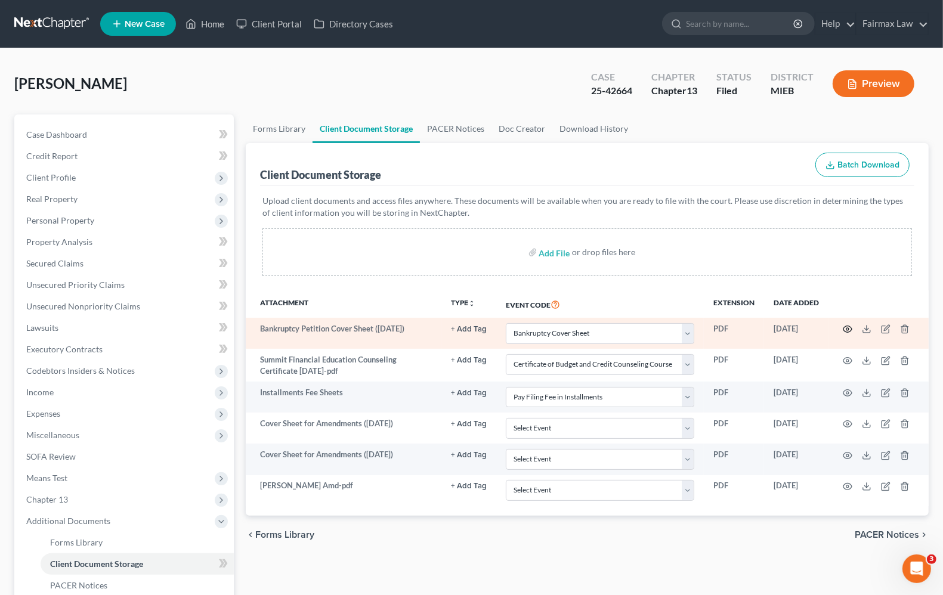
click at [848, 332] on icon "button" at bounding box center [848, 329] width 9 height 7
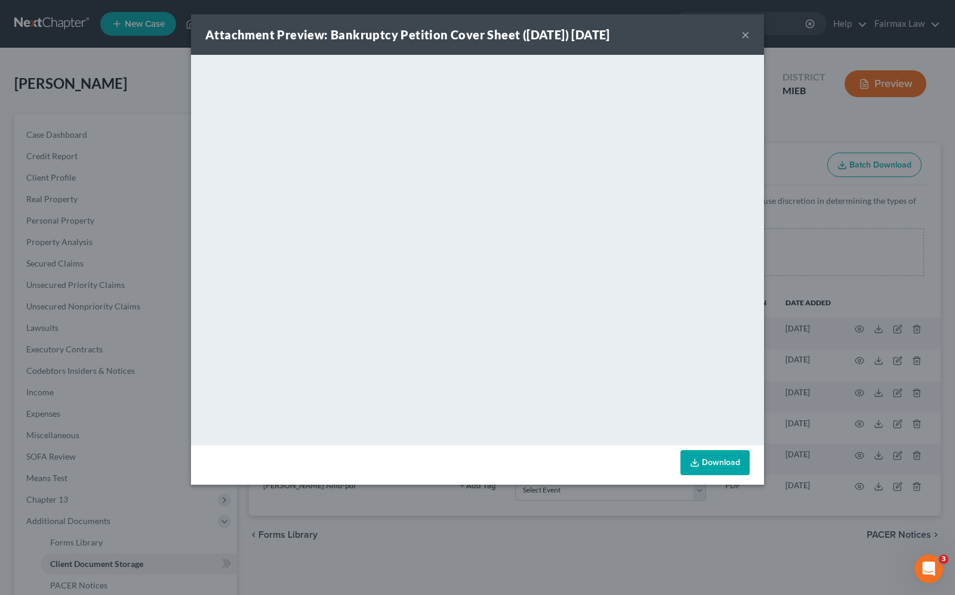
click at [745, 36] on button "×" at bounding box center [745, 34] width 8 height 14
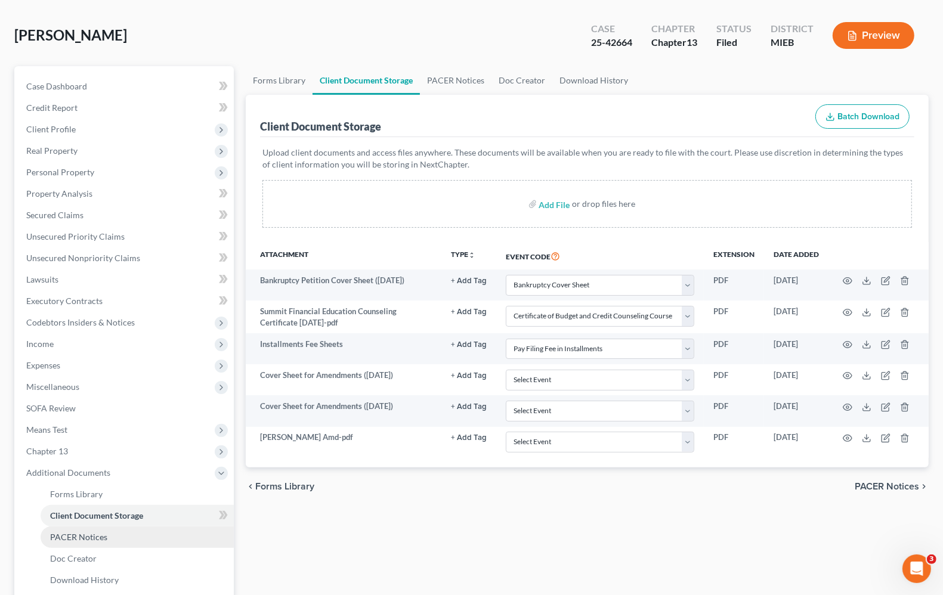
scroll to position [75, 0]
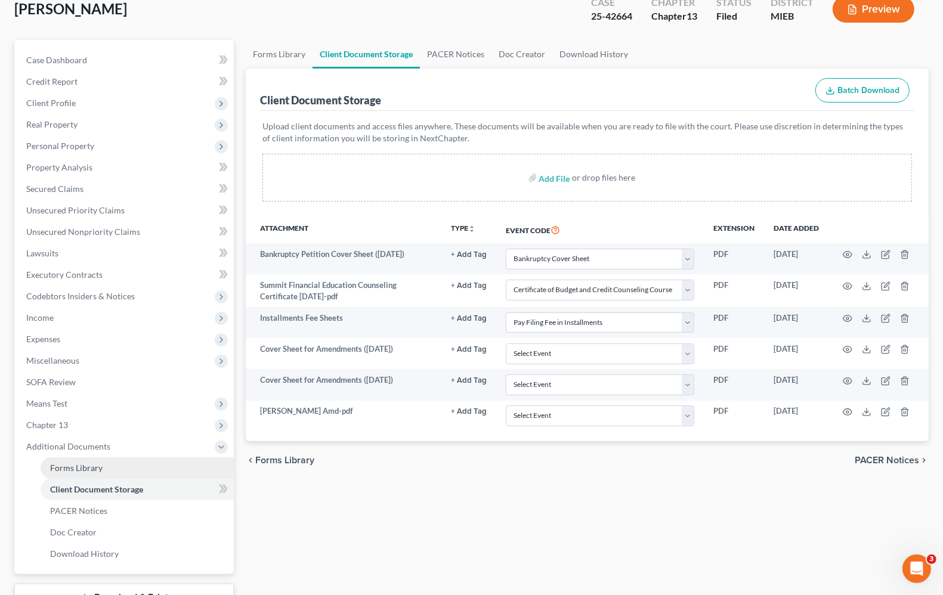
click at [91, 463] on span "Forms Library" at bounding box center [76, 468] width 53 height 10
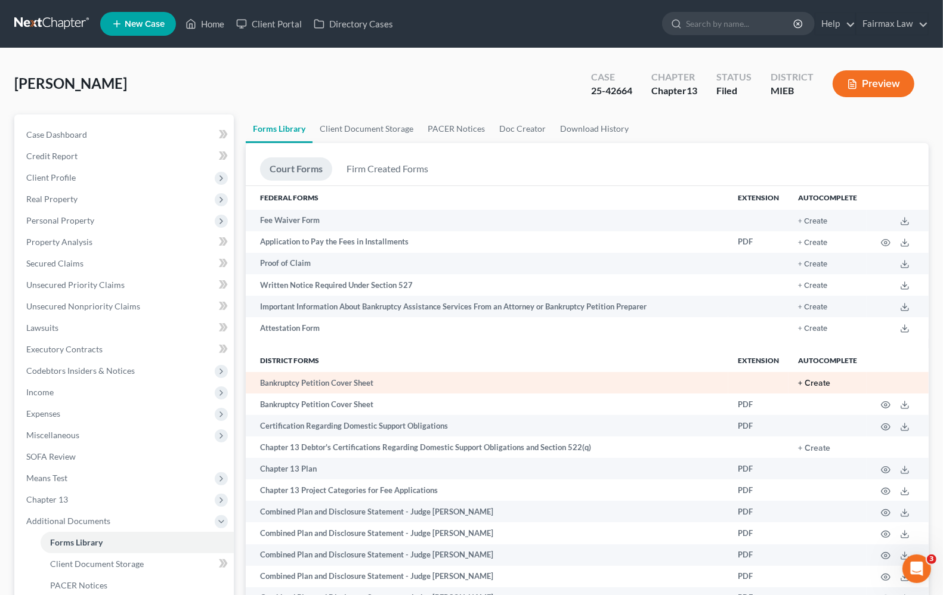
click at [825, 383] on button "+ Create" at bounding box center [814, 383] width 32 height 8
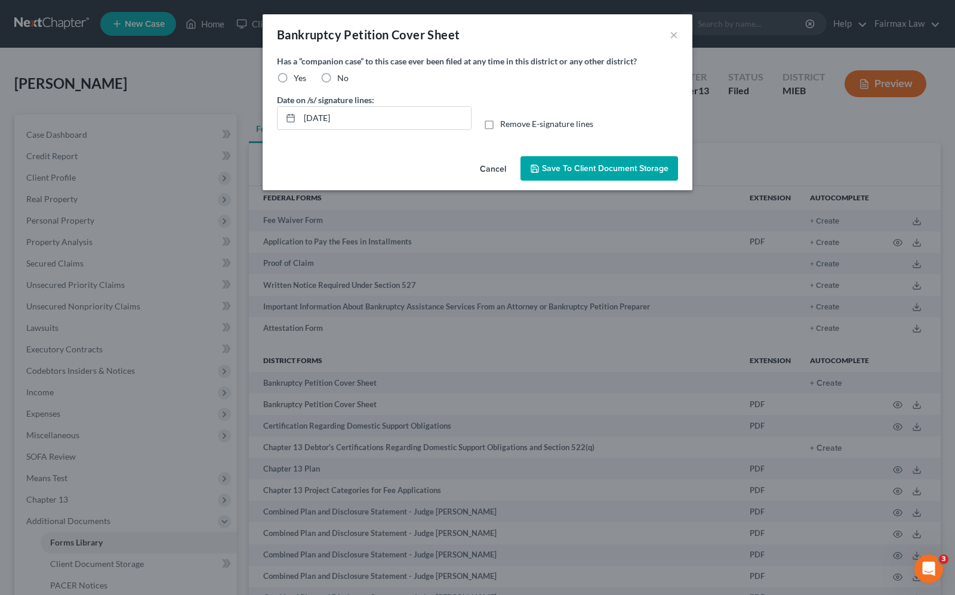
click at [294, 78] on label "Yes" at bounding box center [300, 78] width 13 height 12
click at [298, 78] on input "Yes" at bounding box center [302, 76] width 8 height 8
radio input "true"
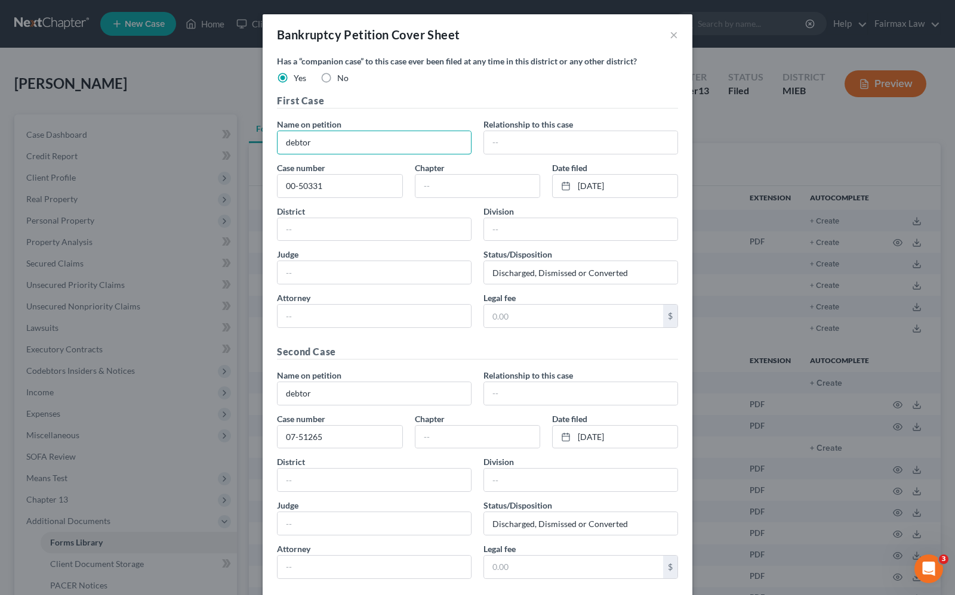
drag, startPoint x: 355, startPoint y: 141, endPoint x: 203, endPoint y: 138, distance: 152.2
click at [203, 138] on div "Bankruptcy Petition Cover Sheet × Has a “companion case” to this case ever been…" at bounding box center [477, 297] width 955 height 595
type input "D"
type input "M"
type input "Naydean D Johnson"
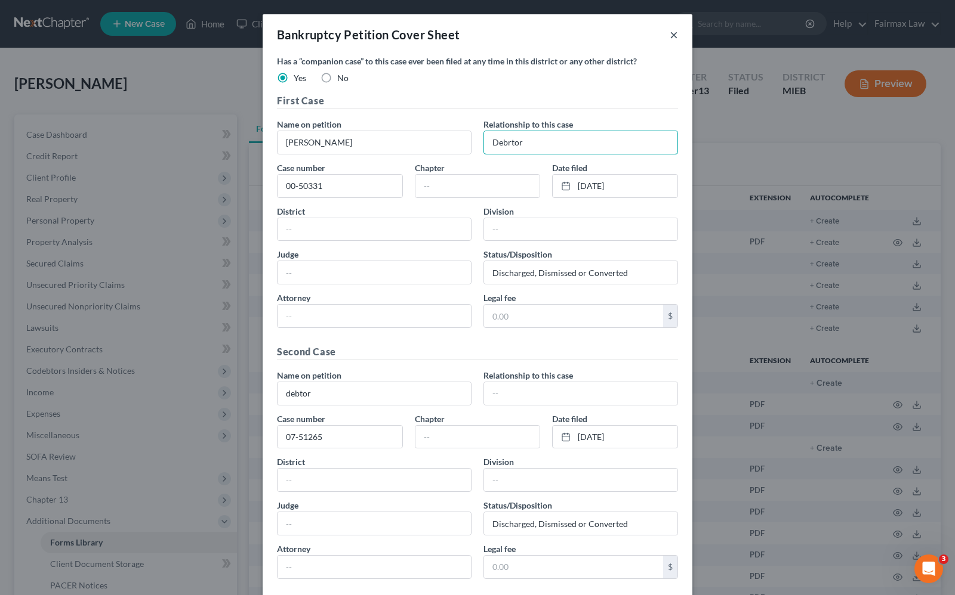
type input "Debrtor"
click at [670, 37] on button "×" at bounding box center [673, 34] width 8 height 14
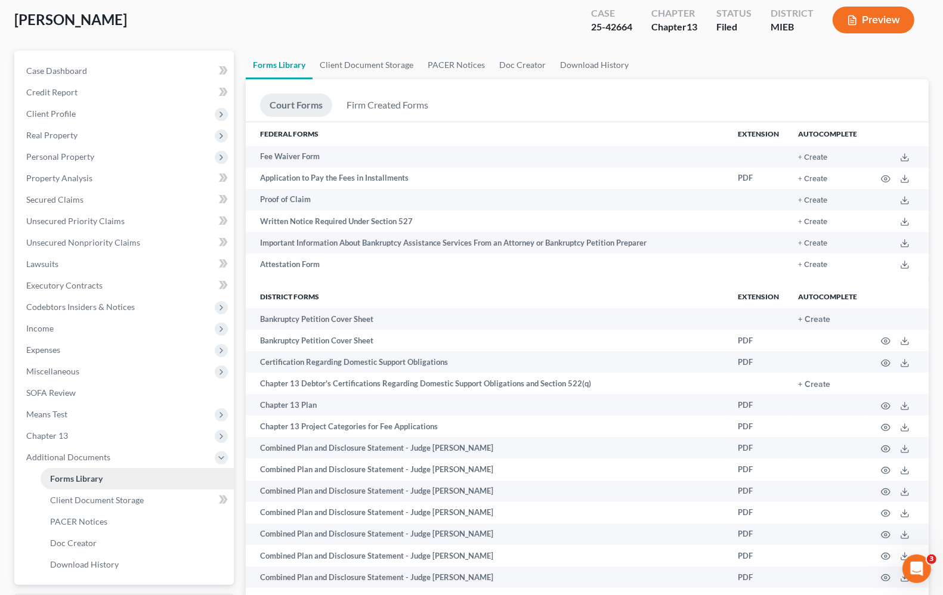
scroll to position [149, 0]
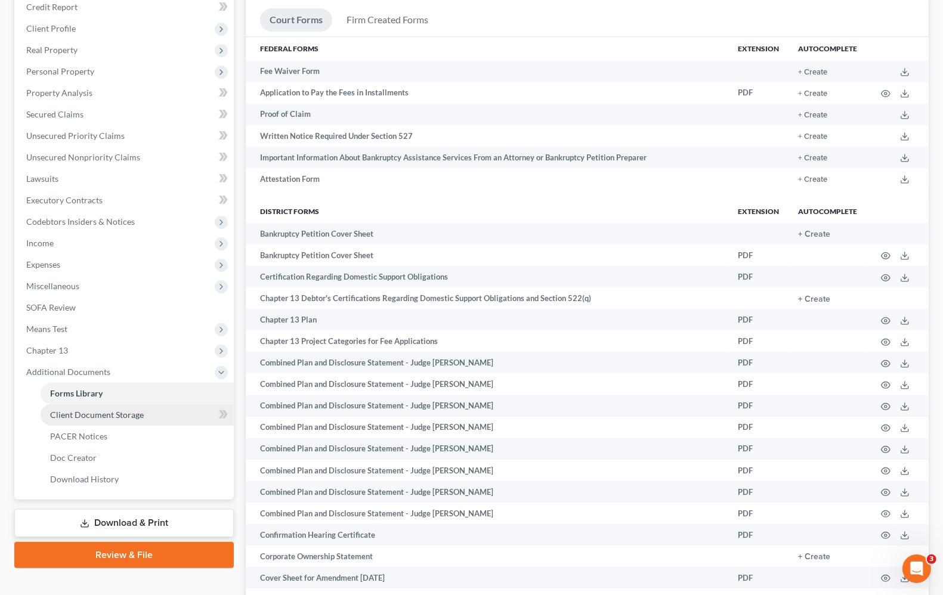
click at [106, 416] on span "Client Document Storage" at bounding box center [97, 415] width 94 height 10
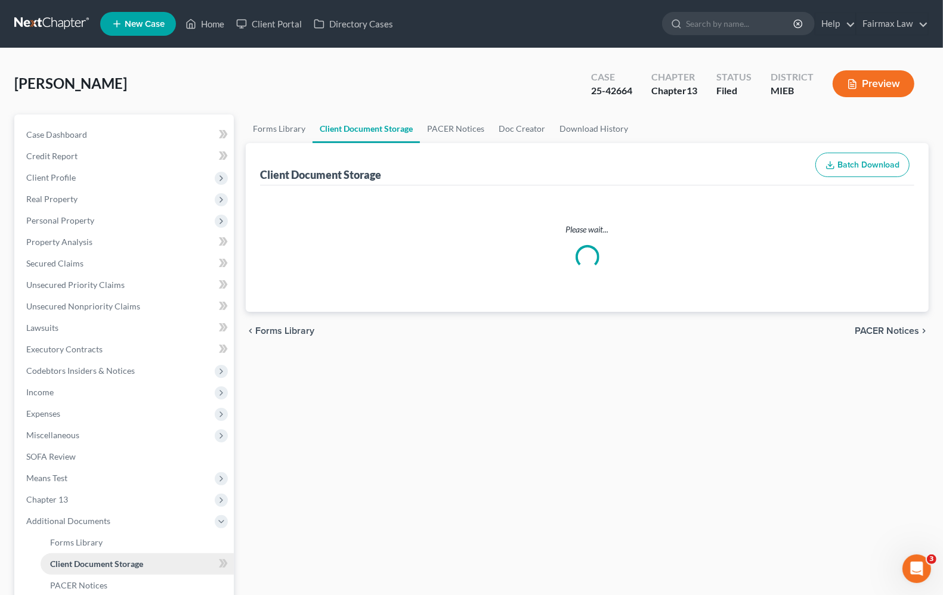
select select "6"
select select "7"
select select "32"
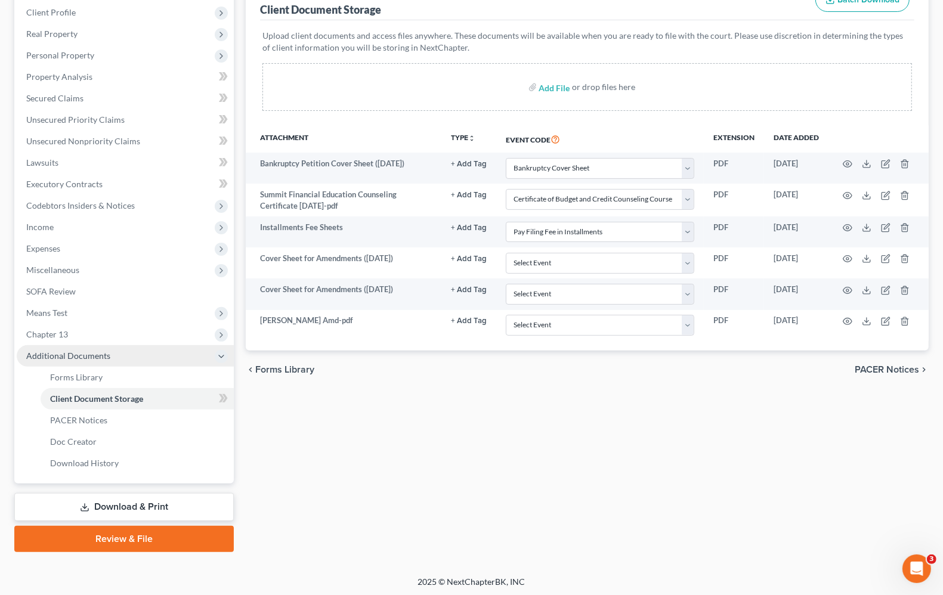
scroll to position [166, 0]
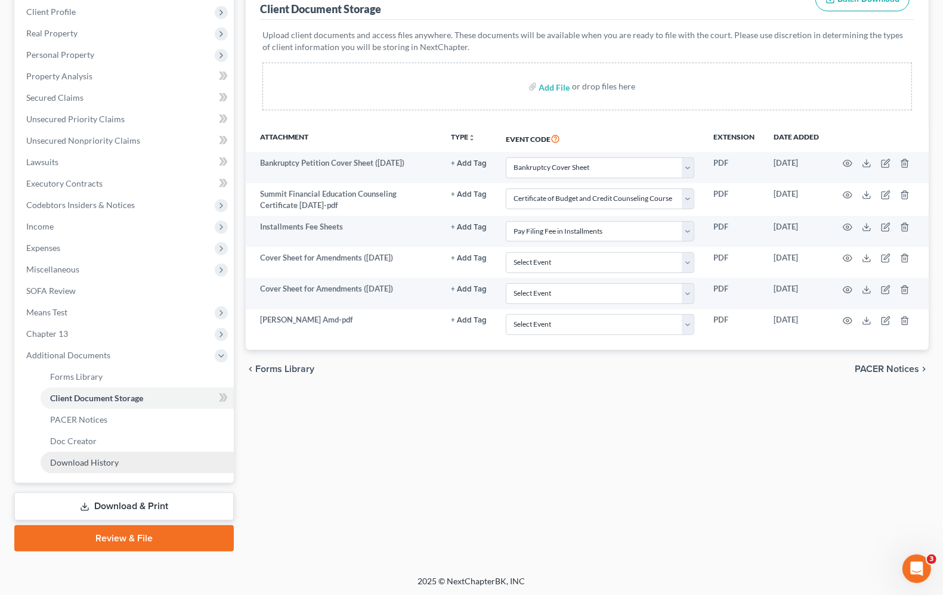
click at [84, 461] on span "Download History" at bounding box center [84, 463] width 69 height 10
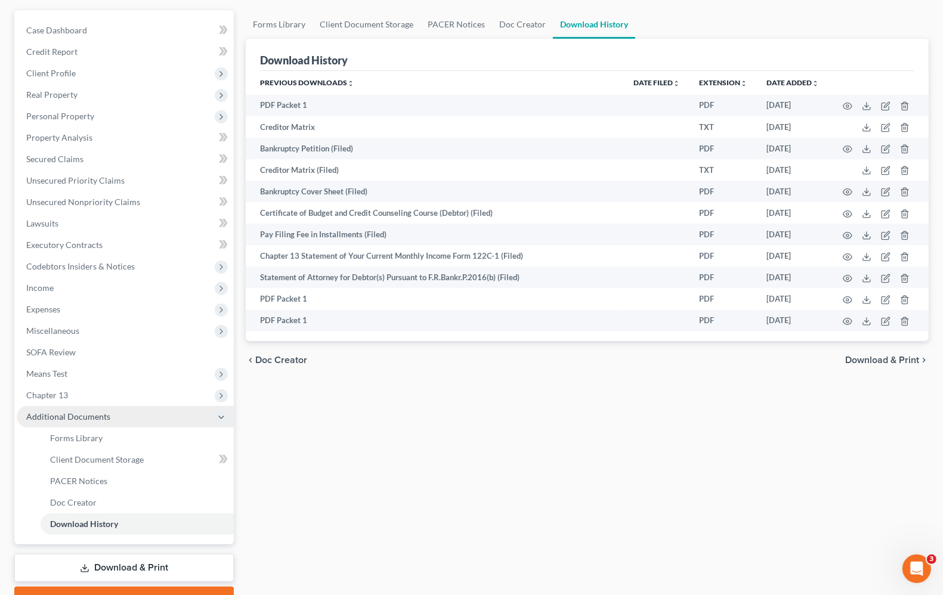
scroll to position [149, 0]
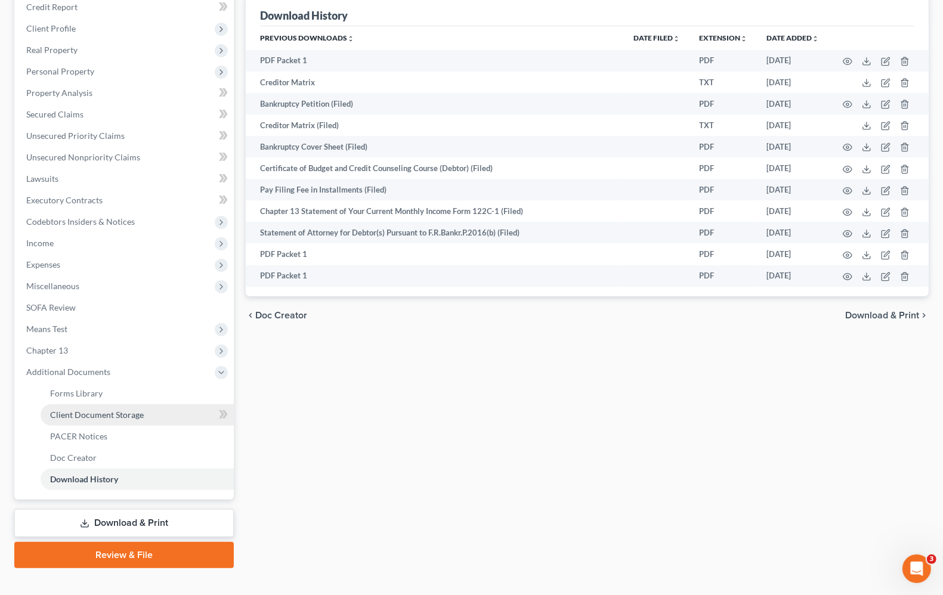
click at [93, 419] on link "Client Document Storage" at bounding box center [137, 415] width 193 height 21
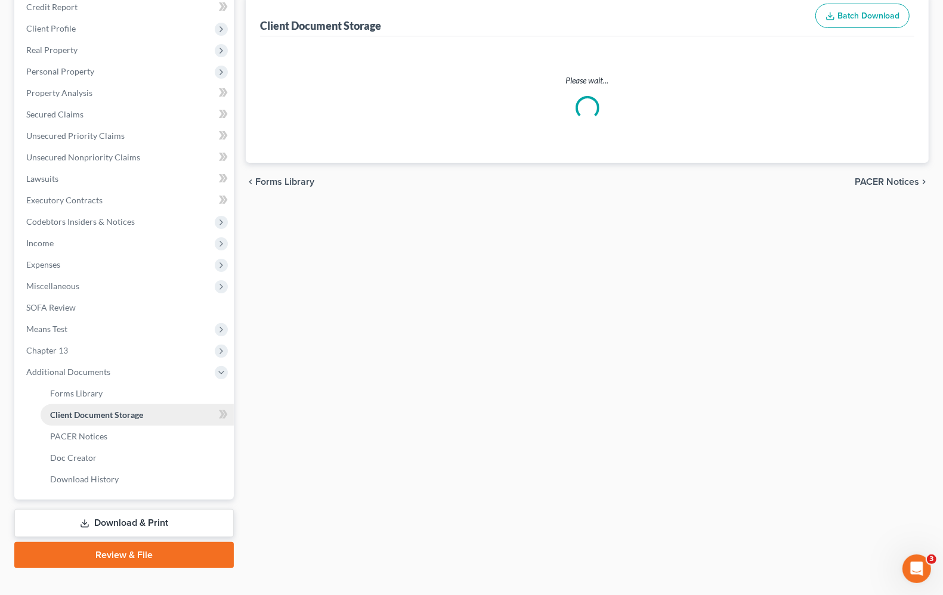
scroll to position [21, 0]
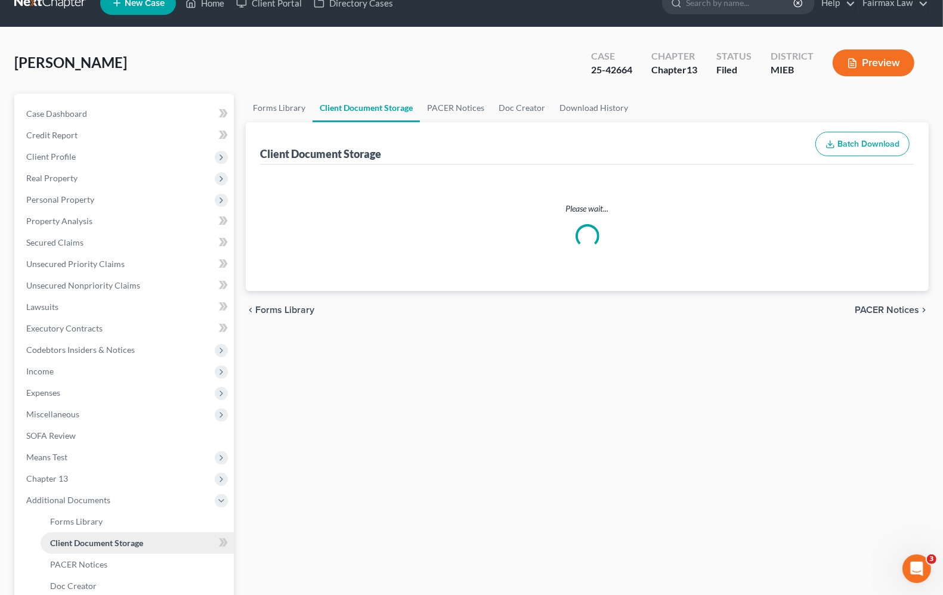
select select "6"
select select "7"
select select "32"
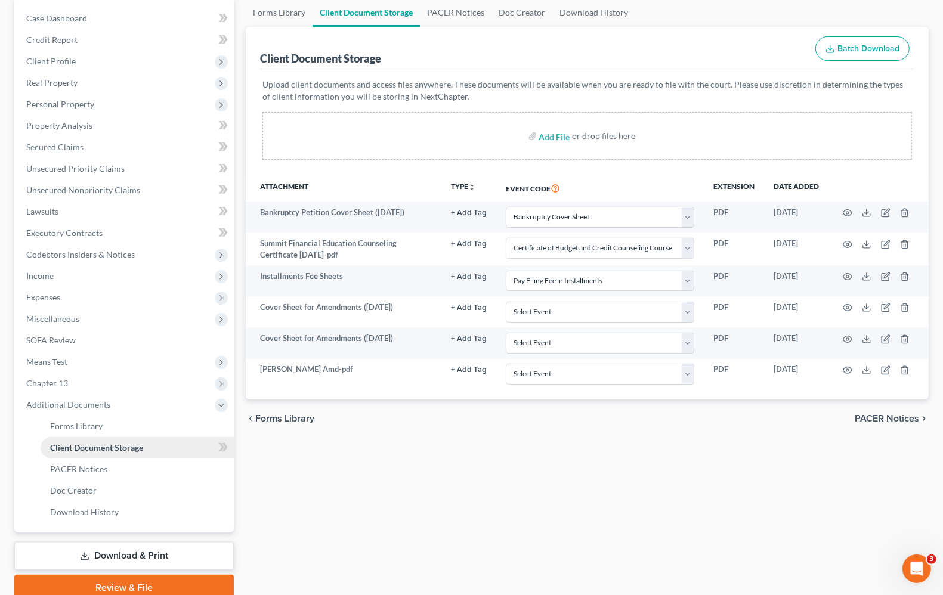
scroll to position [149, 0]
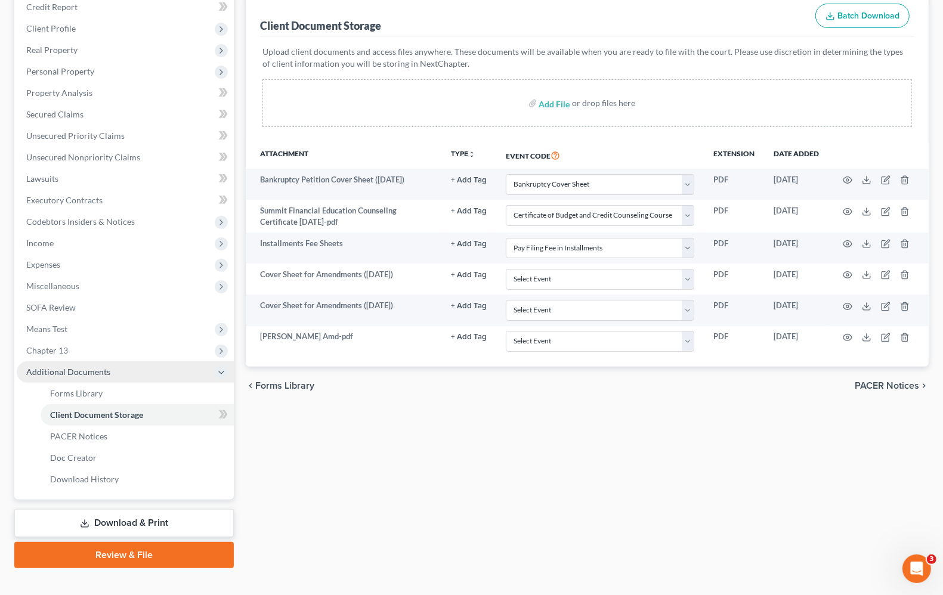
drag, startPoint x: 53, startPoint y: 351, endPoint x: 90, endPoint y: 379, distance: 47.3
click at [53, 351] on span "Chapter 13" at bounding box center [47, 350] width 42 height 10
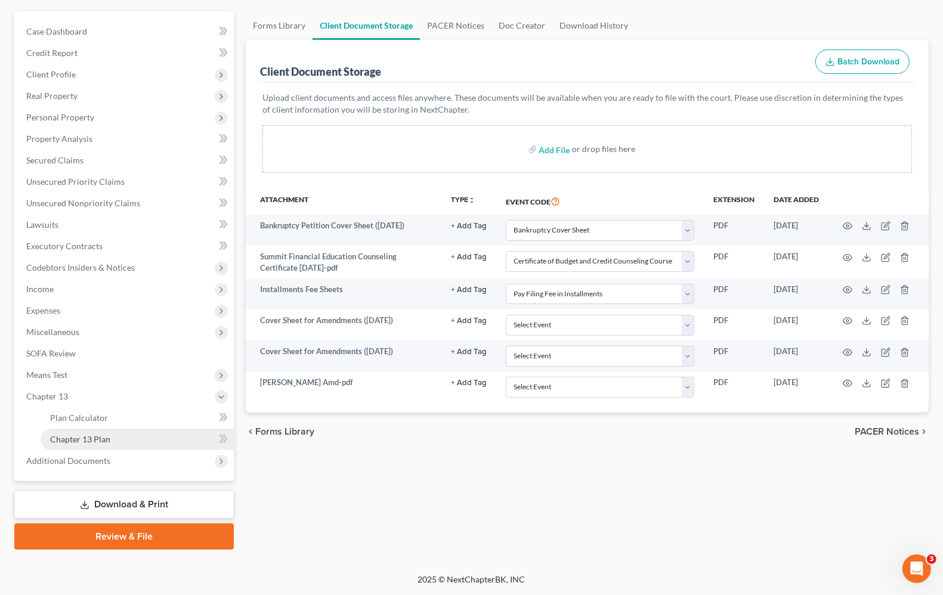
scroll to position [102, 0]
click at [98, 446] on link "Chapter 13 Plan" at bounding box center [137, 440] width 193 height 21
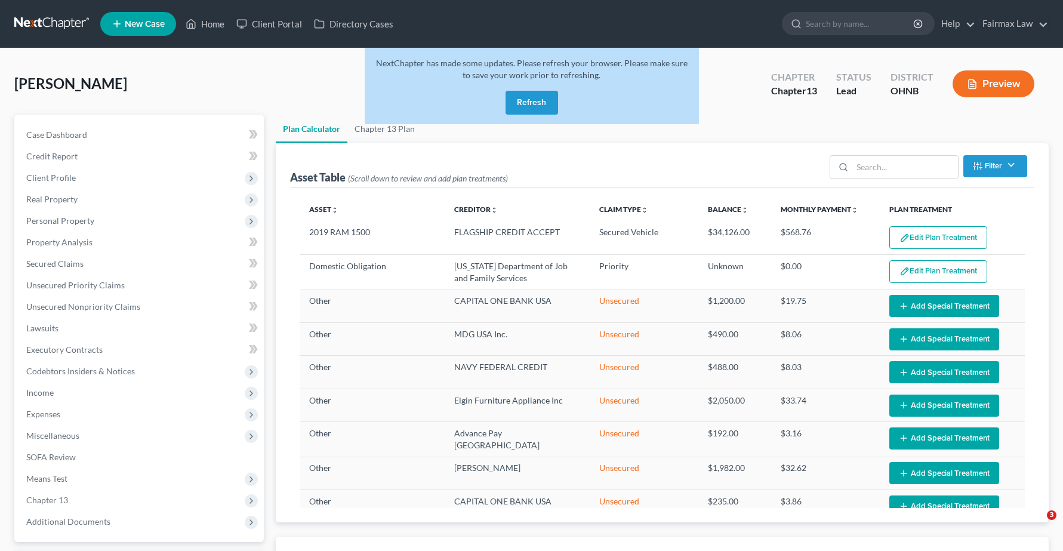
select select "59"
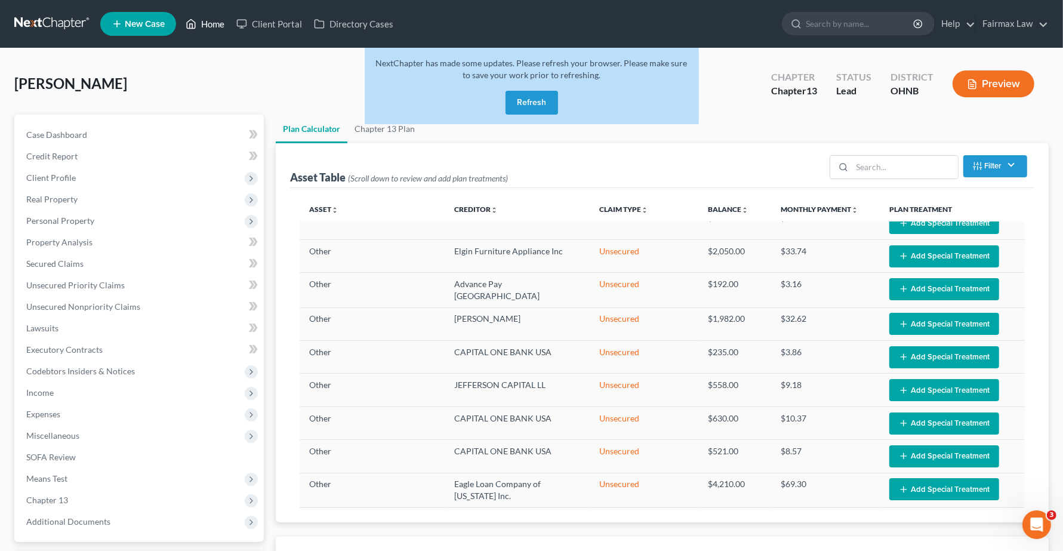
click at [209, 22] on link "Home" at bounding box center [205, 23] width 51 height 21
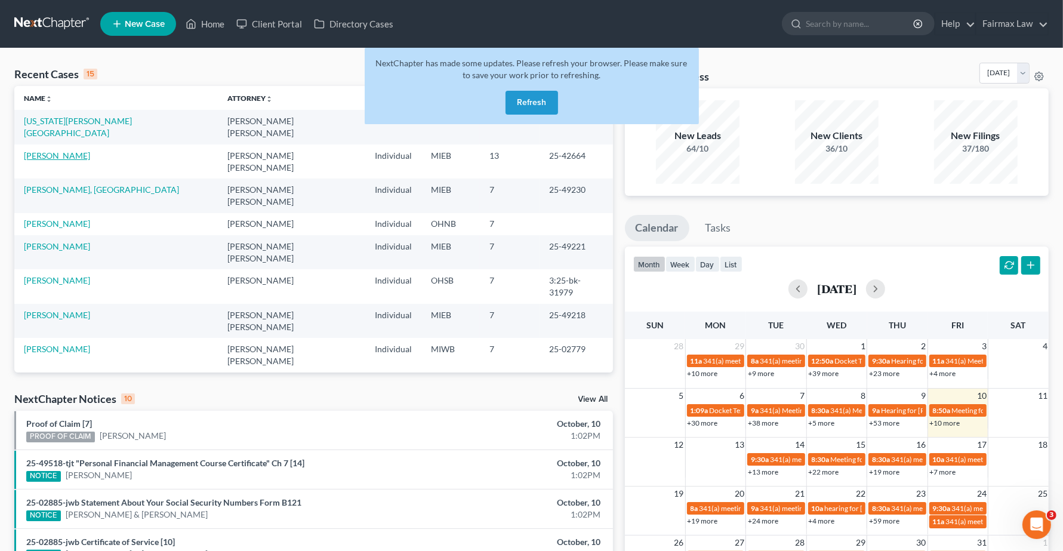
click at [72, 150] on link "[PERSON_NAME]" at bounding box center [57, 155] width 66 height 10
click at [538, 108] on button "Refresh" at bounding box center [531, 103] width 53 height 24
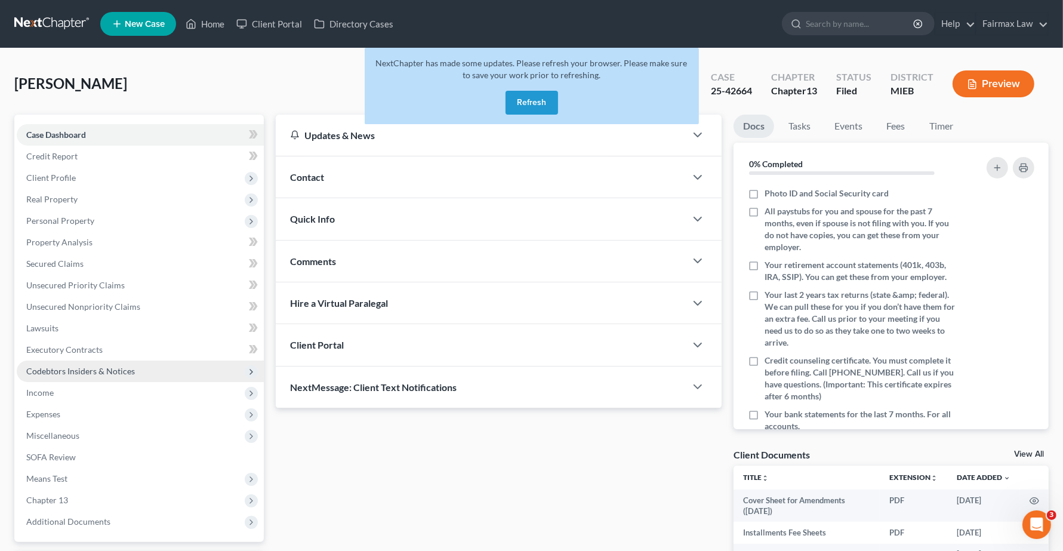
scroll to position [130, 0]
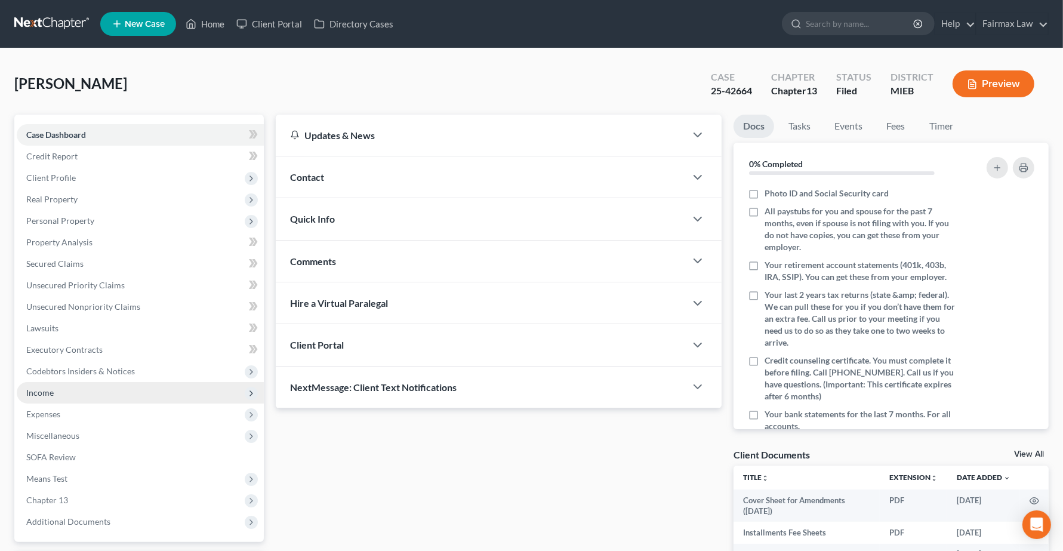
scroll to position [130, 0]
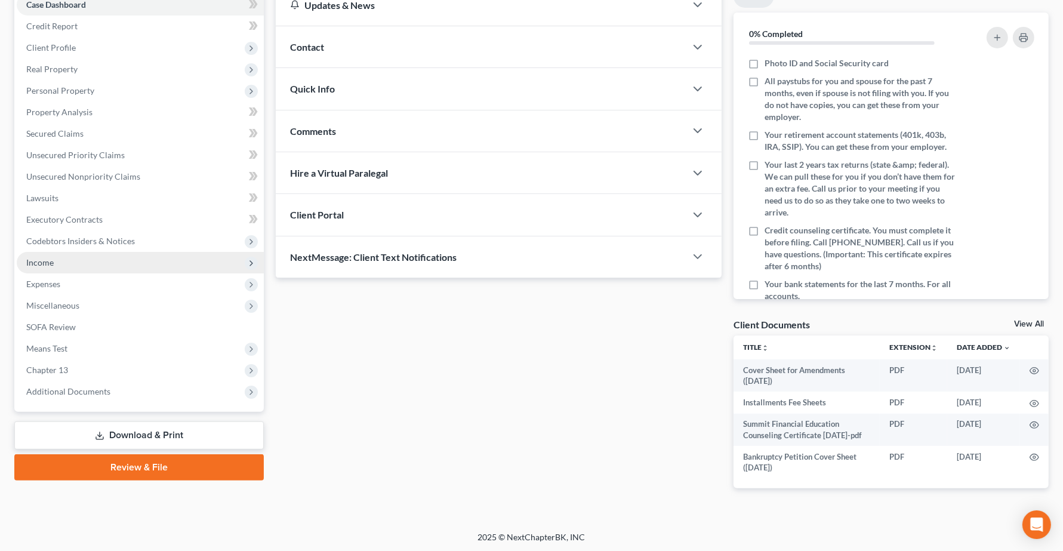
click at [54, 258] on span "Income" at bounding box center [140, 262] width 247 height 21
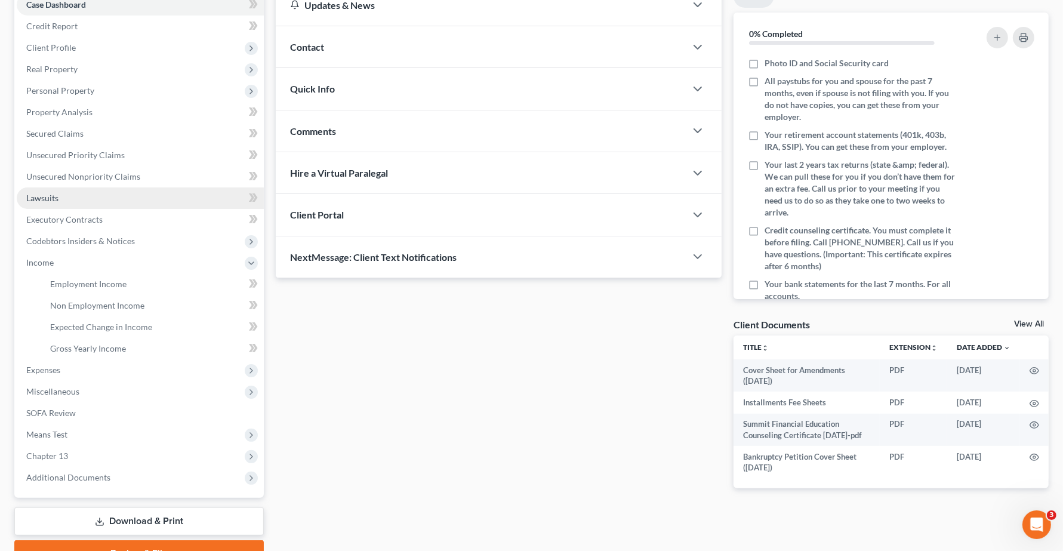
scroll to position [0, 0]
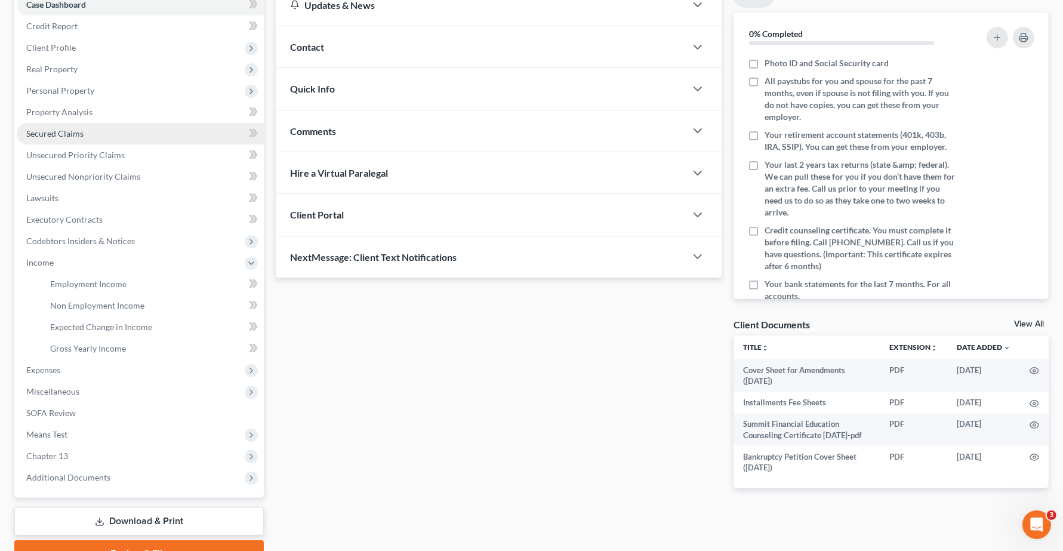
click at [63, 136] on span "Secured Claims" at bounding box center [54, 133] width 57 height 10
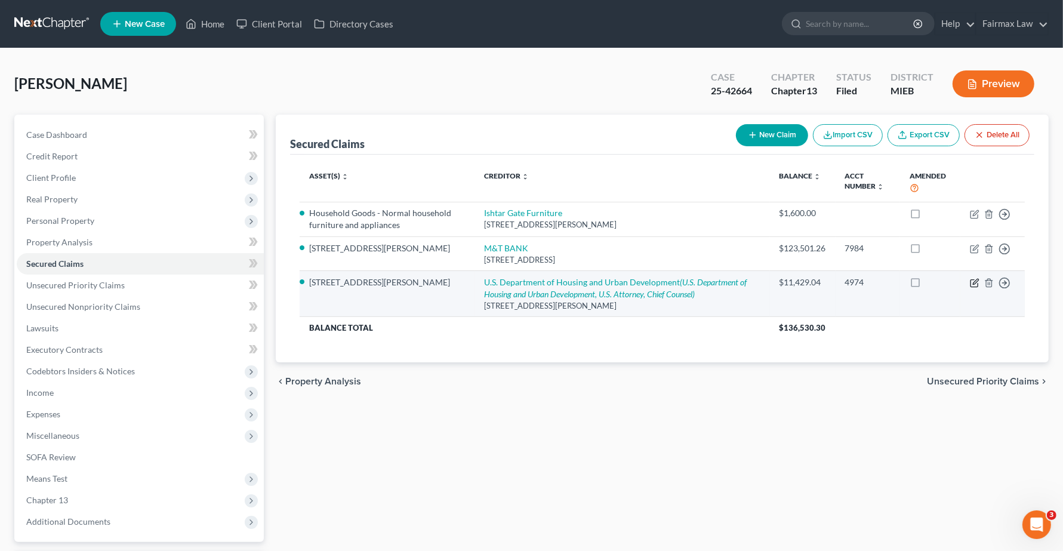
click at [974, 285] on icon "button" at bounding box center [975, 283] width 10 height 10
select select "14"
select select "2"
select select "0"
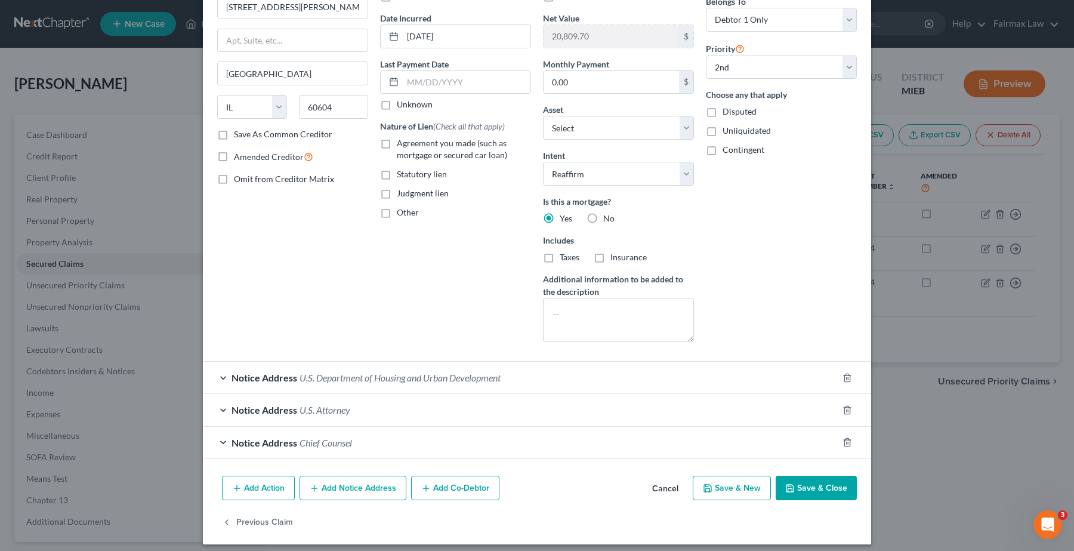
scroll to position [115, 0]
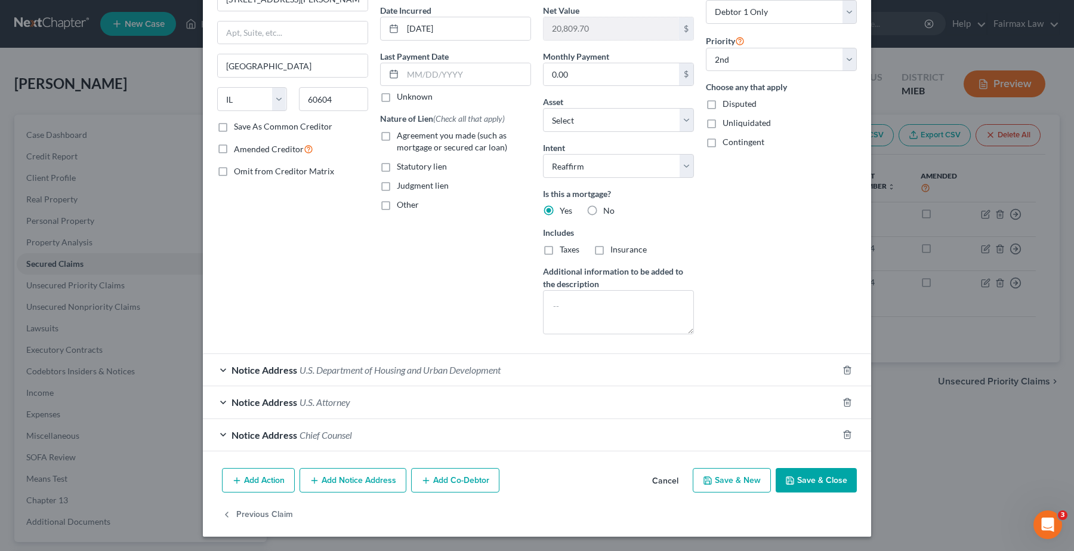
click at [267, 370] on span "Notice Address" at bounding box center [265, 369] width 66 height 11
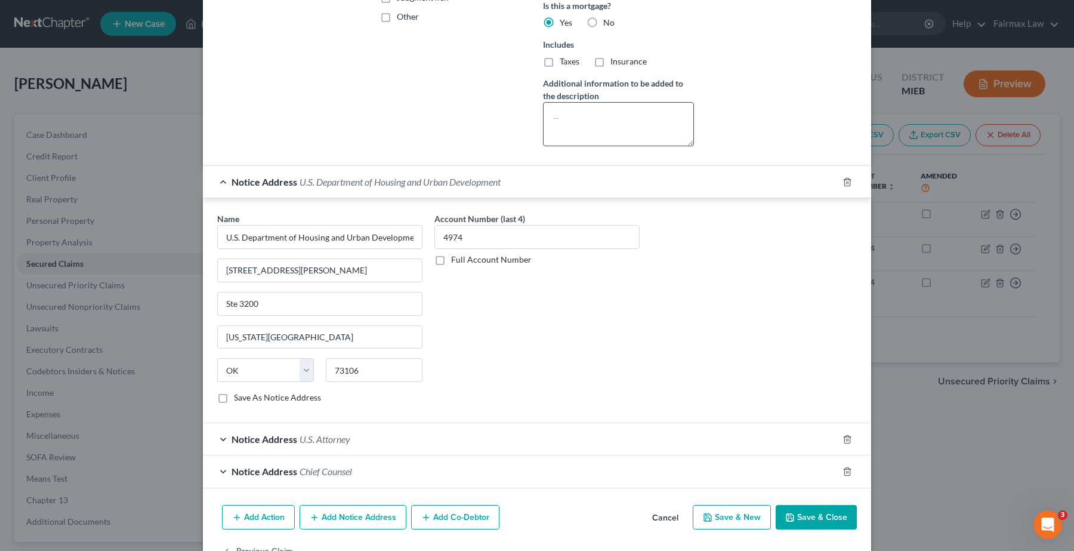
scroll to position [342, 0]
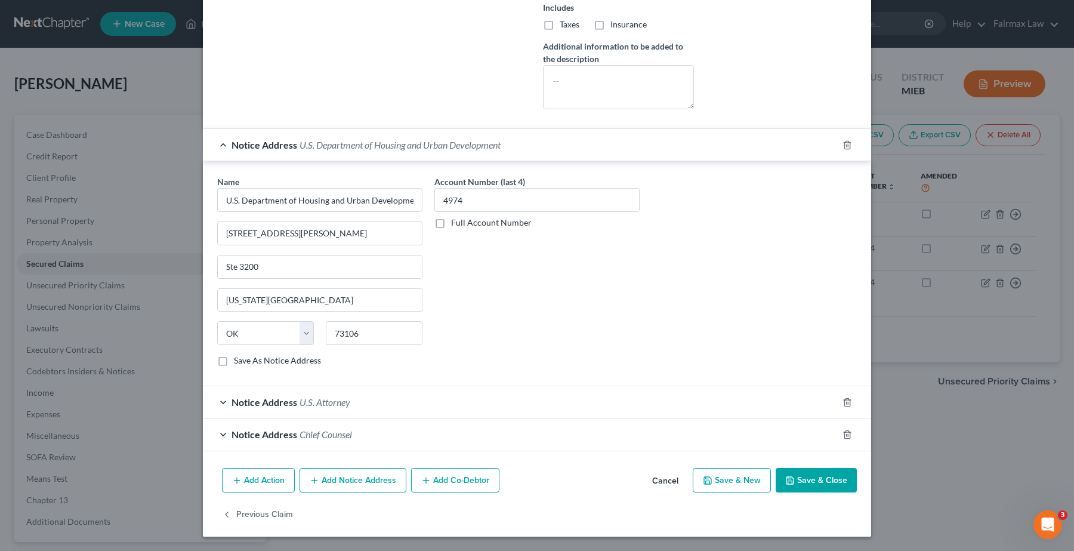
click at [252, 399] on span "Notice Address" at bounding box center [265, 401] width 66 height 11
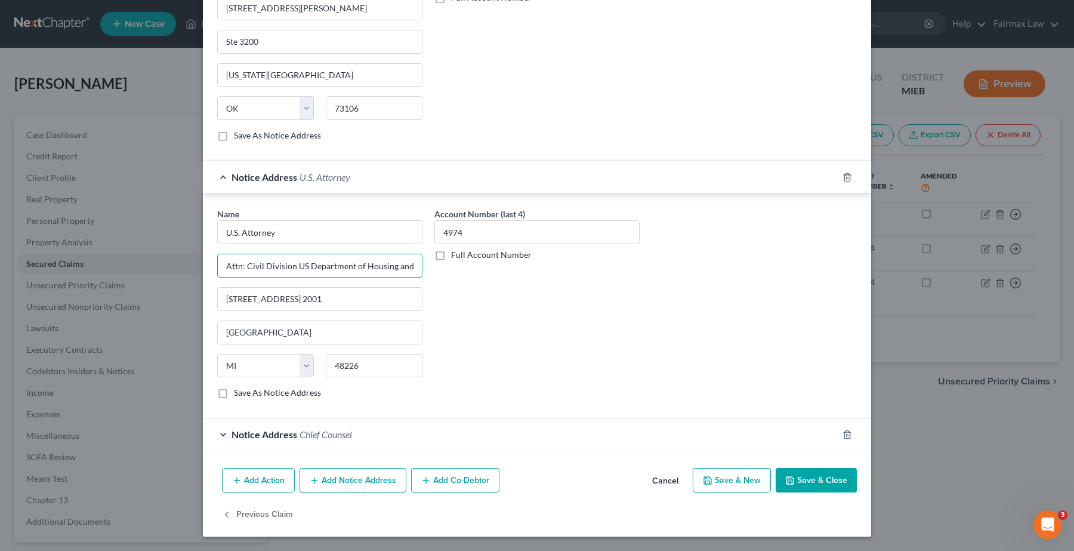
scroll to position [0, 72]
drag, startPoint x: 341, startPoint y: 270, endPoint x: 443, endPoint y: 270, distance: 102.0
click at [443, 270] on div "Name * U.S. Attorney Attn: Civil Division US Department of Housing and Urban De…" at bounding box center [537, 308] width 652 height 200
click at [232, 434] on span "Notice Address" at bounding box center [265, 433] width 66 height 11
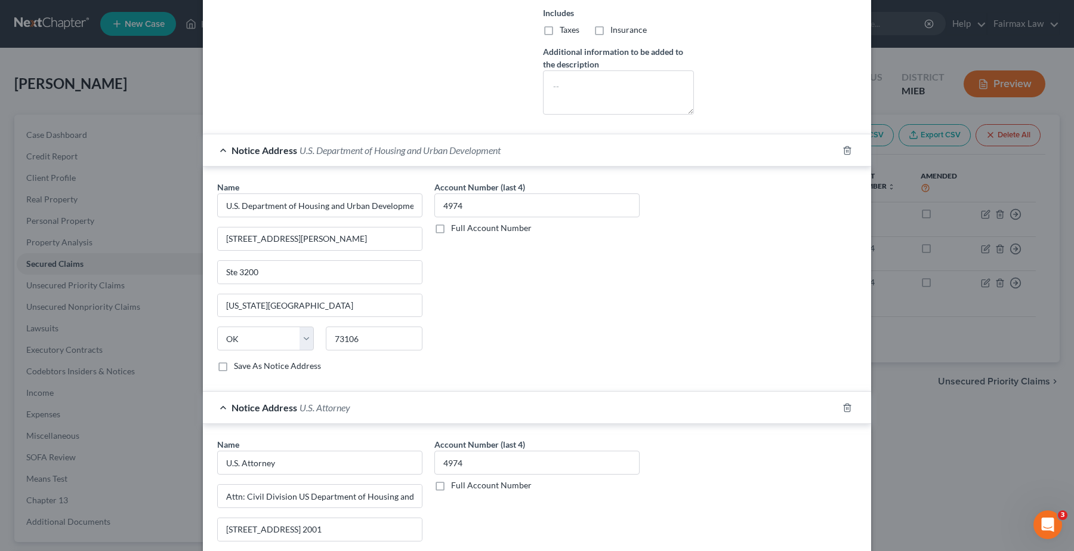
scroll to position [298, 0]
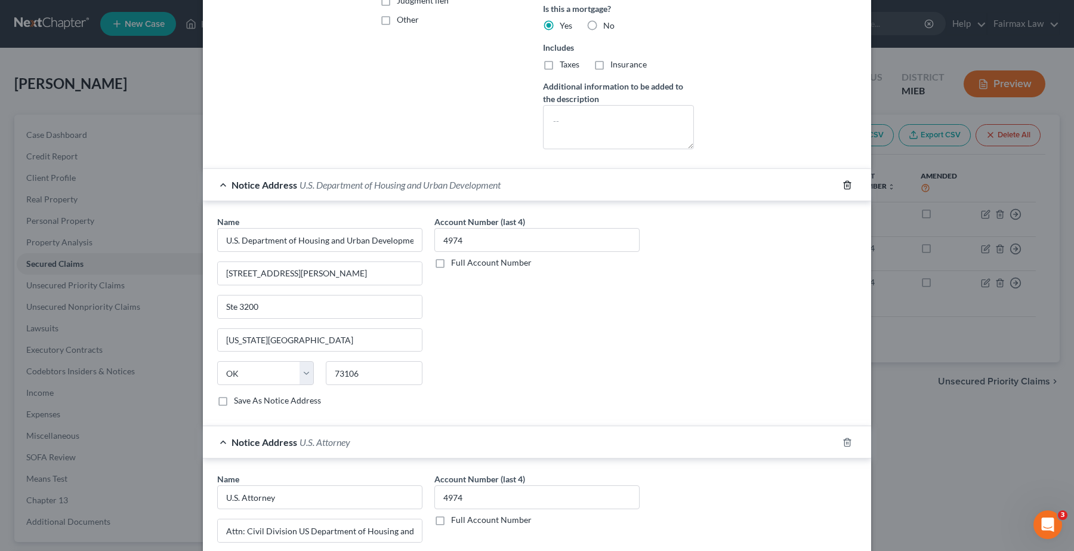
click at [844, 183] on polyline "button" at bounding box center [847, 183] width 7 height 0
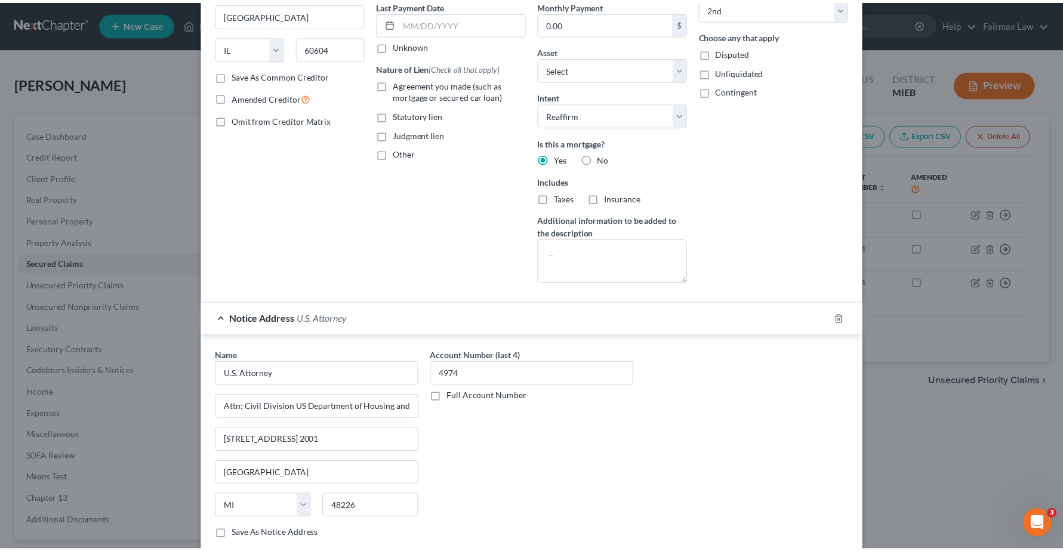
scroll to position [0, 0]
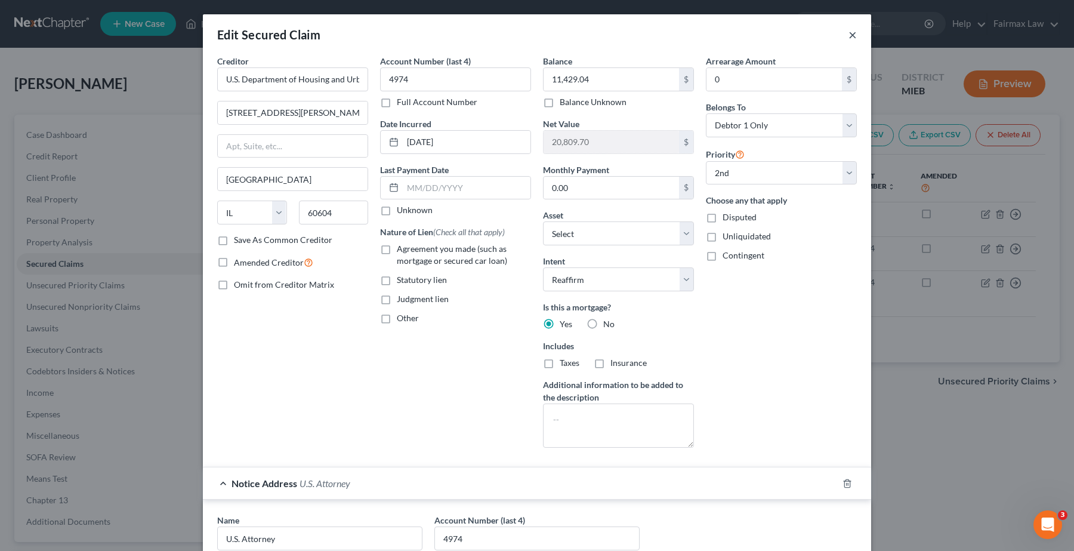
click at [848, 33] on button "×" at bounding box center [852, 34] width 8 height 14
